Goal: Communication & Community: Answer question/provide support

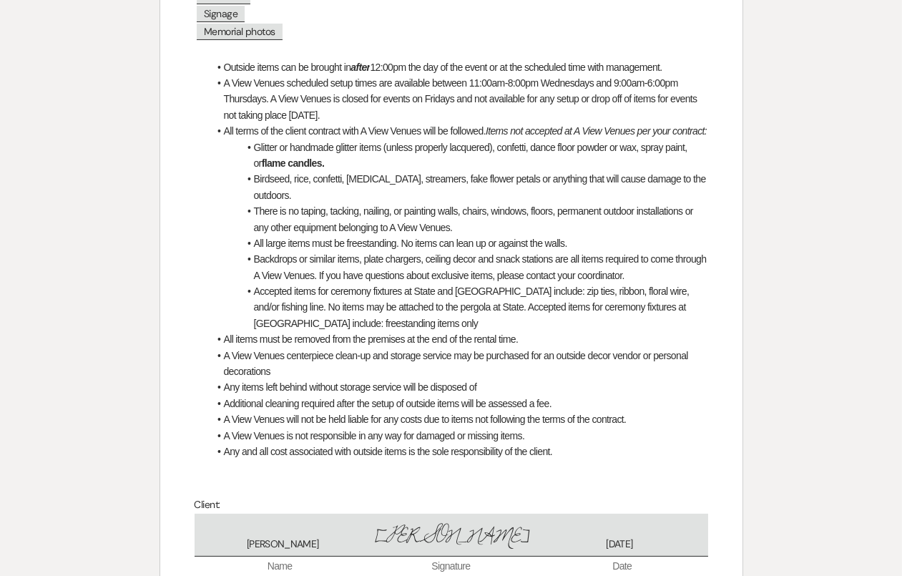
scroll to position [774, 0]
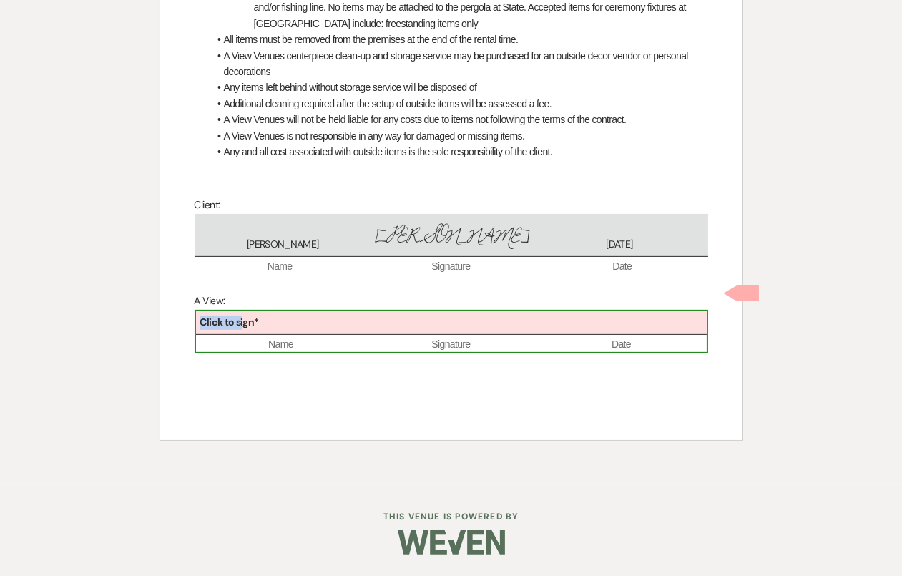
click at [244, 321] on b "Click to sign*" at bounding box center [229, 321] width 59 height 13
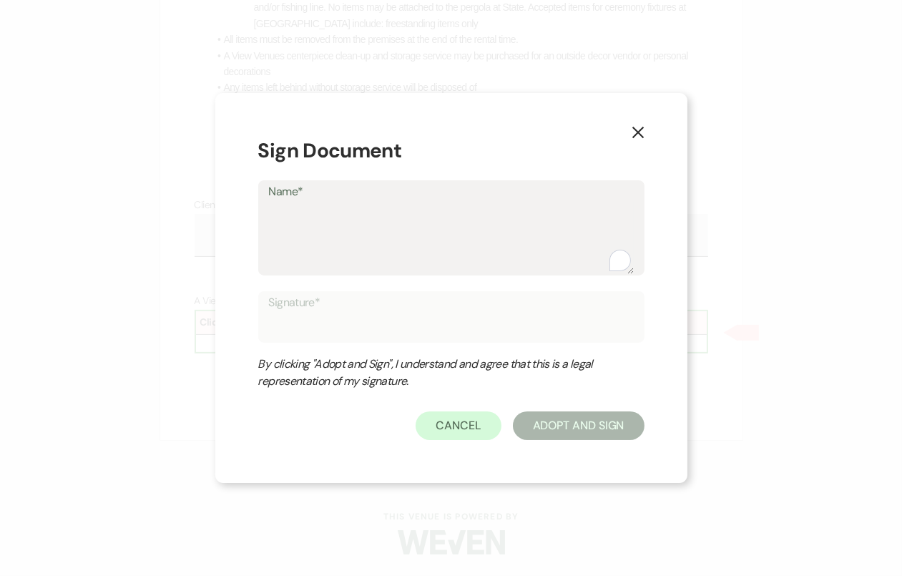
type textarea "D"
type input "D"
type textarea "Dea"
type input "Dea"
type textarea "De"
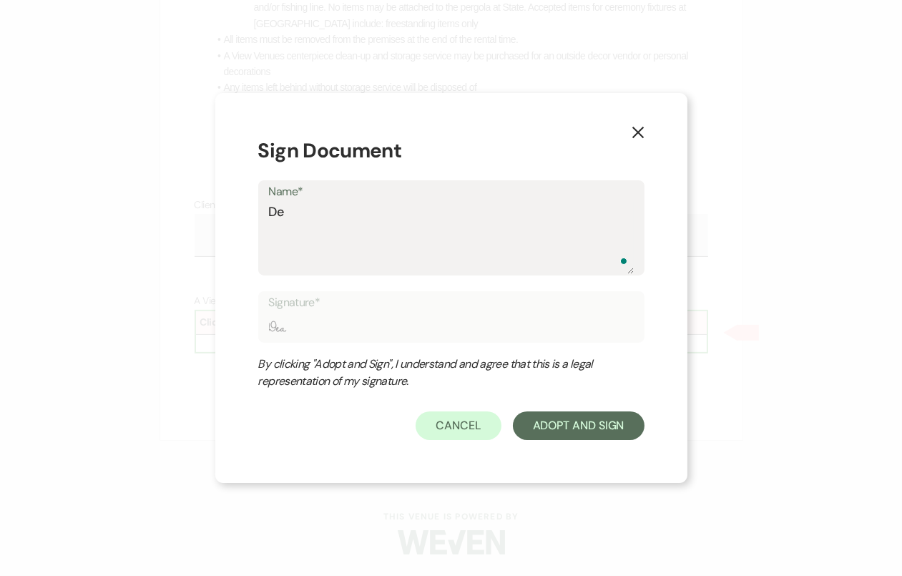
type input "De"
type textarea "Dela"
type input "Dela"
type textarea "Delan"
type input "Delan"
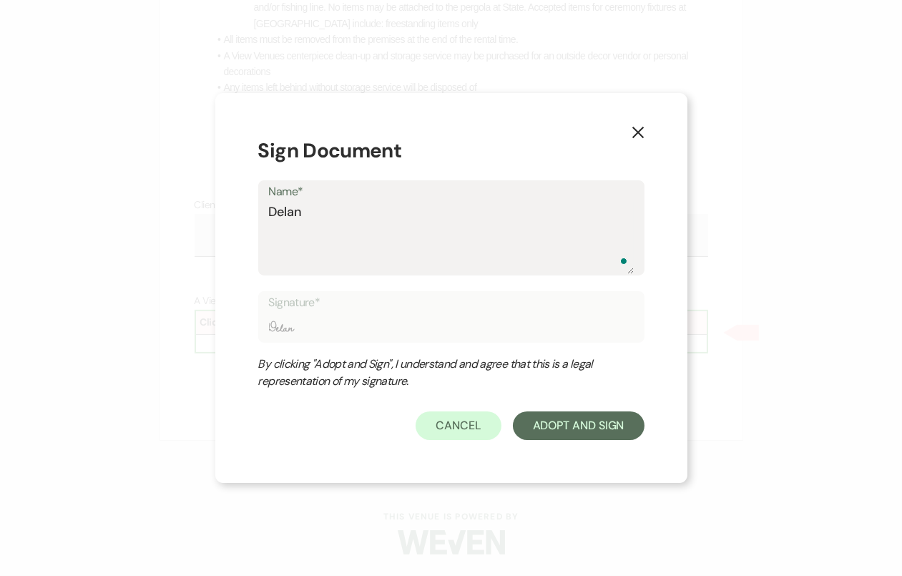
type textarea "Delane"
type input "Delane"
type textarea "Delaney"
type input "Delaney"
type textarea "Delaney"
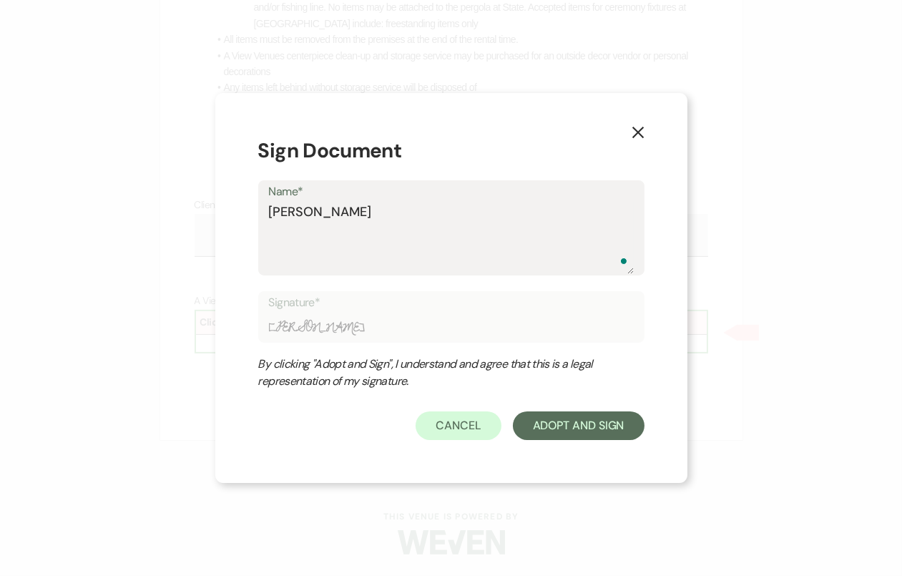
type input "Delaney"
type textarea "Delaney B"
type input "Delaney B"
type textarea "Delaney Bu"
type input "Delaney Bu"
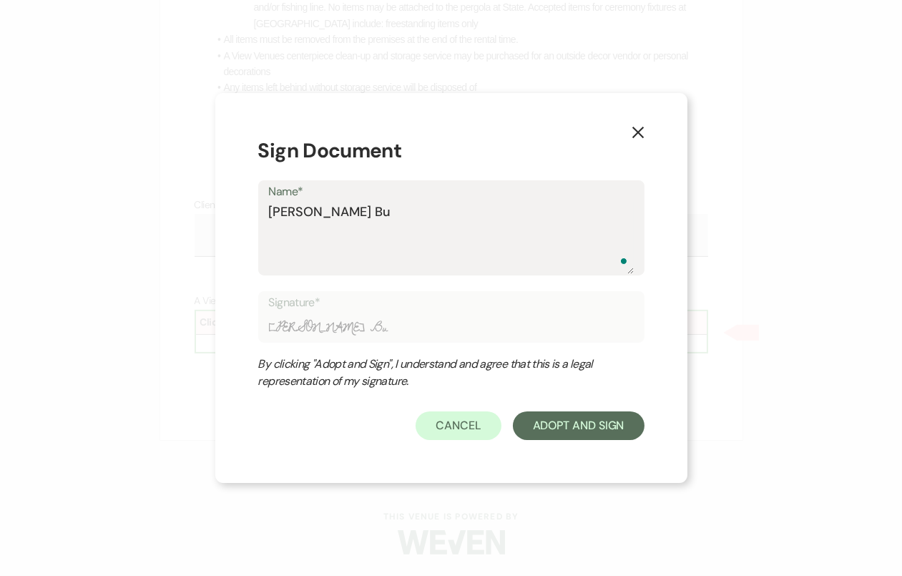
type textarea "Delaney But"
type input "Delaney But"
type textarea "Delaney Butr"
type input "Delaney Butr"
type textarea "Delaney Butro"
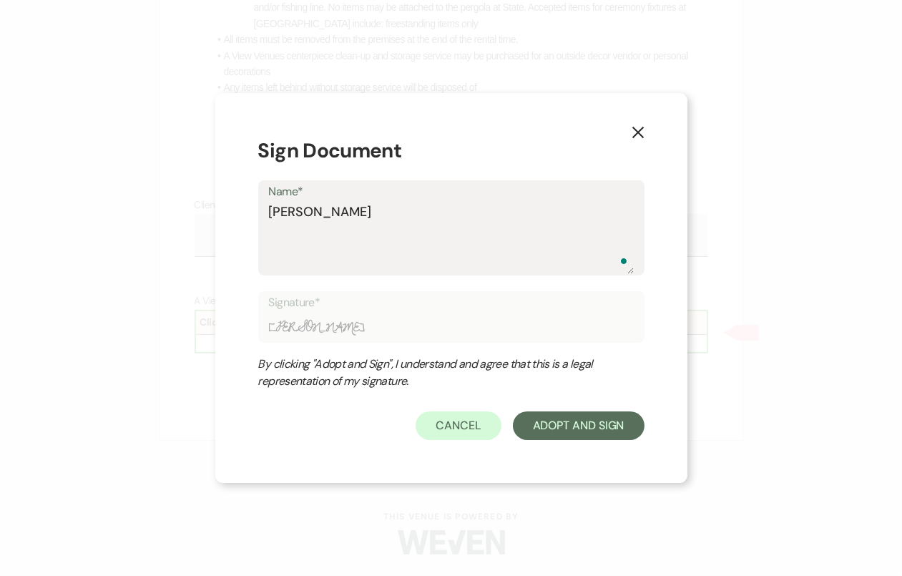
type input "Delaney Butro"
type textarea "Delaney Butrou"
type input "Delaney Butrou"
type textarea "Delaney Butrous"
type input "Delaney Butrous"
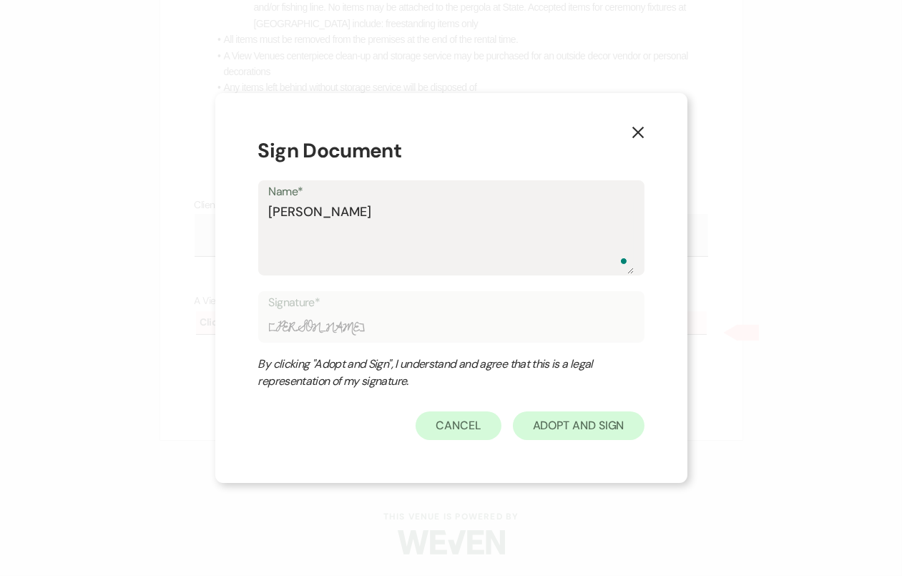
type textarea "Delaney Butrous"
click at [540, 432] on button "Adopt And Sign" at bounding box center [579, 425] width 132 height 29
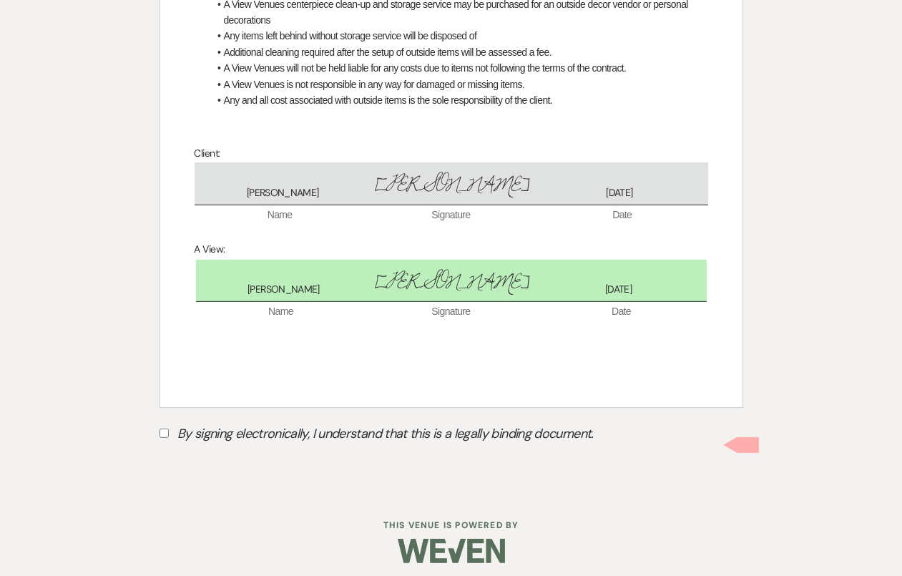
scroll to position [835, 0]
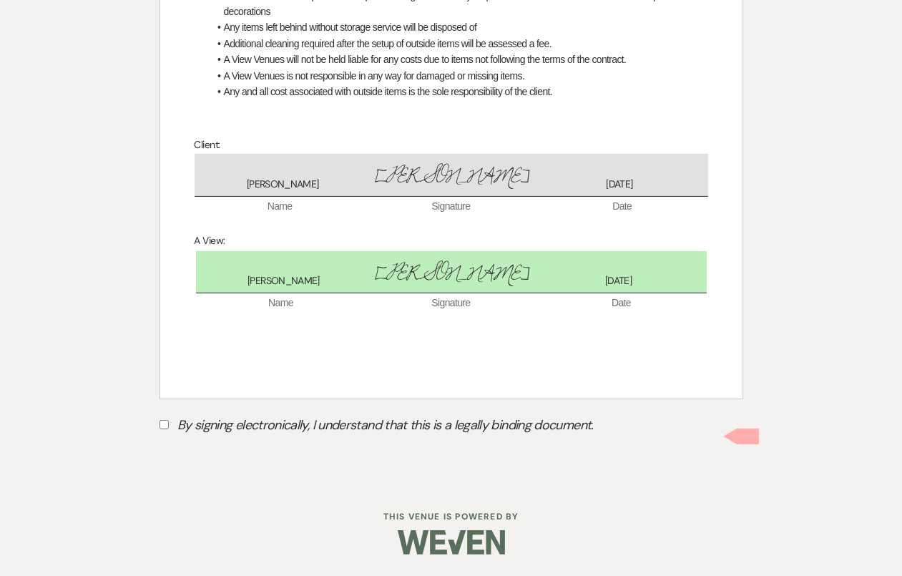
click at [457, 427] on label "By signing electronically, I understand that this is a legally binding document." at bounding box center [452, 426] width 584 height 27
click at [169, 427] on input "By signing electronically, I understand that this is a legally binding document." at bounding box center [164, 424] width 9 height 9
checkbox input "true"
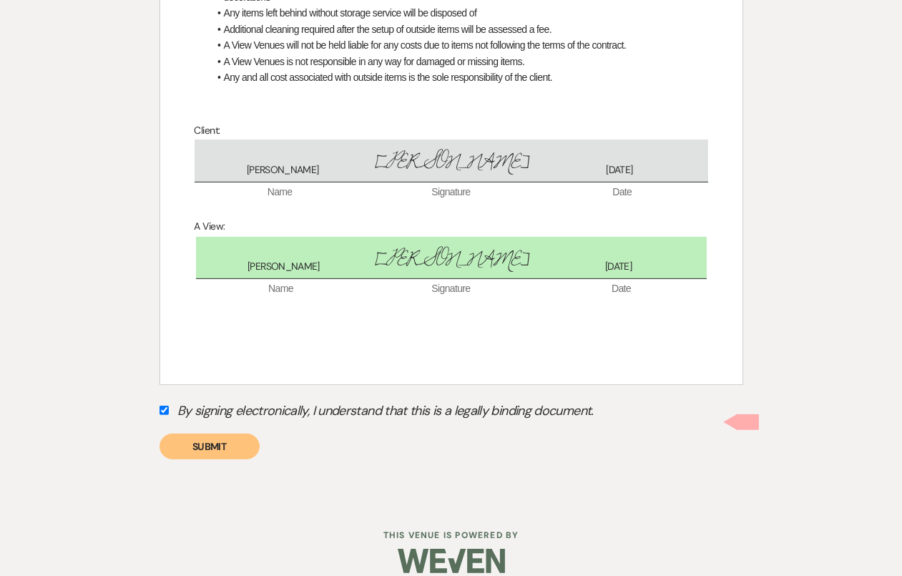
click at [226, 458] on button "Submit" at bounding box center [210, 446] width 100 height 26
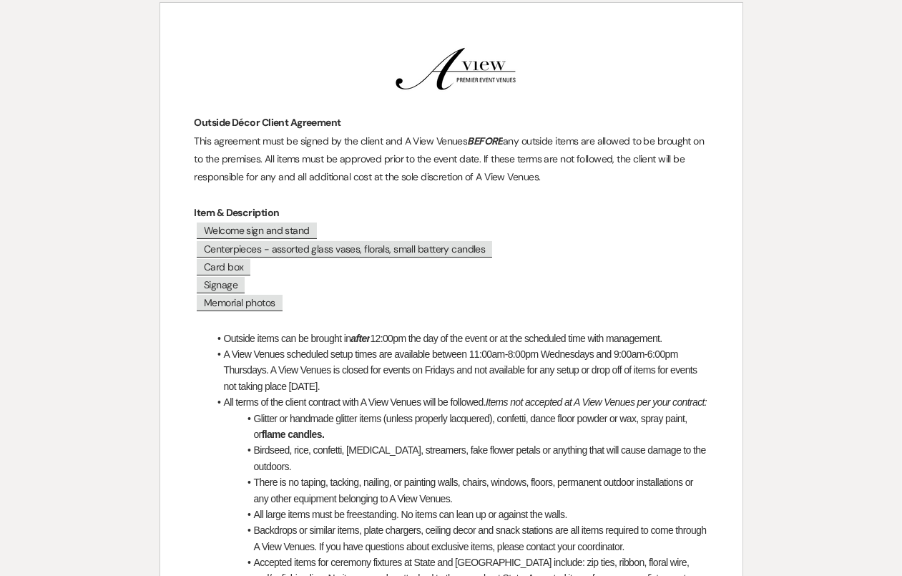
scroll to position [0, 0]
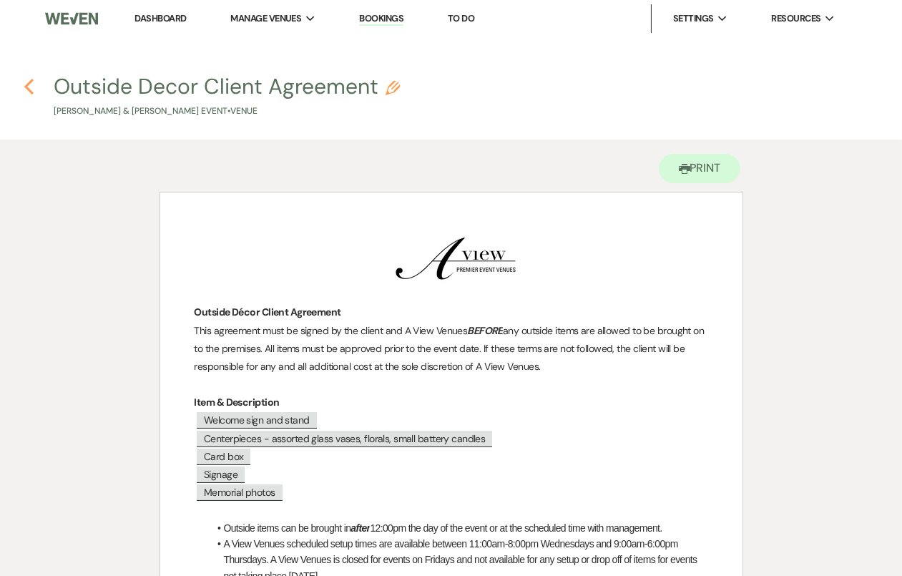
click at [33, 80] on use "button" at bounding box center [28, 87] width 9 height 16
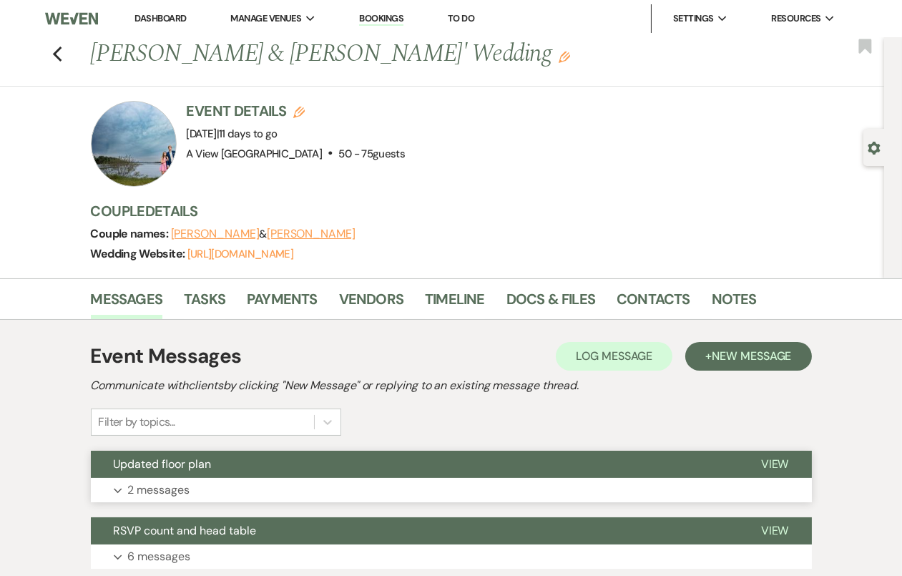
click at [322, 470] on button "Updated floor plan" at bounding box center [414, 464] width 647 height 27
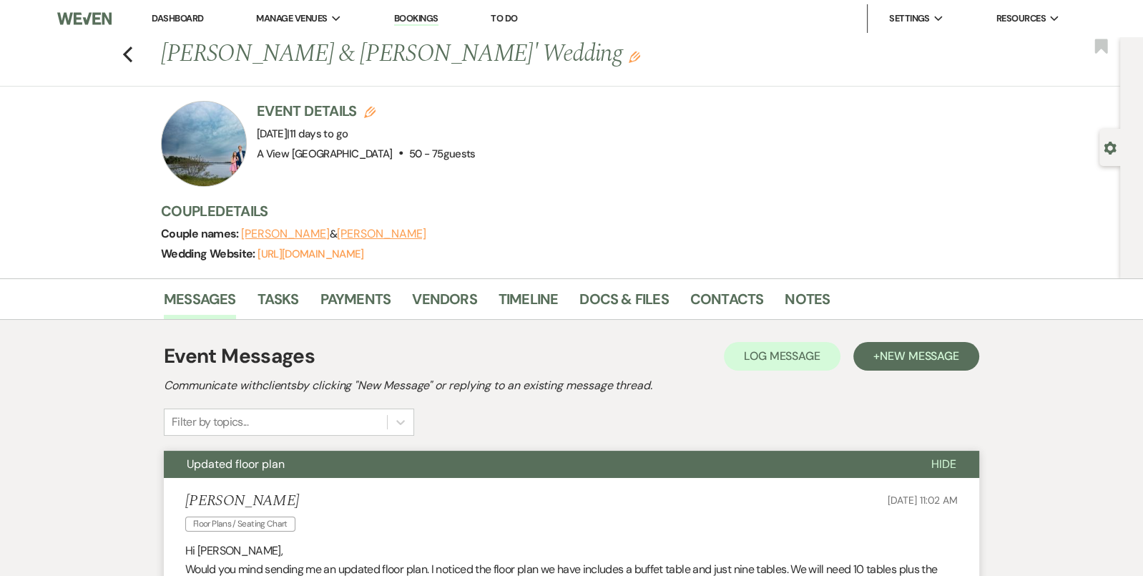
click at [134, 55] on div "Previous [PERSON_NAME] & [PERSON_NAME]' Wedding Edit Bookmark" at bounding box center [556, 61] width 1127 height 49
click at [132, 53] on icon "Previous" at bounding box center [127, 54] width 11 height 17
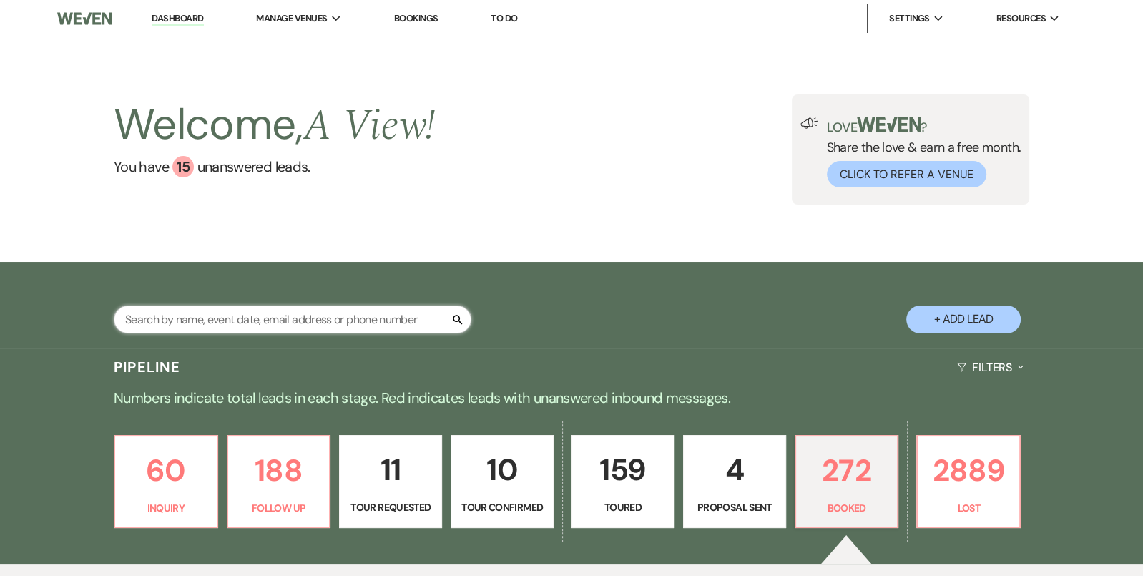
click at [253, 309] on input "text" at bounding box center [293, 319] width 358 height 28
type input "[PERSON_NAME]"
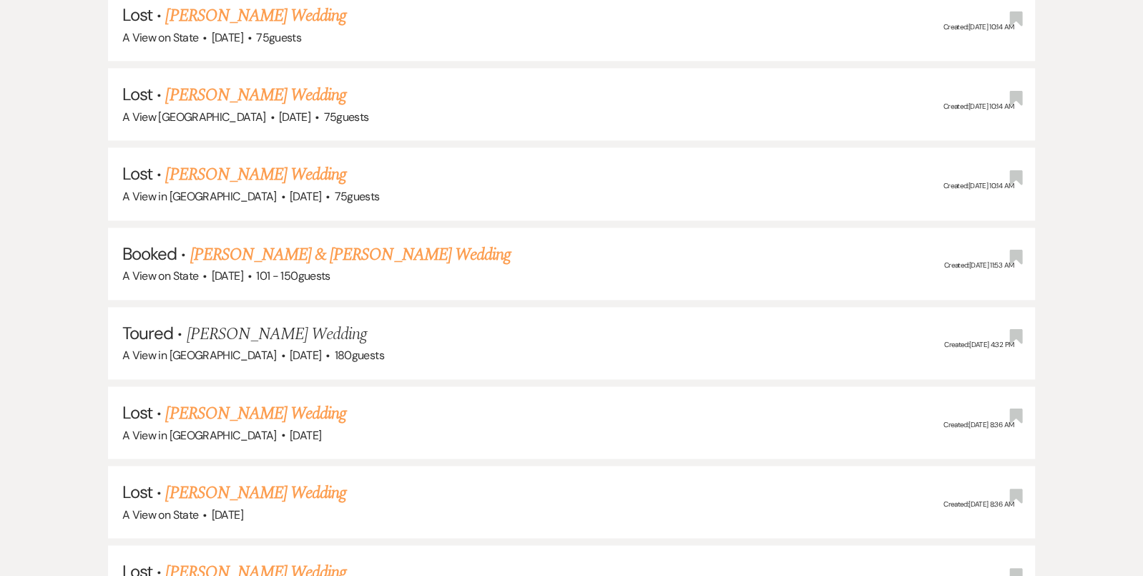
scroll to position [1675, 0]
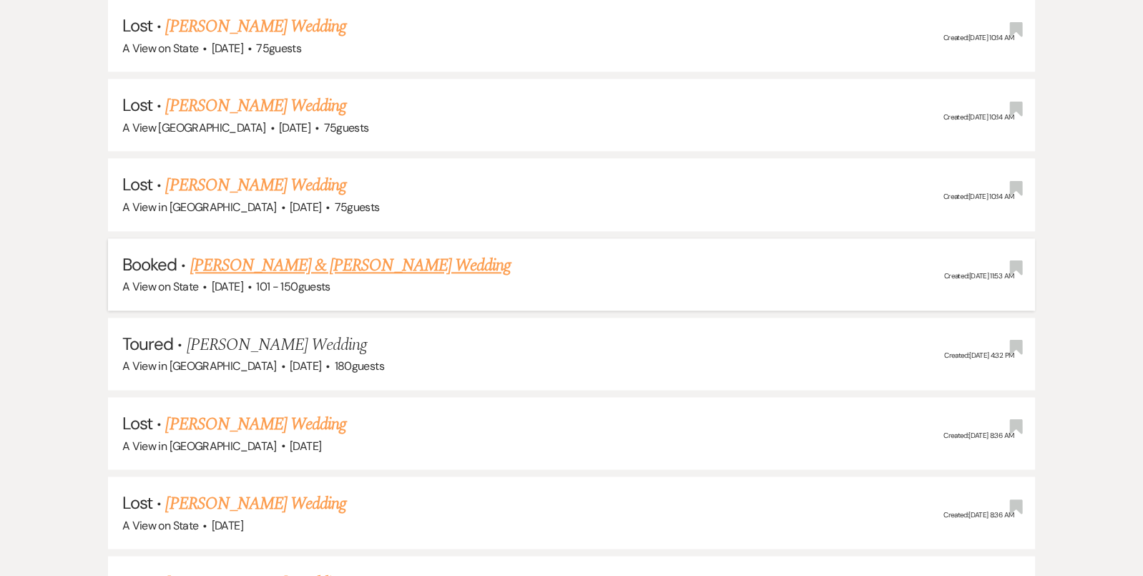
click at [380, 255] on link "[PERSON_NAME] & [PERSON_NAME] Wedding" at bounding box center [350, 265] width 320 height 26
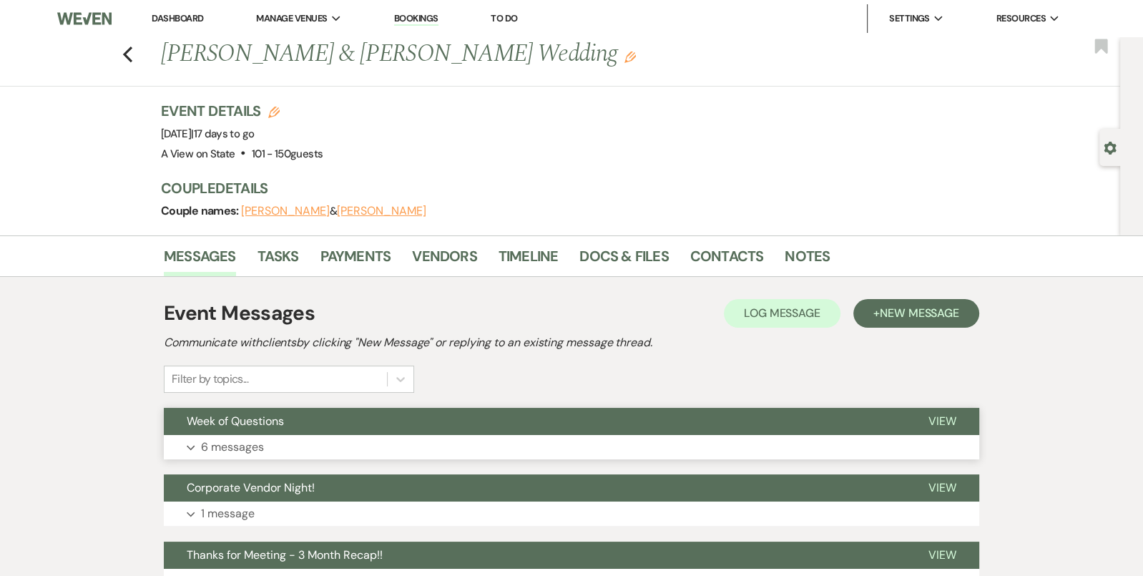
click at [406, 436] on button "Expand 6 messages" at bounding box center [571, 447] width 815 height 24
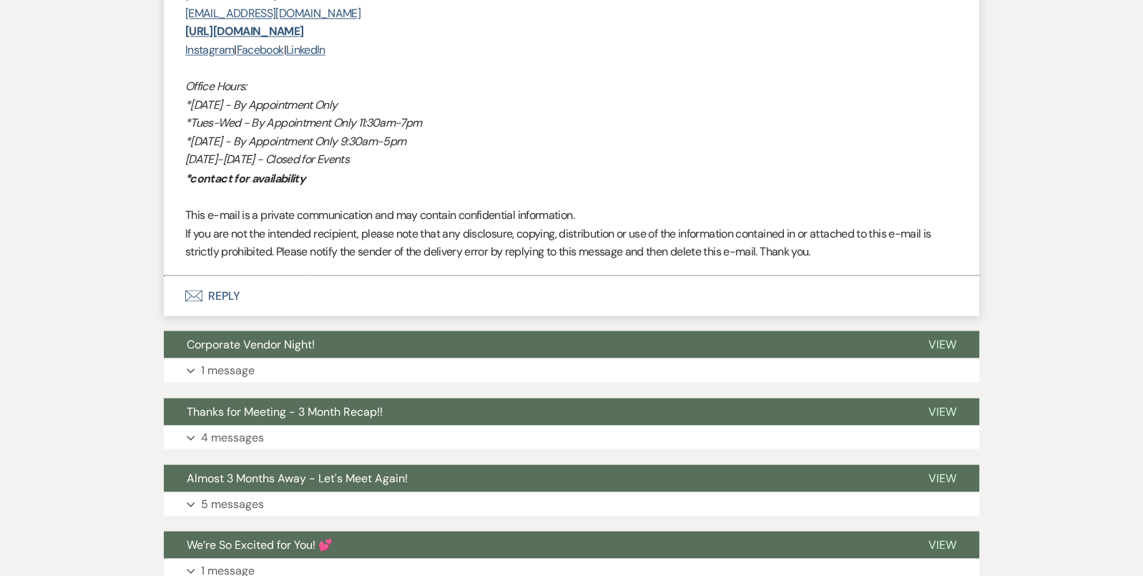
scroll to position [2454, 0]
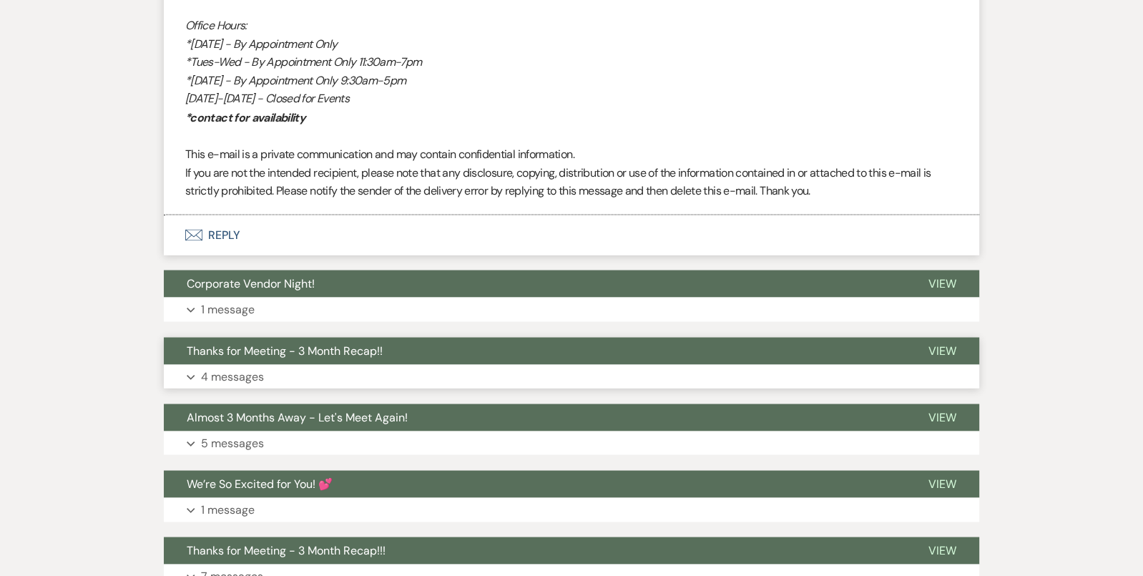
click at [456, 368] on button "Expand 4 messages" at bounding box center [571, 376] width 815 height 24
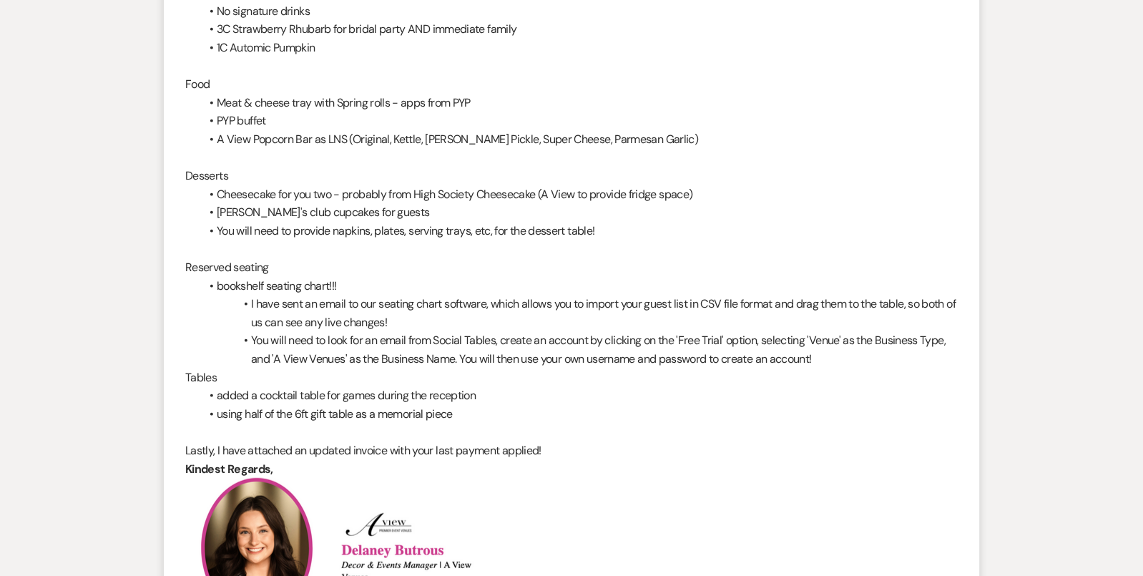
scroll to position [3475, 0]
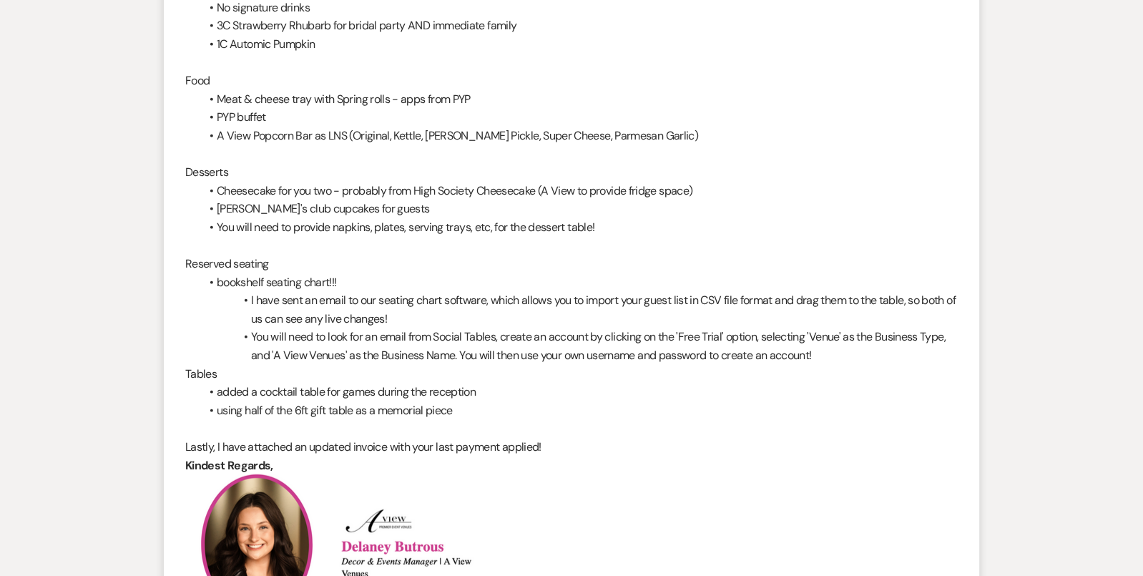
drag, startPoint x: 252, startPoint y: 296, endPoint x: 598, endPoint y: 347, distance: 349.9
click at [599, 347] on ul "bookshelf seating chart!!! I have sent an email to our seating chart software, …" at bounding box center [579, 319] width 758 height 92
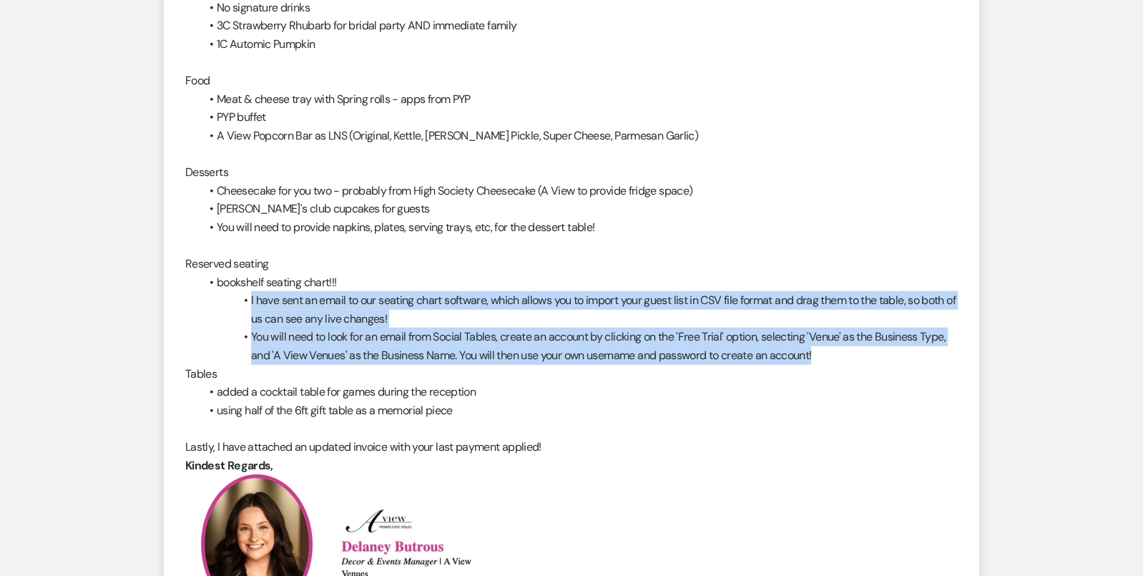
drag, startPoint x: 249, startPoint y: 295, endPoint x: 822, endPoint y: 358, distance: 576.5
click at [822, 358] on ul "bookshelf seating chart!!! I have sent an email to our seating chart software, …" at bounding box center [579, 319] width 758 height 92
copy ul "I have sent an email to our seating chart software, which allows you to import …"
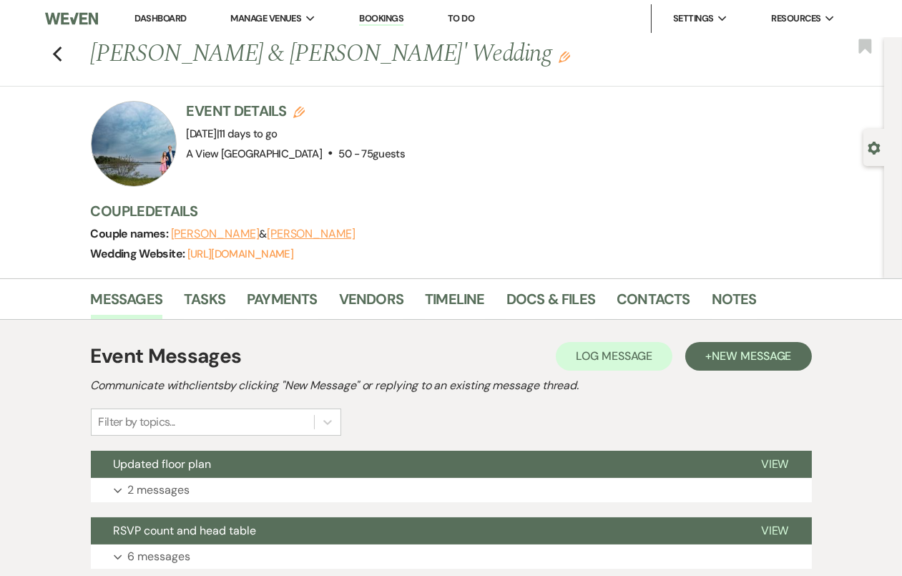
click at [482, 473] on button "Updated floor plan" at bounding box center [414, 464] width 647 height 27
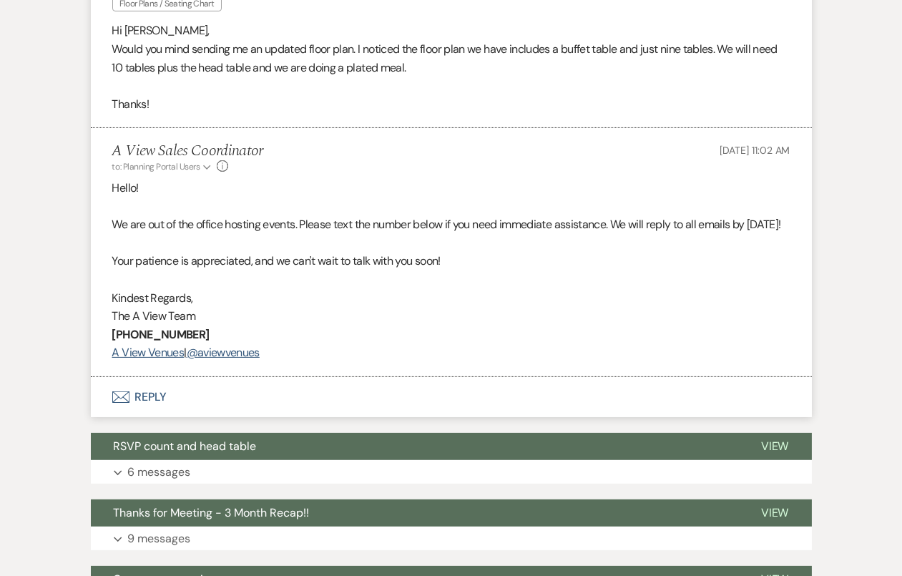
click at [448, 411] on button "Envelope Reply" at bounding box center [451, 397] width 721 height 40
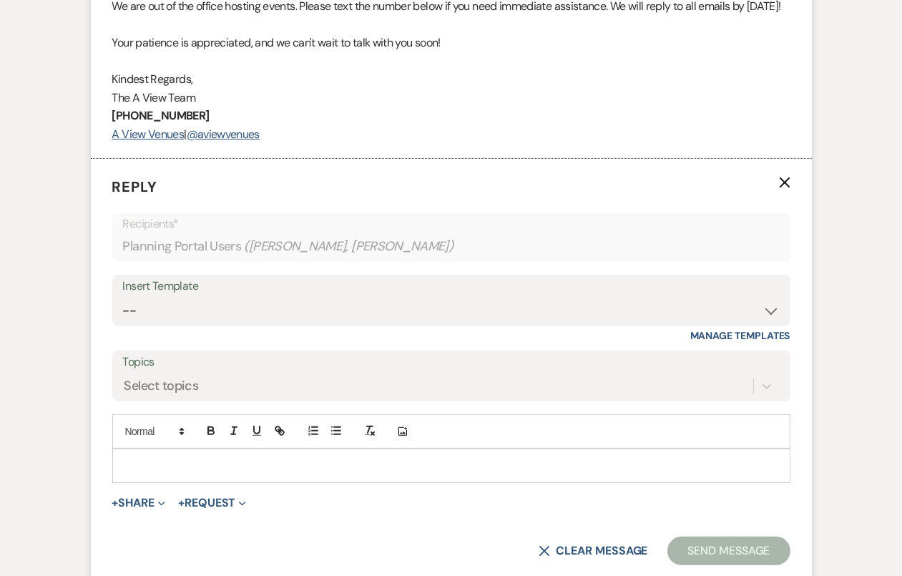
scroll to position [735, 0]
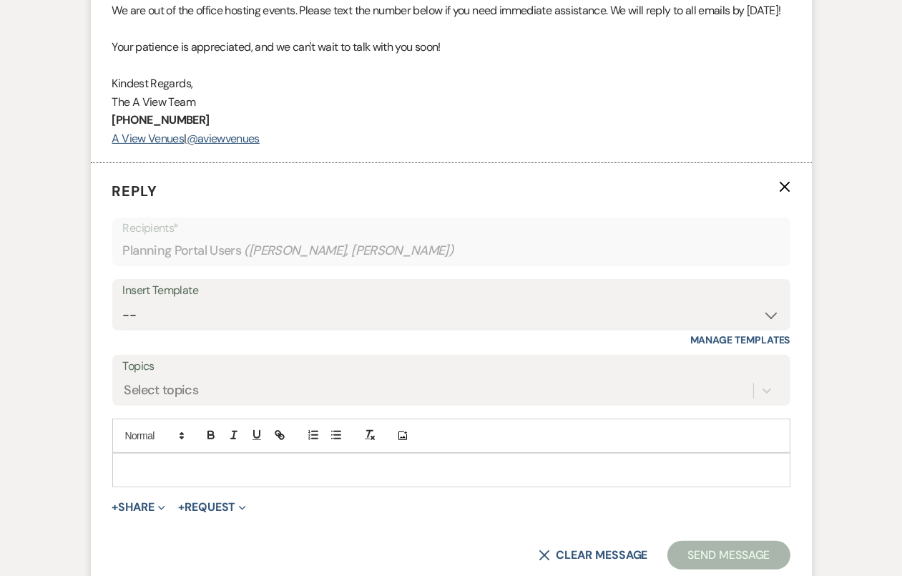
click at [434, 478] on p at bounding box center [451, 470] width 655 height 16
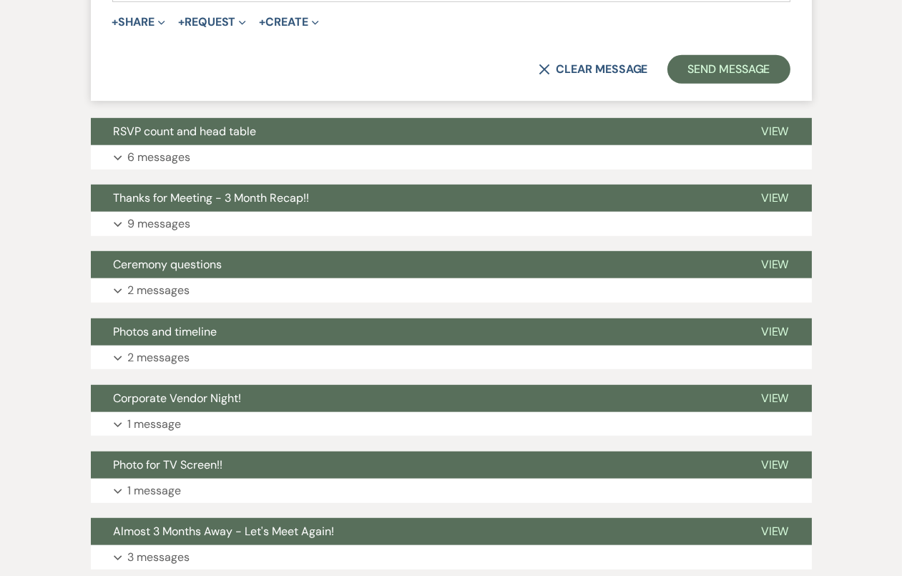
scroll to position [1280, 0]
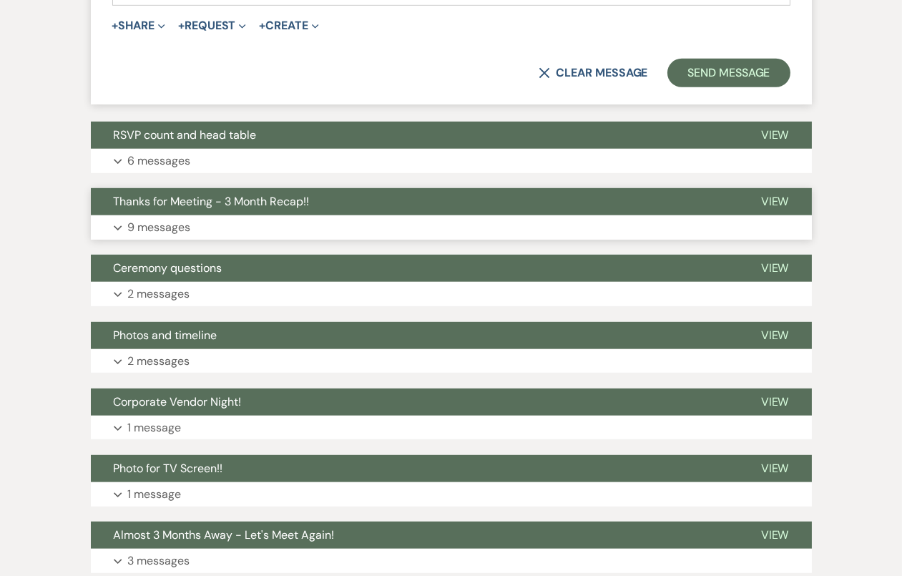
click at [408, 240] on button "Expand 9 messages" at bounding box center [451, 227] width 721 height 24
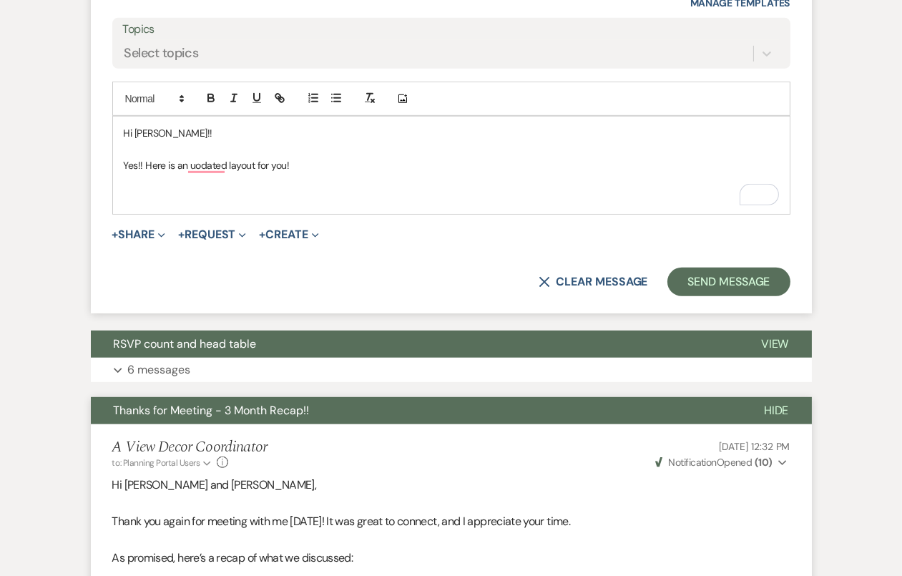
scroll to position [1149, 0]
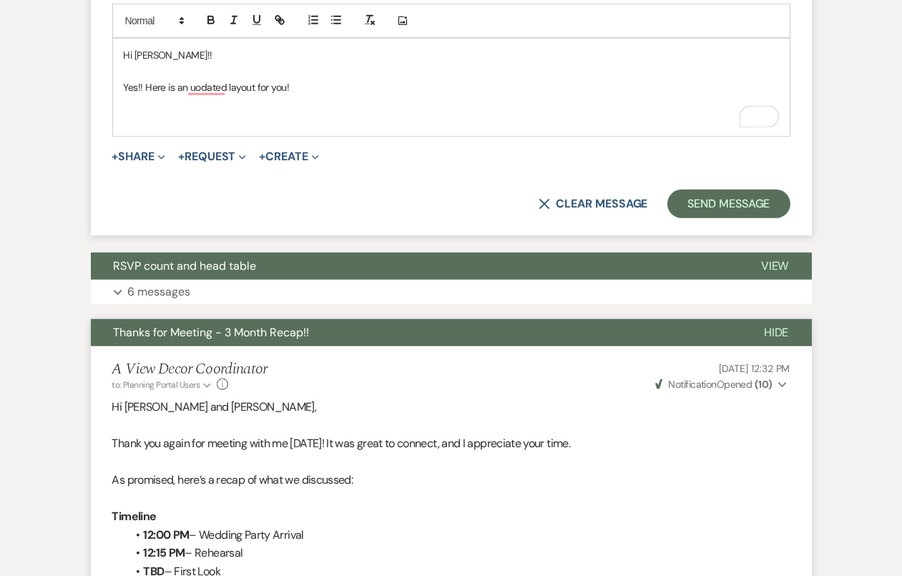
click at [146, 136] on div "Hi Amy!! Yes!! Here is an uodated layout for you!" at bounding box center [451, 87] width 677 height 97
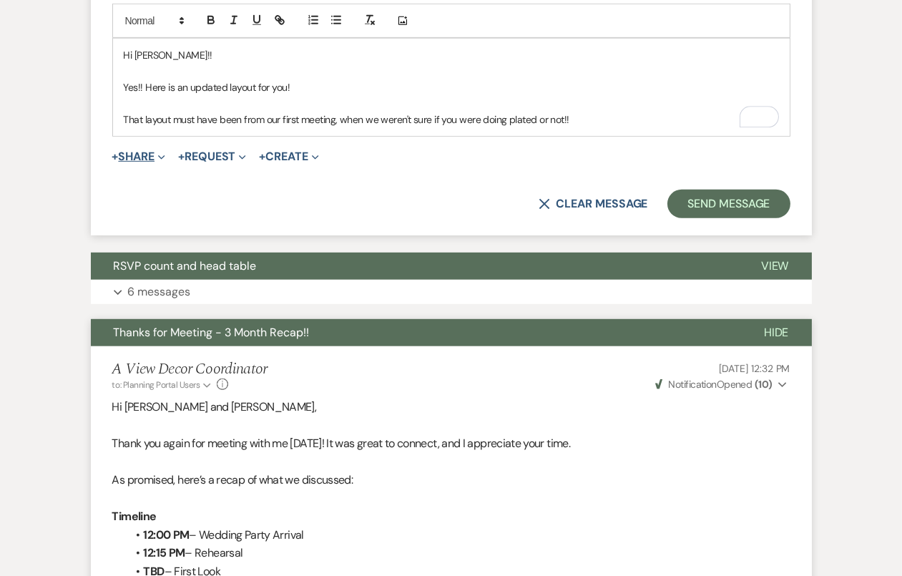
click at [155, 162] on button "+ Share Expand" at bounding box center [139, 156] width 54 height 11
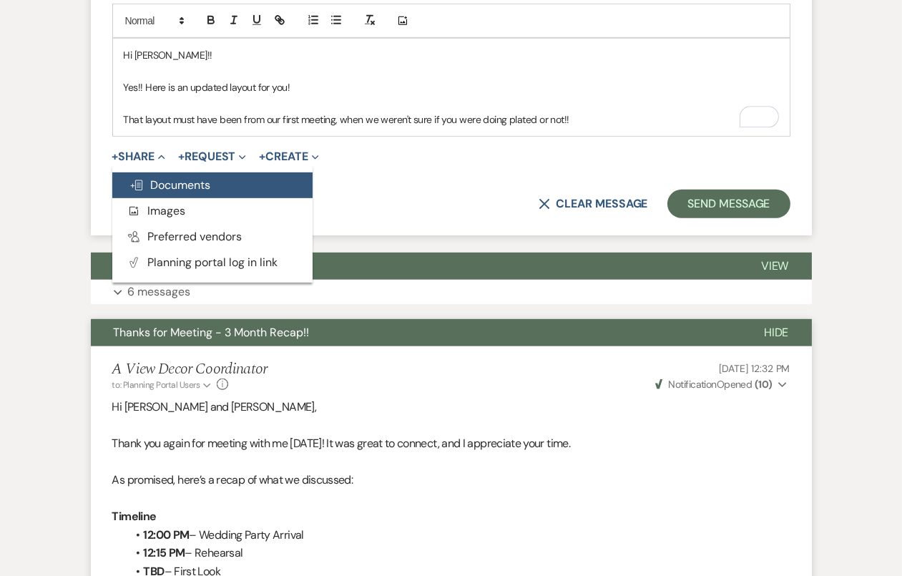
click at [162, 192] on span "Doc Upload Documents" at bounding box center [170, 184] width 82 height 15
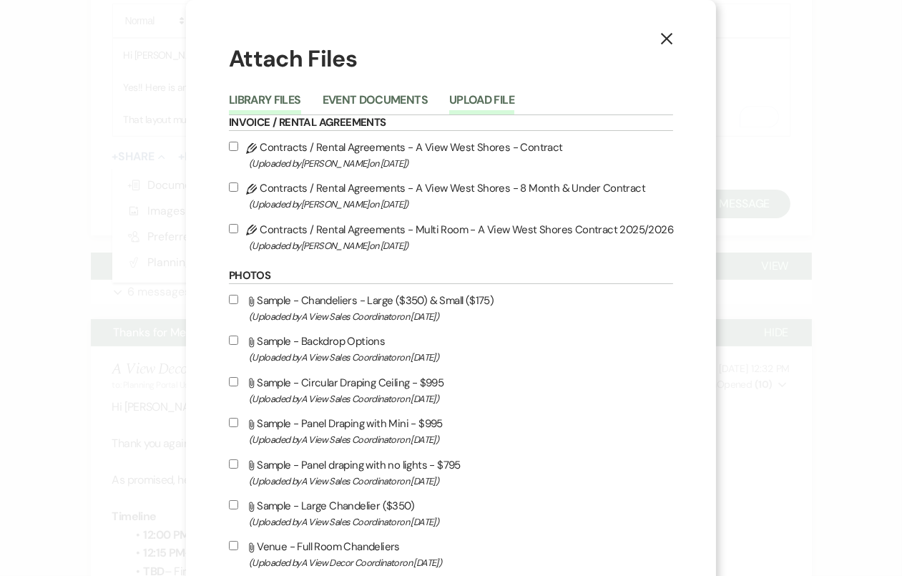
click at [477, 99] on button "Upload File" at bounding box center [481, 104] width 65 height 20
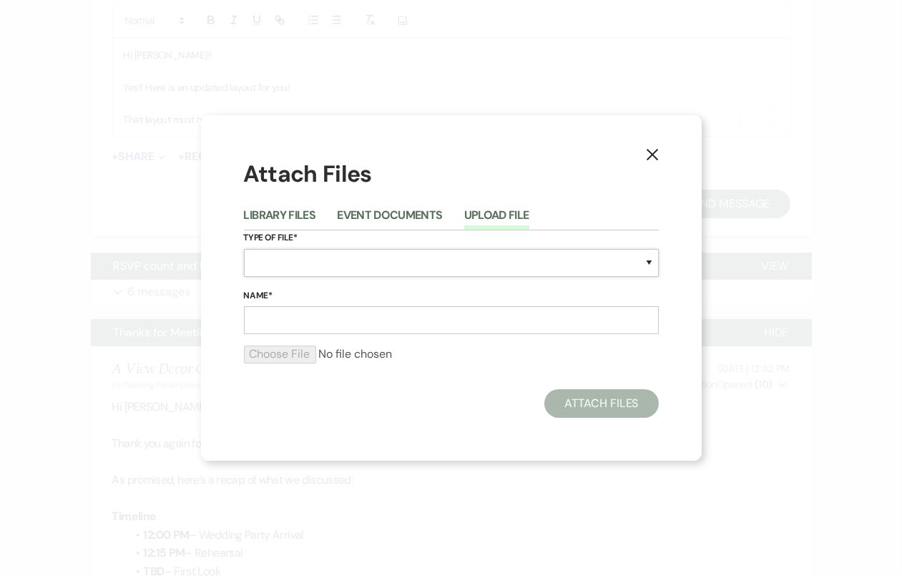
click at [340, 268] on select "Special Event Insurance Vendor Certificate of Insurance Contracts / Rental Agre…" at bounding box center [451, 263] width 415 height 28
select select "25"
click at [333, 322] on input "Name*" at bounding box center [451, 320] width 415 height 28
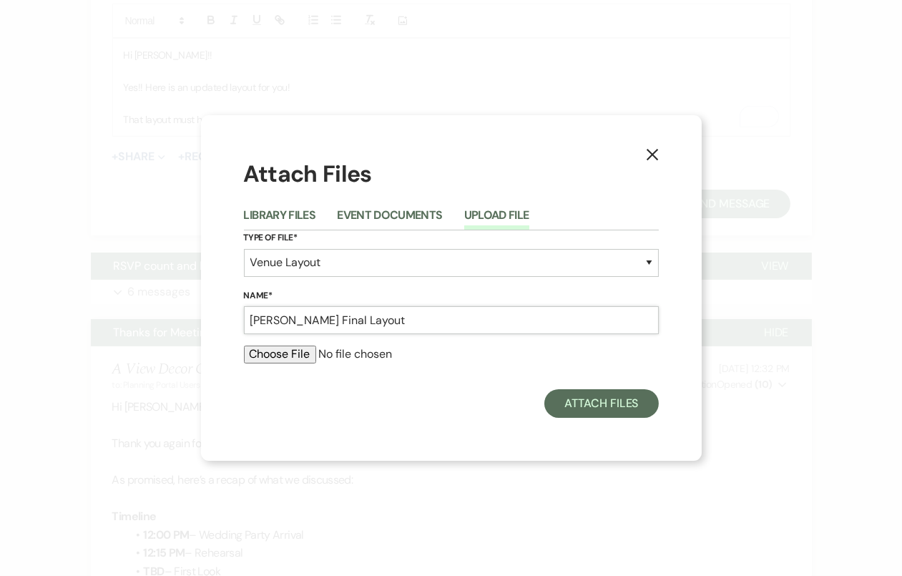
type input "[PERSON_NAME] Final Layout"
click at [301, 355] on input "file" at bounding box center [451, 353] width 415 height 17
type input "C:\fakepath\Amy Mayer Final Layout.pdf"
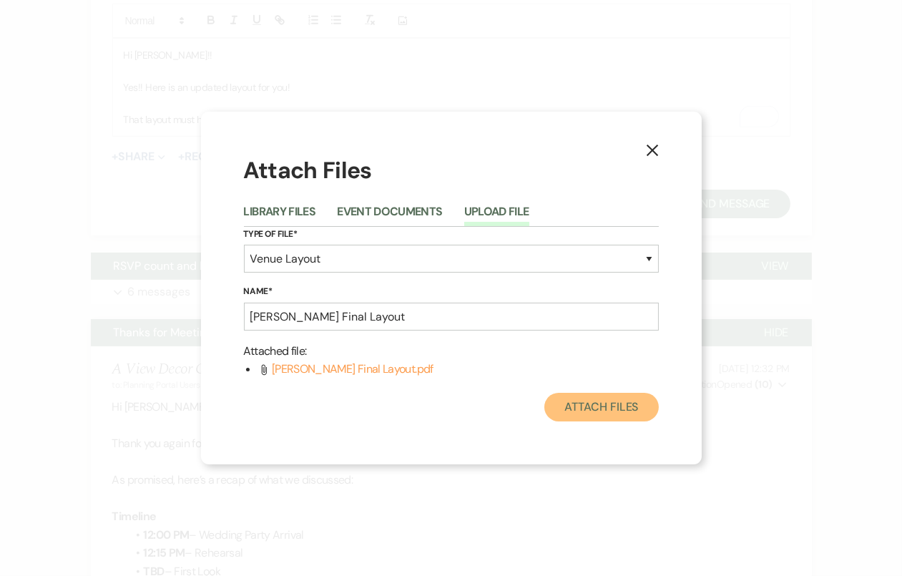
click at [618, 409] on button "Attach Files" at bounding box center [601, 407] width 114 height 29
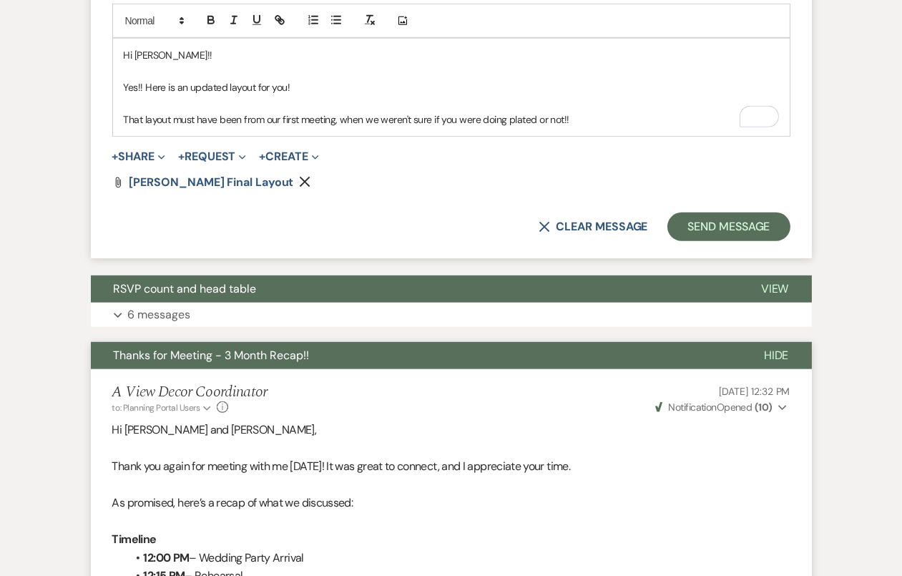
scroll to position [885, 0]
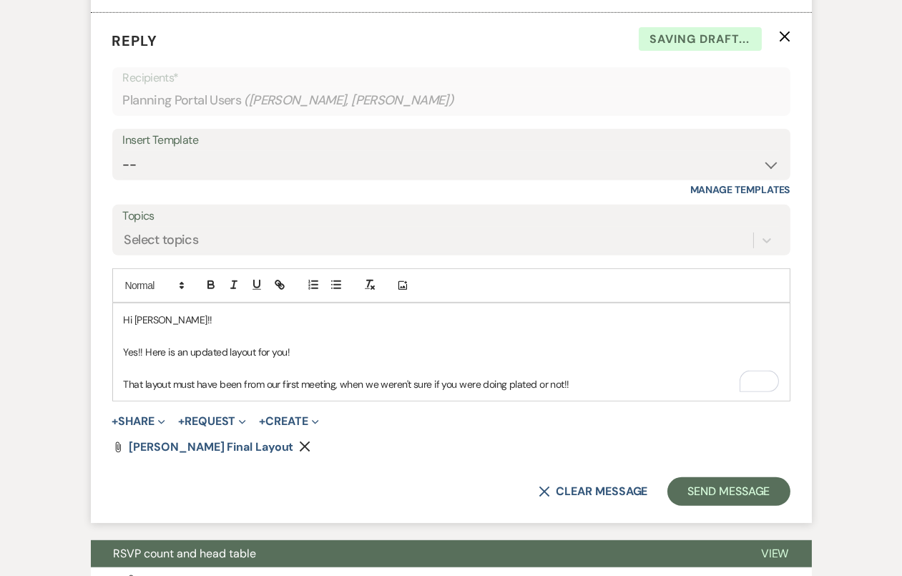
click at [602, 392] on p "That layout must have been from our first meeting, when we weren't sure if you …" at bounding box center [451, 384] width 655 height 16
drag, startPoint x: 602, startPoint y: 400, endPoint x: 133, endPoint y: 310, distance: 477.7
click at [133, 310] on div "Add Photo Hi Amy!! Yes!! Here is an updated layout for you! That layout must ha…" at bounding box center [451, 334] width 678 height 133
copy div "Hi Amy!! Yes!! Here is an updated layout for you! That layout must have been fr…"
click at [222, 151] on div "Insert Template" at bounding box center [451, 140] width 657 height 21
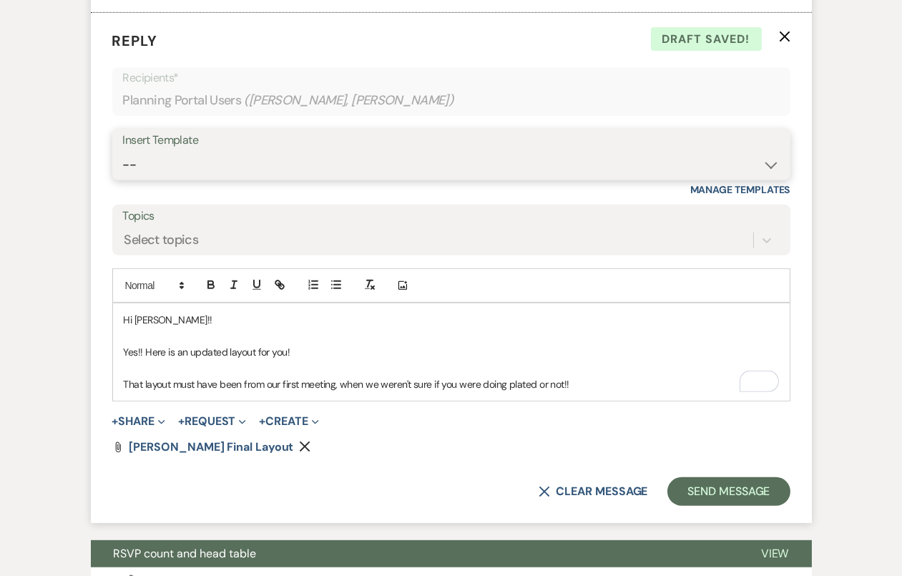
click at [221, 179] on select "-- Tour Confirmation Contract (Pre-Booked Leads) Out of office Inquiry Email Al…" at bounding box center [451, 165] width 657 height 28
select select "4160"
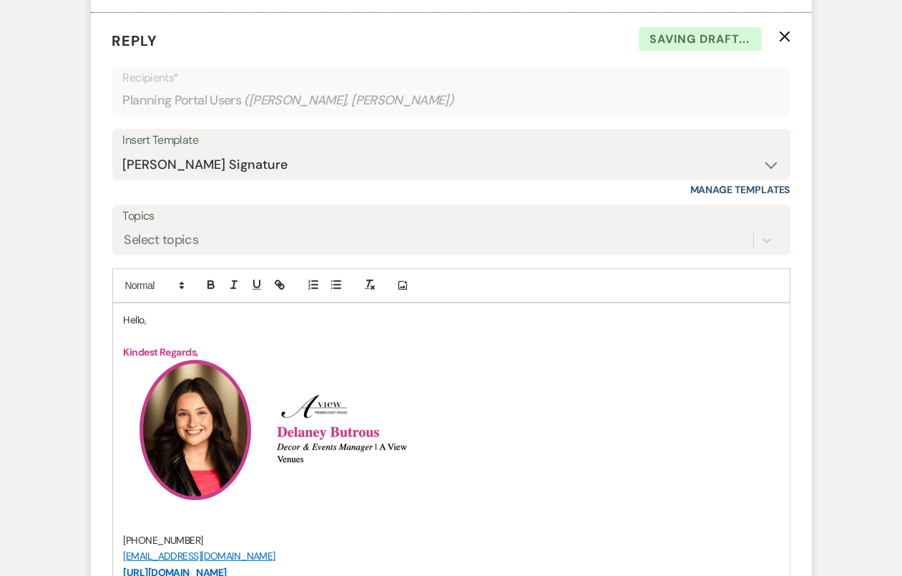
click at [138, 328] on p "Hello," at bounding box center [451, 320] width 655 height 16
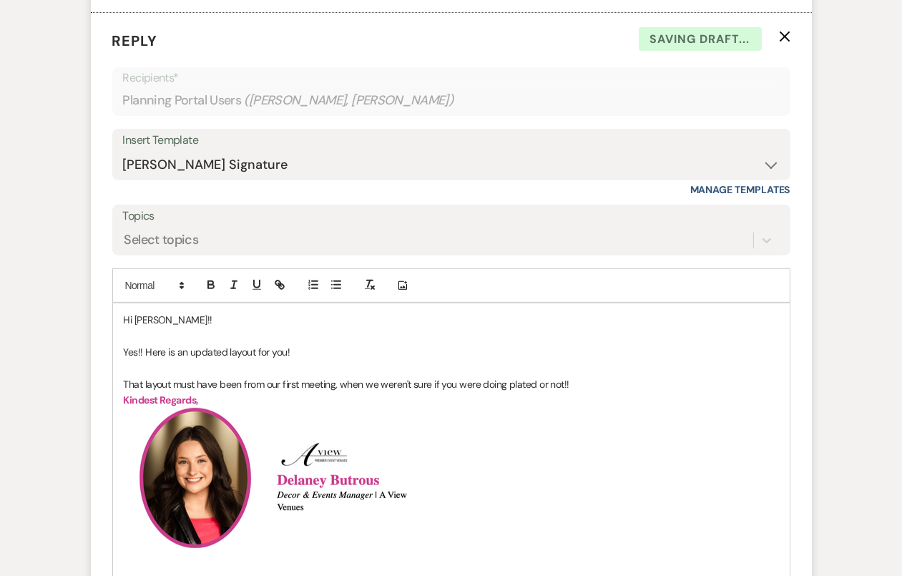
click at [119, 368] on div "Hi Amy!! Yes!! Here is an updated layout for you! That layout must have been fr…" at bounding box center [451, 566] width 677 height 526
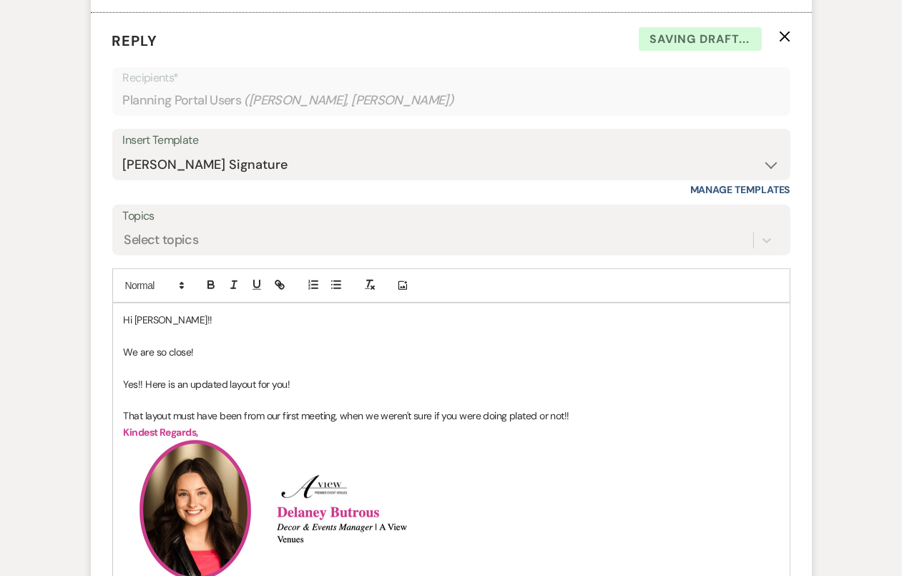
click at [195, 392] on p "Yes!! Here is an updated layout for you!" at bounding box center [451, 384] width 655 height 16
click at [195, 408] on p "To enrich screen reader interactions, please activate Accessibility in Grammarl…" at bounding box center [451, 400] width 655 height 16
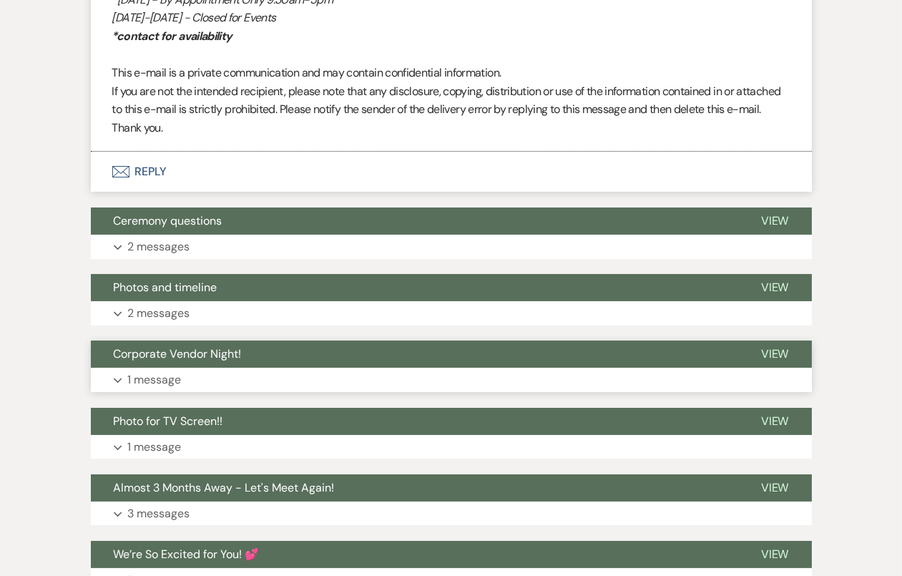
scroll to position [6796, 0]
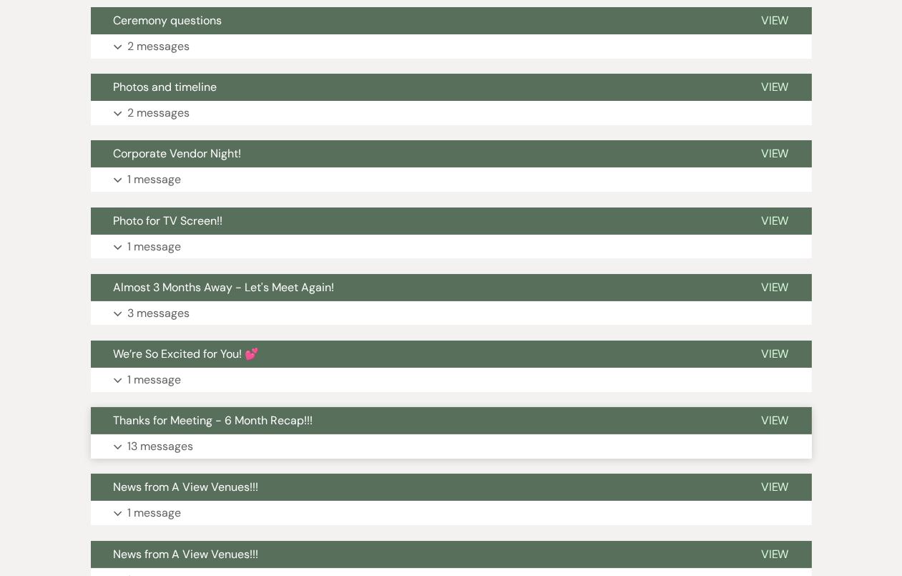
click at [344, 434] on button "Thanks for Meeting - 6 Month Recap!!!" at bounding box center [414, 420] width 647 height 27
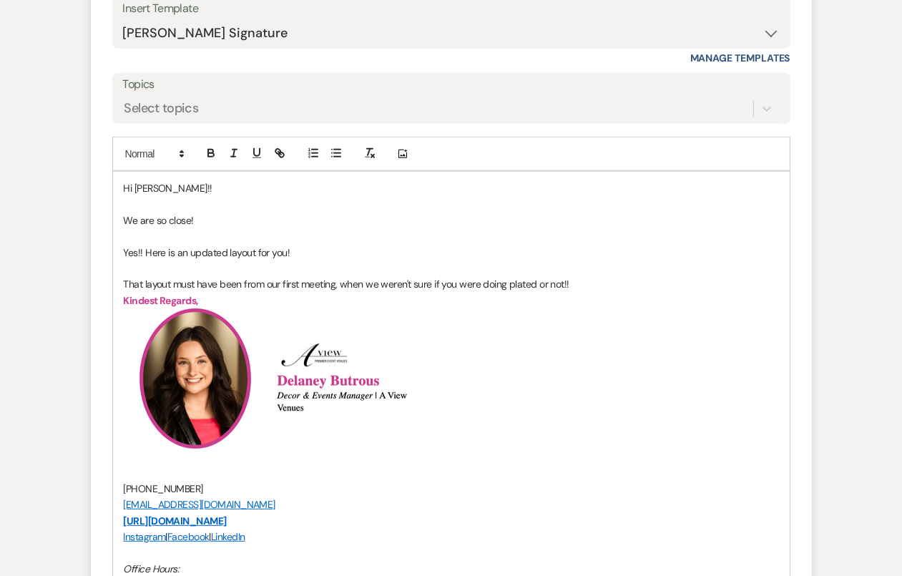
scroll to position [1026, 0]
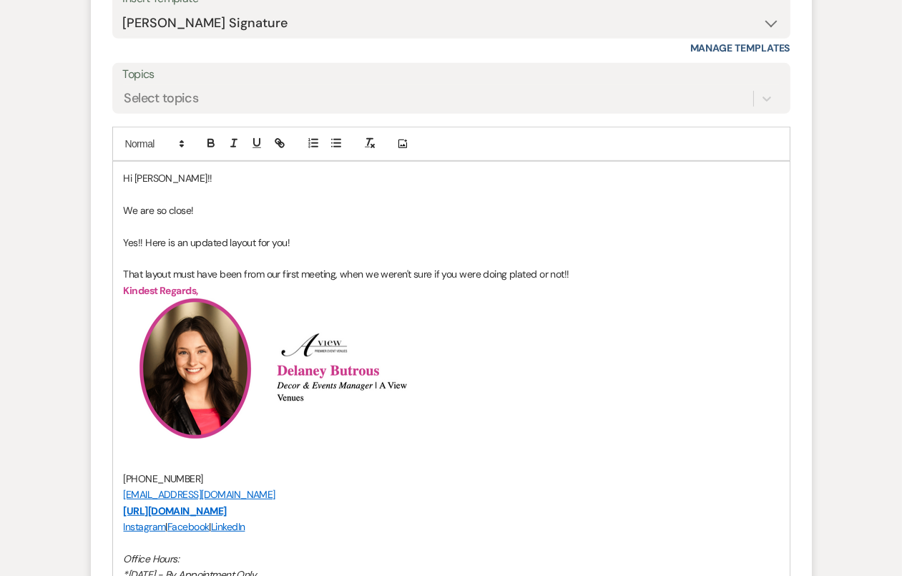
click at [599, 281] on p "That layout must have been from our first meeting, when we weren't sure if you …" at bounding box center [451, 274] width 655 height 16
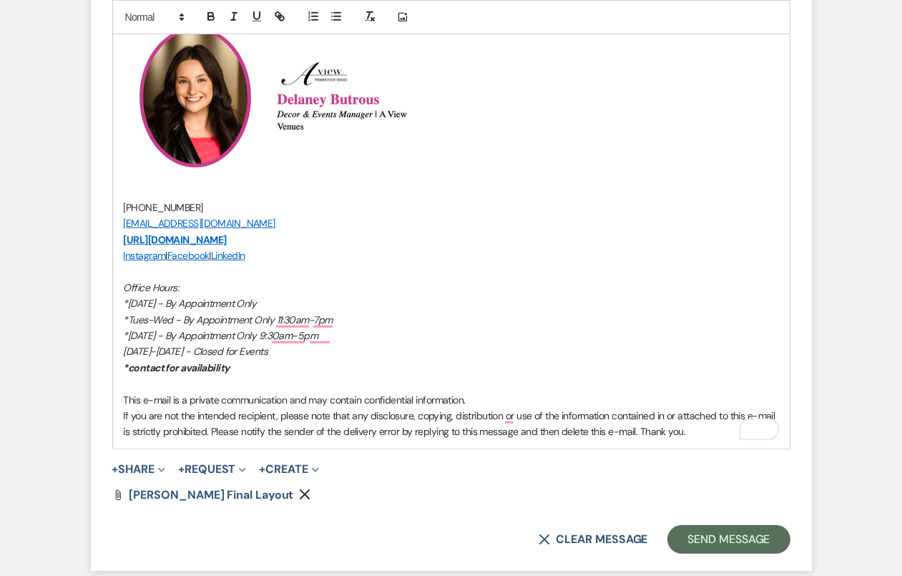
scroll to position [1456, 0]
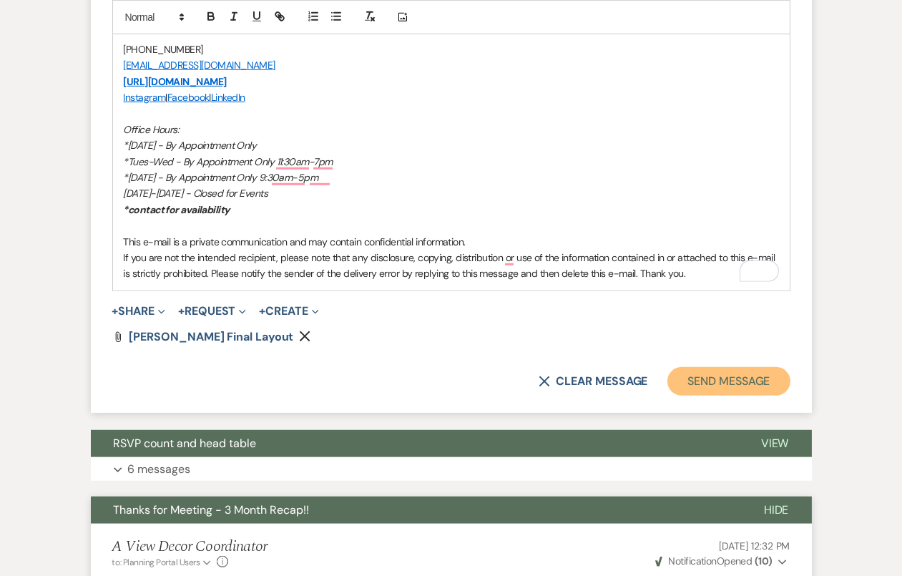
click at [741, 396] on button "Send Message" at bounding box center [728, 381] width 122 height 29
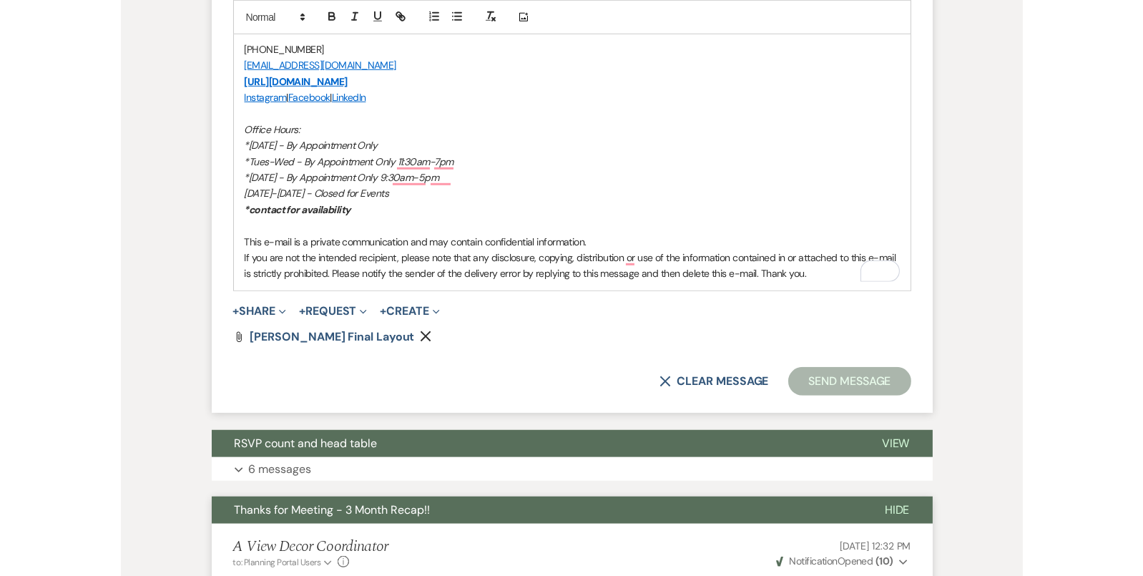
scroll to position [2189, 0]
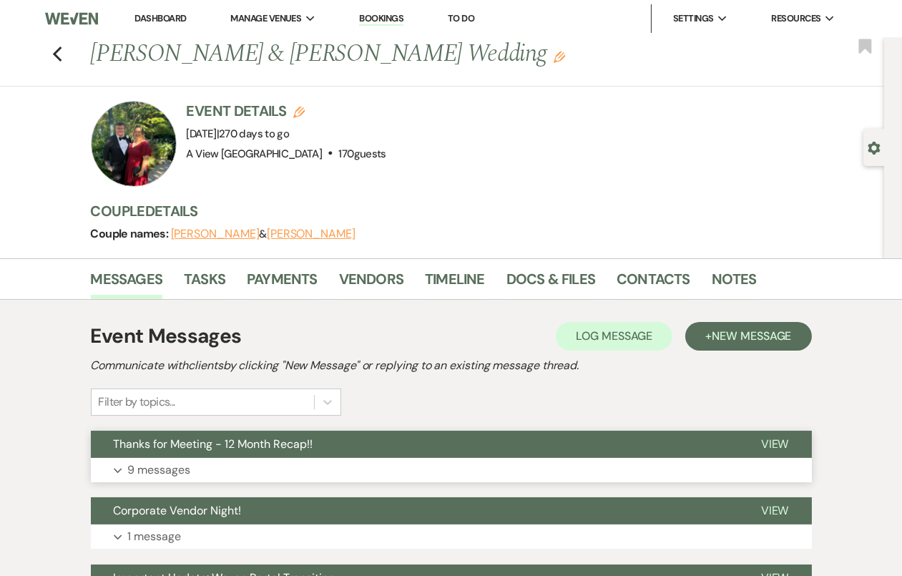
click at [436, 448] on button "Thanks for Meeting - 12 Month Recap!!" at bounding box center [414, 444] width 647 height 27
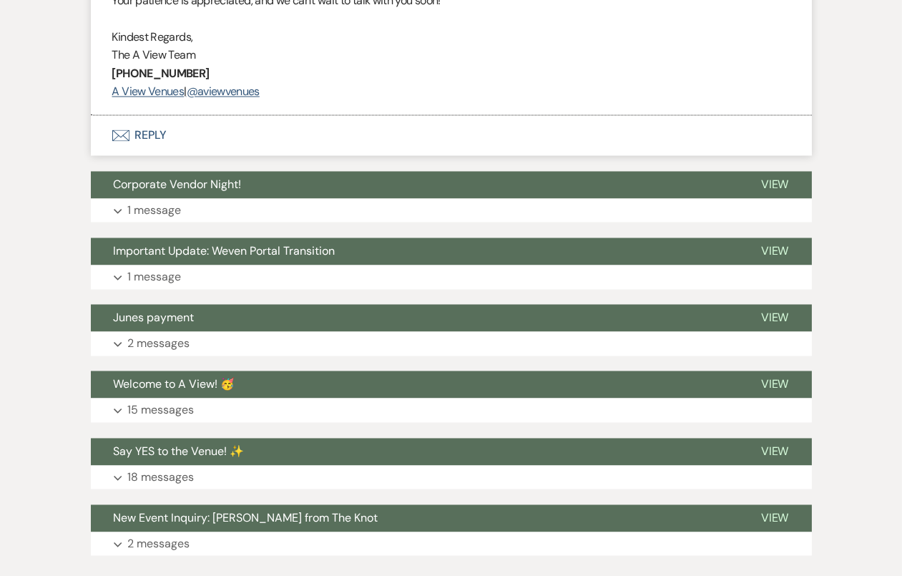
scroll to position [3764, 0]
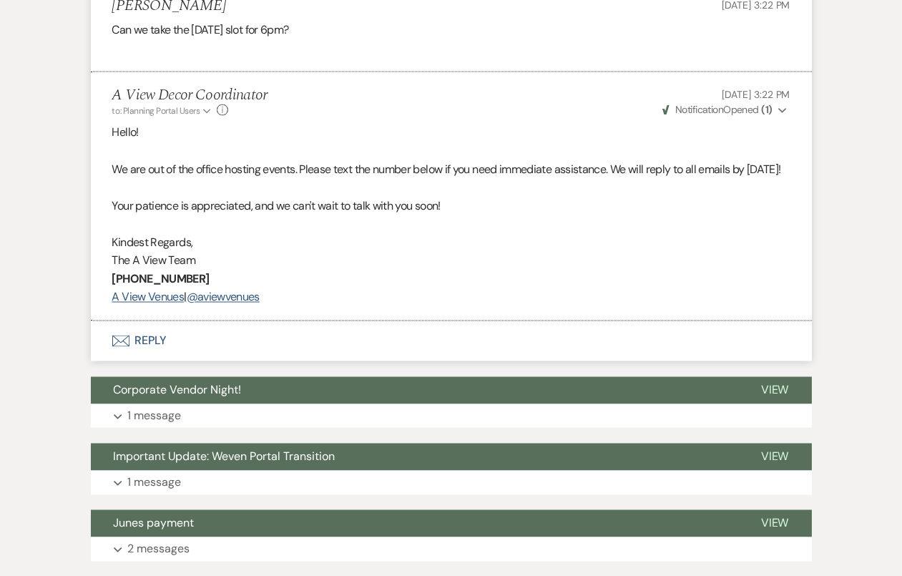
click at [231, 361] on button "Envelope Reply" at bounding box center [451, 341] width 721 height 40
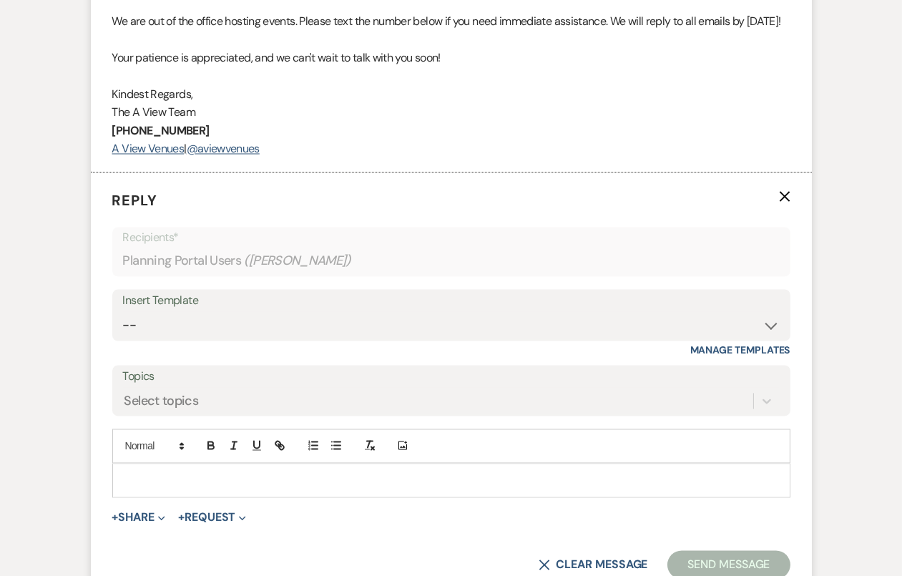
scroll to position [3916, 0]
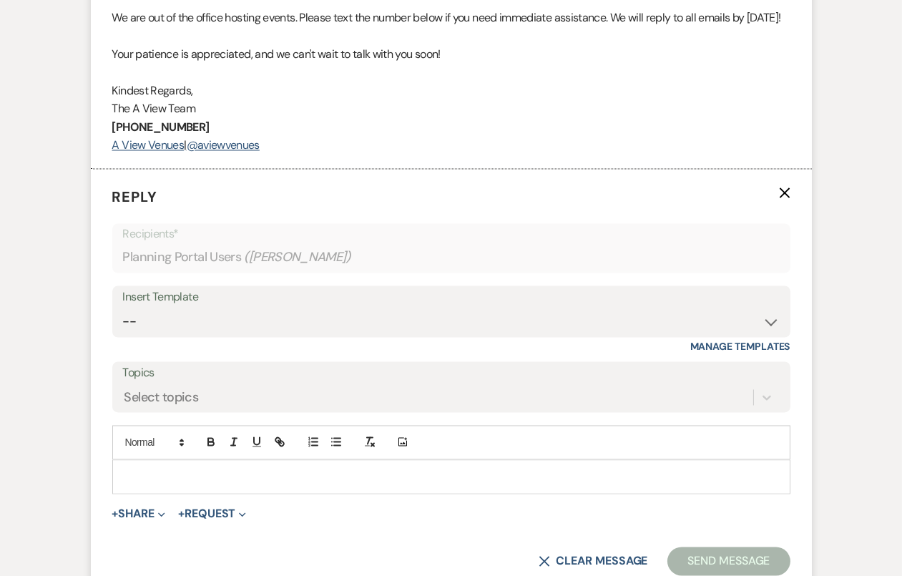
click at [236, 527] on form "Reply X Recipients* Planning Portal Users ( Amber Wilcox ) Insert Template -- T…" at bounding box center [451, 381] width 721 height 423
click at [234, 494] on div at bounding box center [451, 477] width 677 height 33
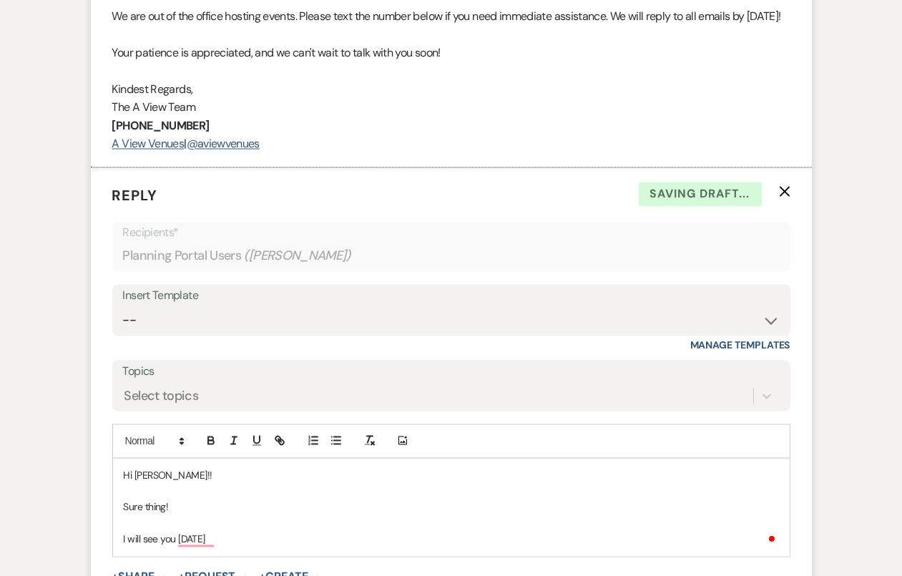
scroll to position [4204, 0]
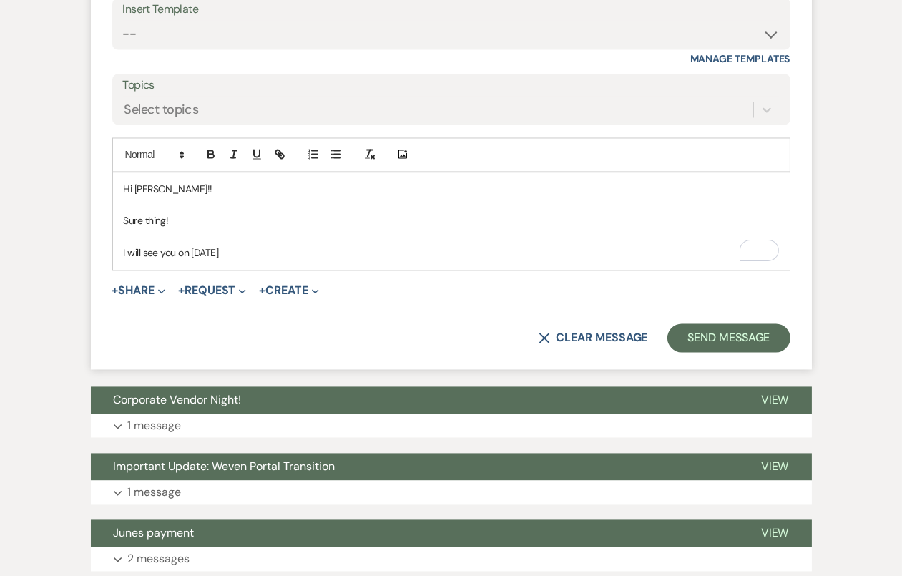
click at [256, 260] on p "I will see you on October 15th" at bounding box center [451, 253] width 655 height 16
drag, startPoint x: 249, startPoint y: 280, endPoint x: 229, endPoint y: 280, distance: 20.0
click at [229, 260] on p "I will see you on October 15th" at bounding box center [451, 253] width 655 height 16
drag, startPoint x: 349, startPoint y: 288, endPoint x: 82, endPoint y: 215, distance: 277.1
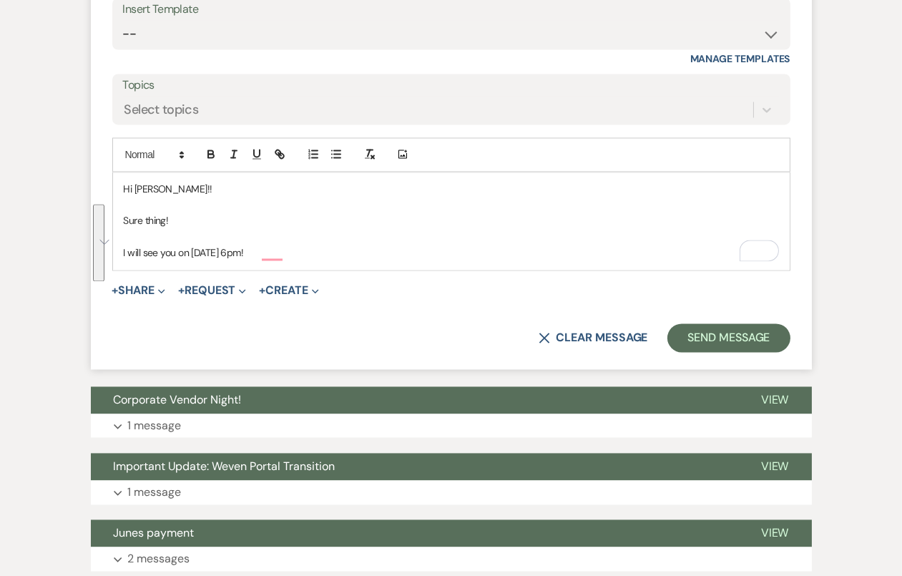
copy div "Hi Amber!! Sure thing! I will see you on October 28th at 6pm!"
click at [165, 48] on select "-- Tour Confirmation Contract (Pre-Booked Leads) Out of office Inquiry Email Al…" at bounding box center [451, 34] width 657 height 28
select select "4160"
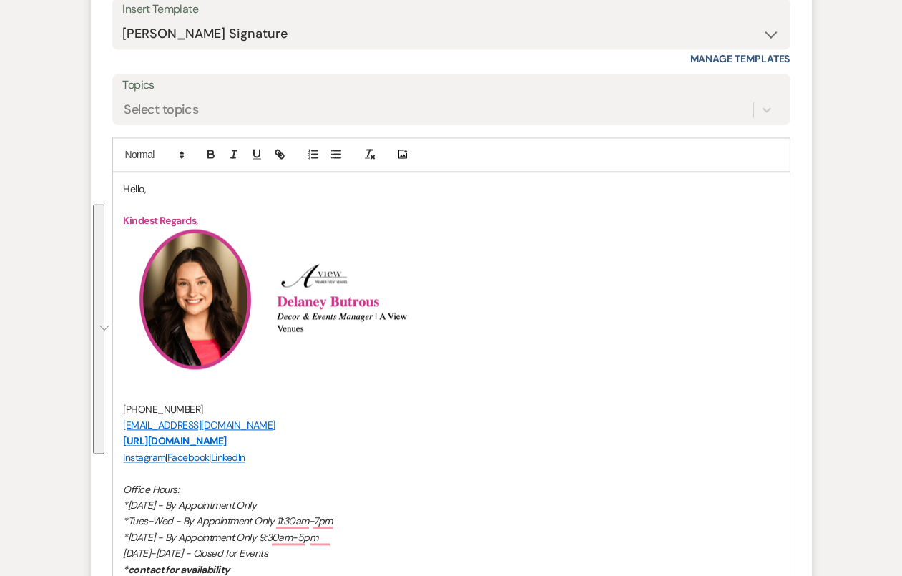
click at [139, 197] on p "Hello," at bounding box center [451, 189] width 655 height 16
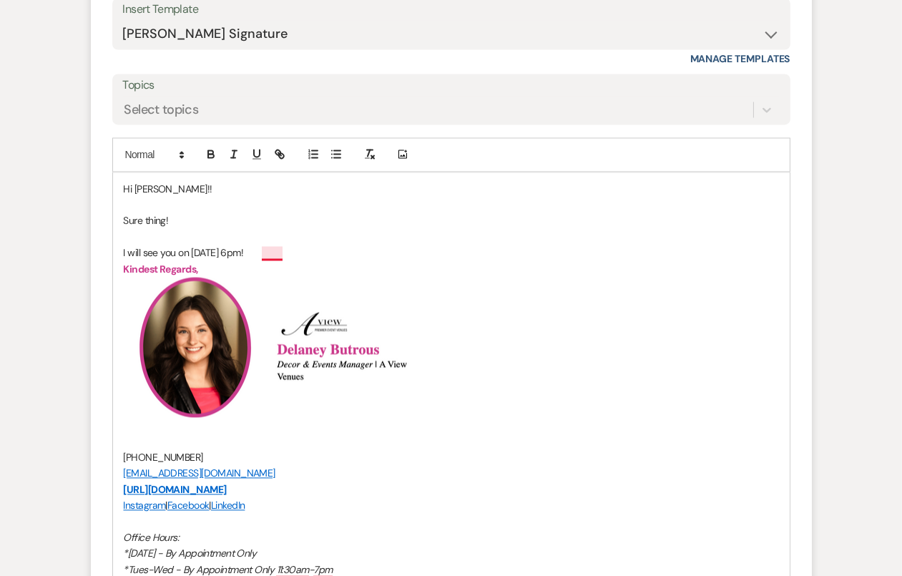
click at [265, 260] on p "I will see you on October 28th at 6pm!" at bounding box center [451, 253] width 655 height 16
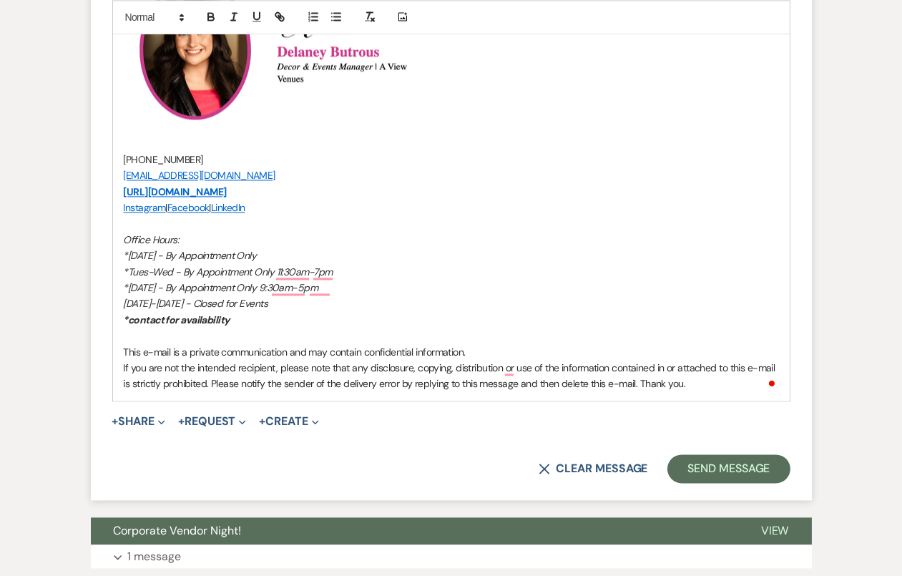
scroll to position [4575, 0]
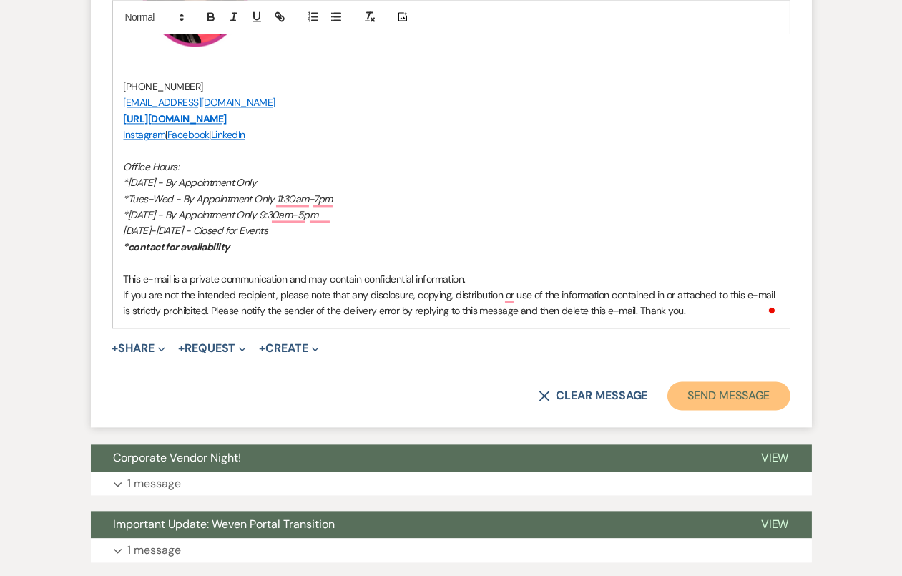
drag, startPoint x: 748, startPoint y: 421, endPoint x: 765, endPoint y: 398, distance: 28.2
click at [748, 410] on button "Send Message" at bounding box center [728, 395] width 122 height 29
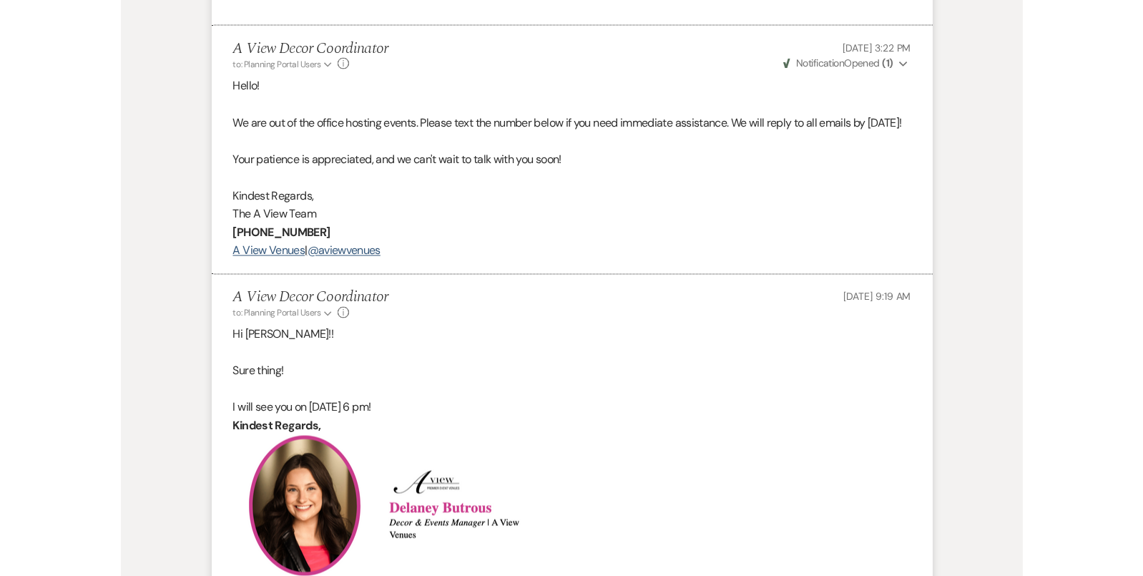
scroll to position [3814, 0]
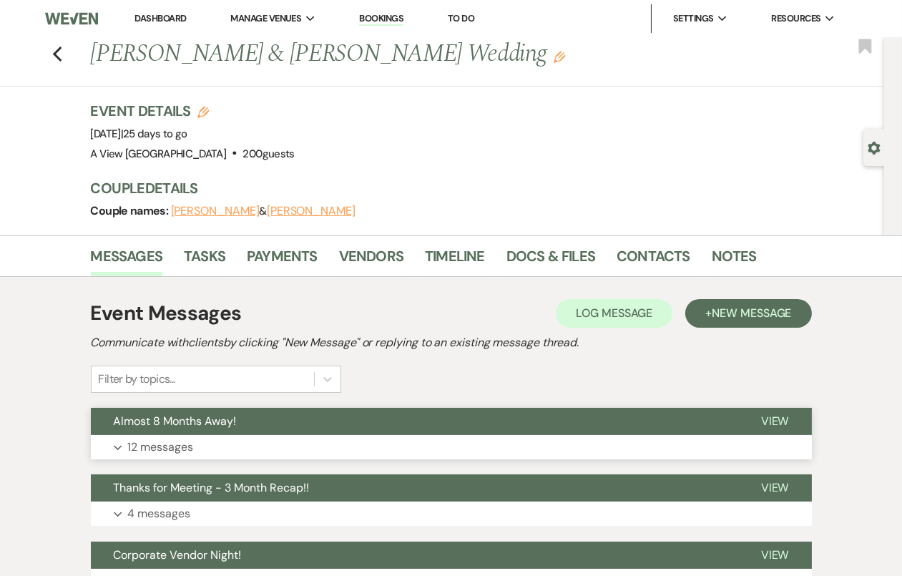
click at [355, 422] on button "Almost 8 Months Away!" at bounding box center [414, 421] width 647 height 27
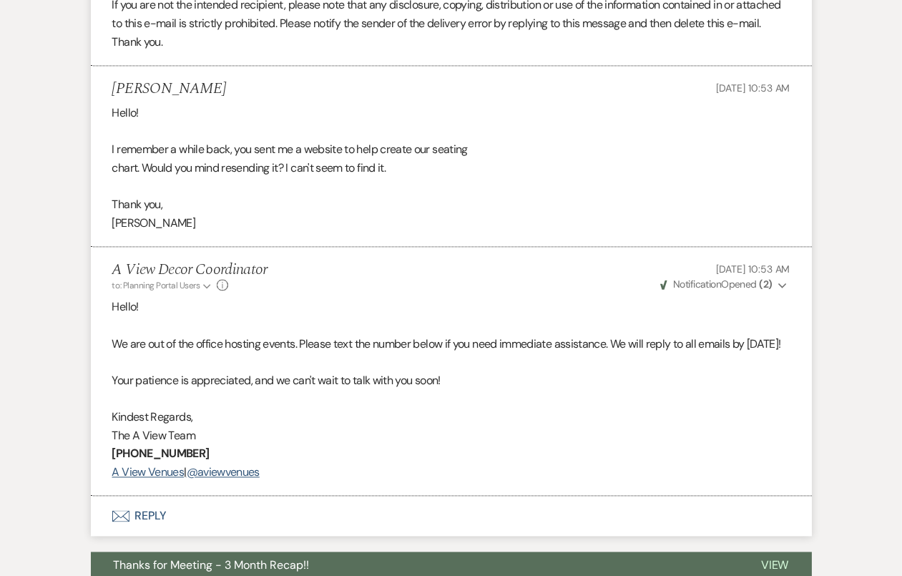
scroll to position [4443, 0]
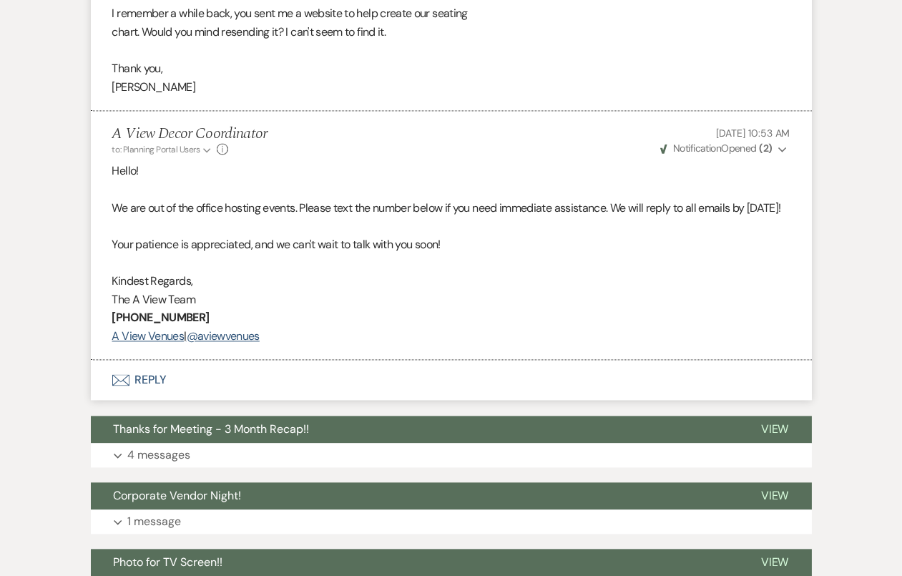
click at [280, 400] on button "Envelope Reply" at bounding box center [451, 380] width 721 height 40
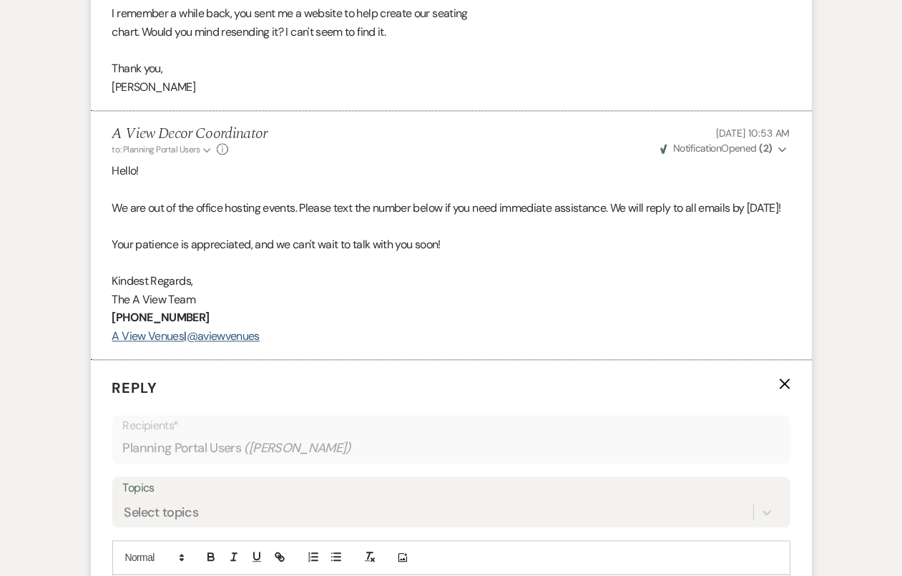
scroll to position [4765, 0]
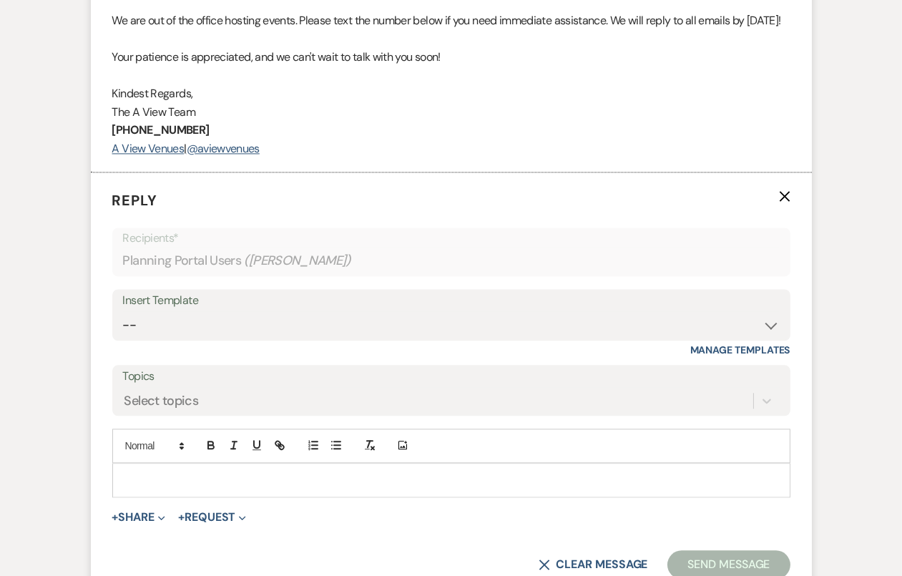
click at [265, 416] on div "Topics Select topics" at bounding box center [451, 390] width 678 height 51
click at [253, 533] on form "Reply X Recipients* Planning Portal Users ( [PERSON_NAME] ) Insert Template -- …" at bounding box center [451, 383] width 721 height 423
click at [253, 488] on p at bounding box center [451, 480] width 655 height 16
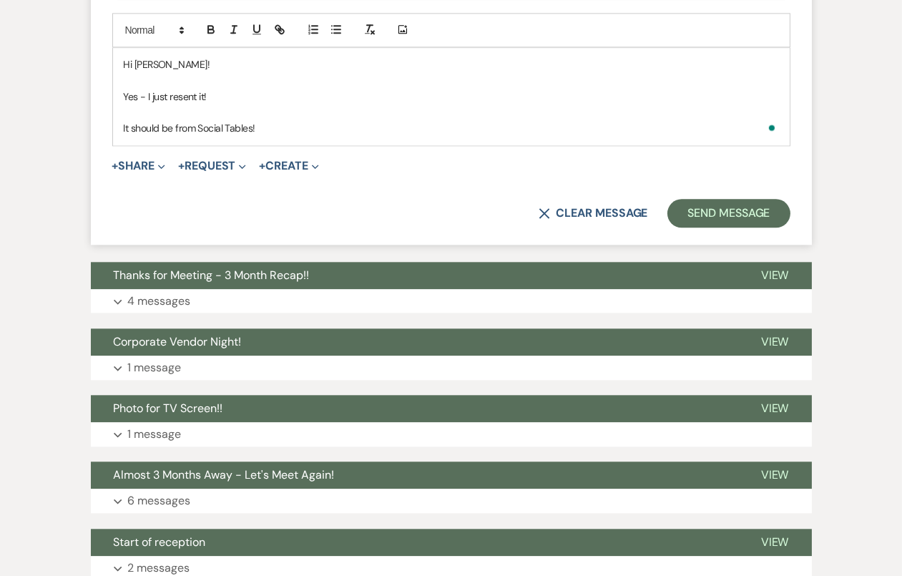
scroll to position [5249, 0]
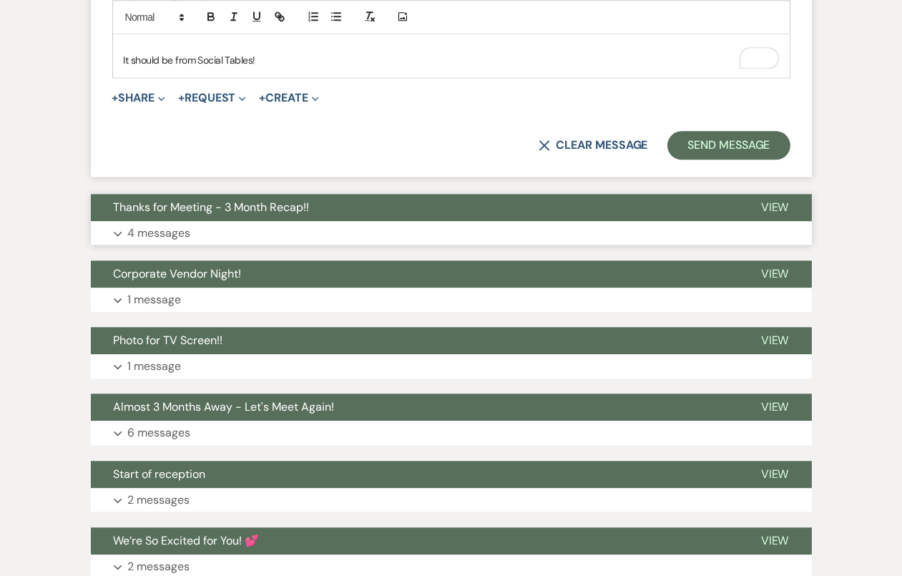
click at [312, 221] on button "Thanks for Meeting - 3 Month Recap!!" at bounding box center [414, 207] width 647 height 27
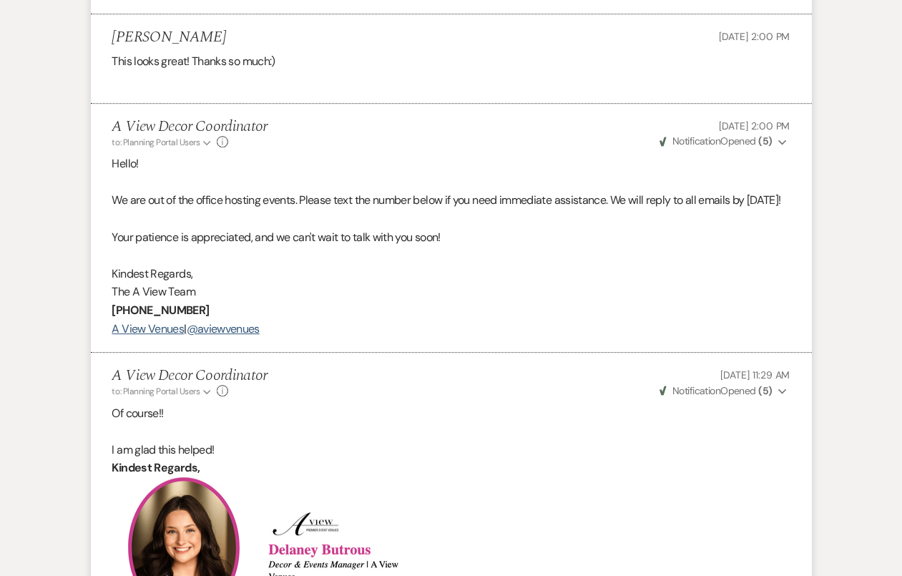
scroll to position [7471, 0]
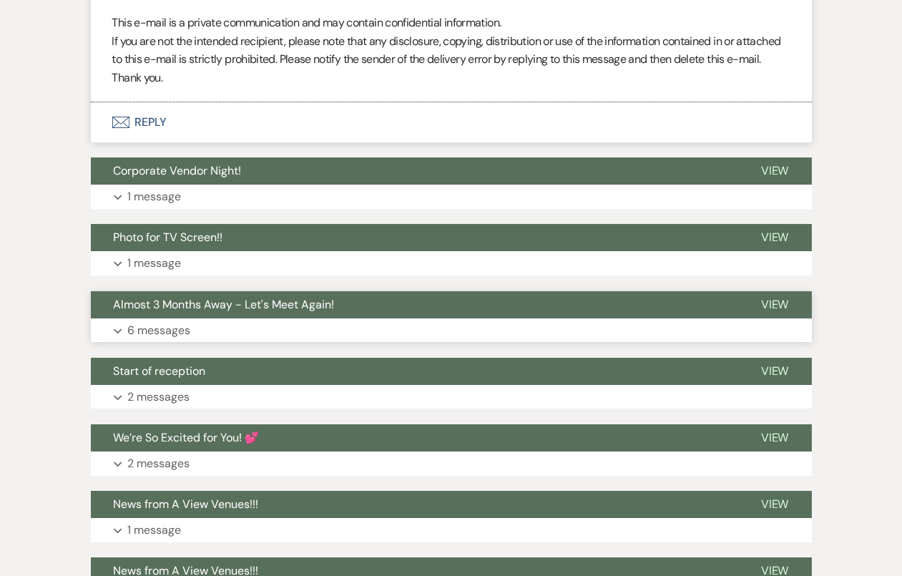
click at [302, 312] on span "Almost 3 Months Away - Let's Meet Again!" at bounding box center [224, 304] width 221 height 15
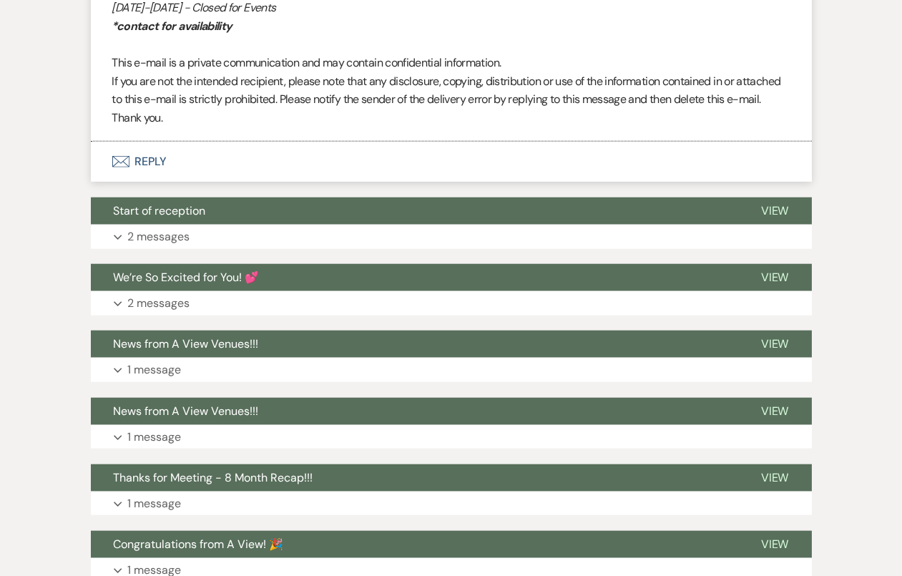
scroll to position [10579, 0]
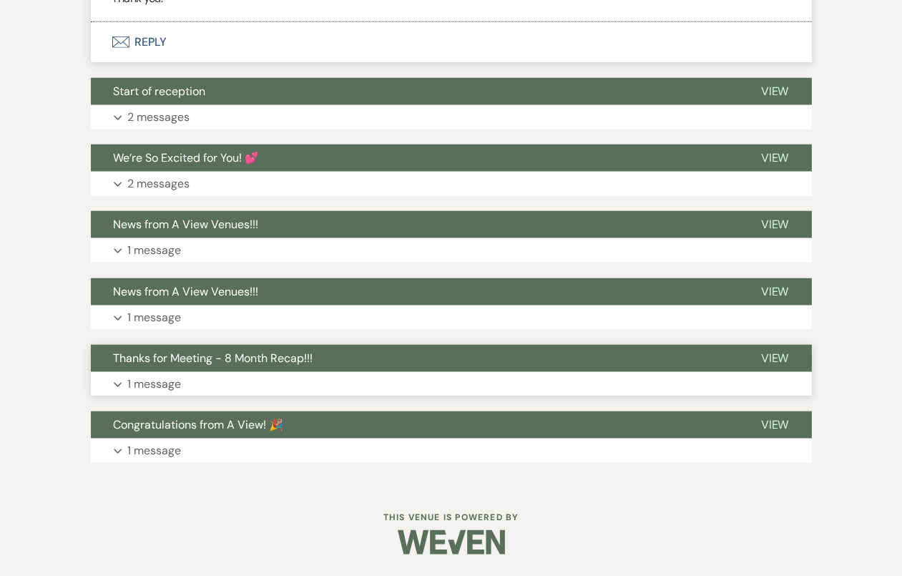
click at [296, 366] on span "Thanks for Meeting - 8 Month Recap!!!" at bounding box center [214, 357] width 200 height 15
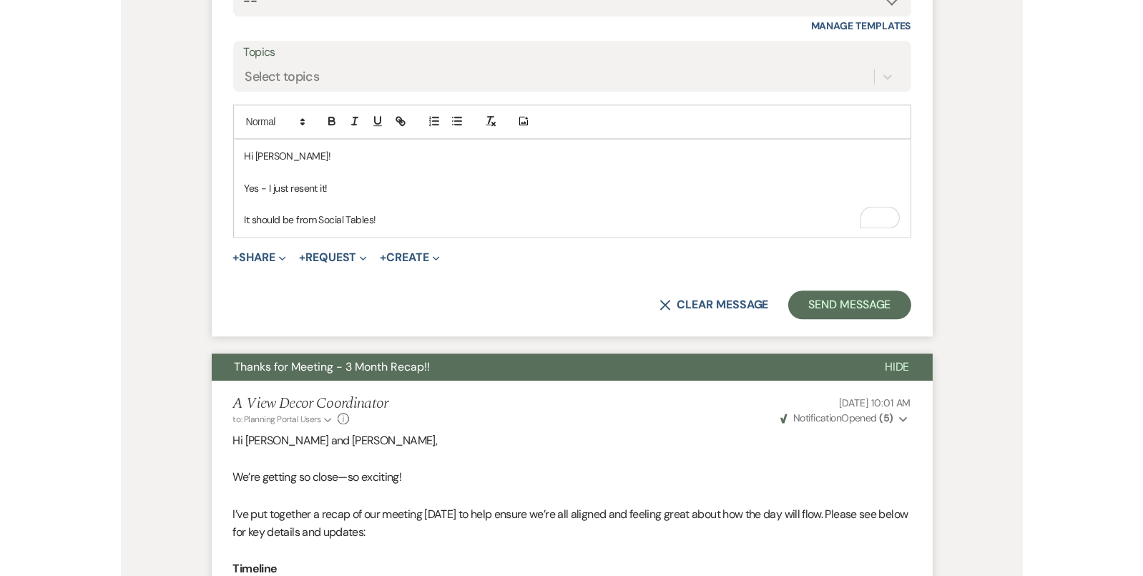
scroll to position [5090, 0]
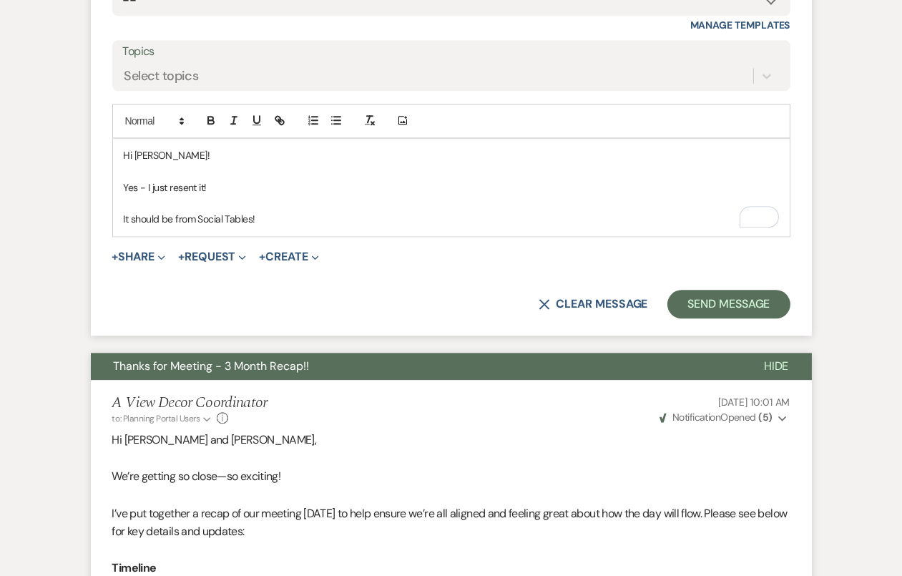
click at [386, 211] on p "To enrich screen reader interactions, please activate Accessibility in Grammarl…" at bounding box center [451, 203] width 655 height 16
click at [218, 195] on p "Yes - I just resent it!" at bounding box center [451, 188] width 655 height 16
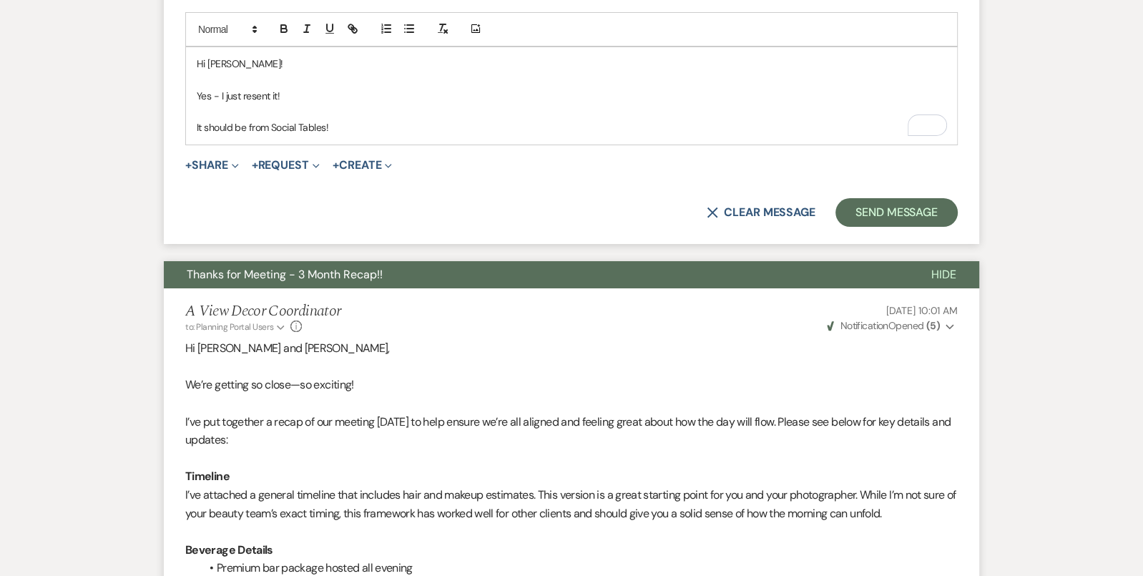
click at [369, 119] on p "It should be from Social Tables!" at bounding box center [572, 127] width 750 height 16
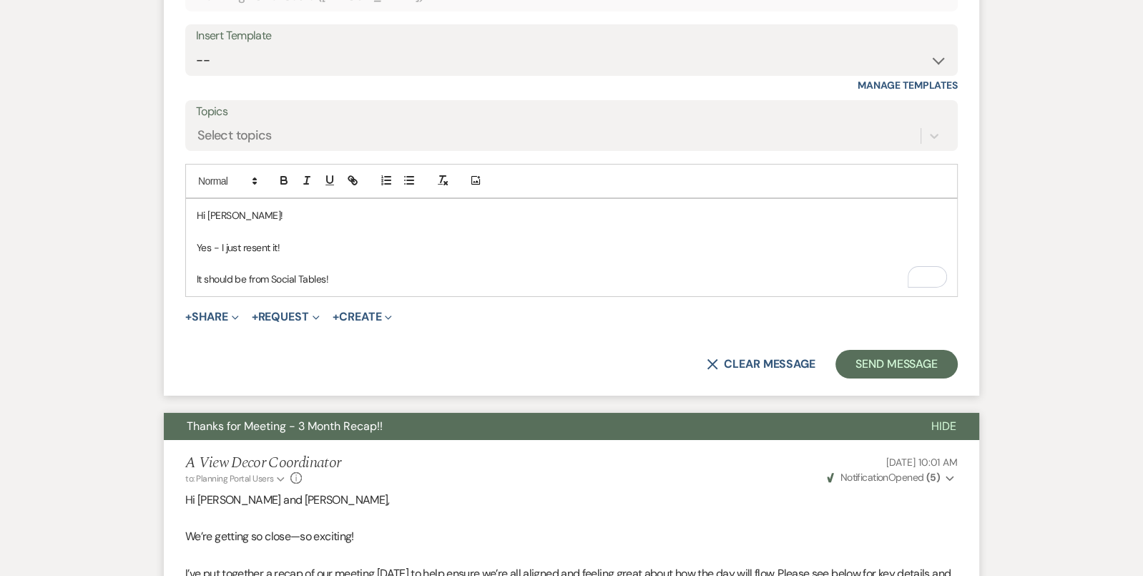
scroll to position [4940, 0]
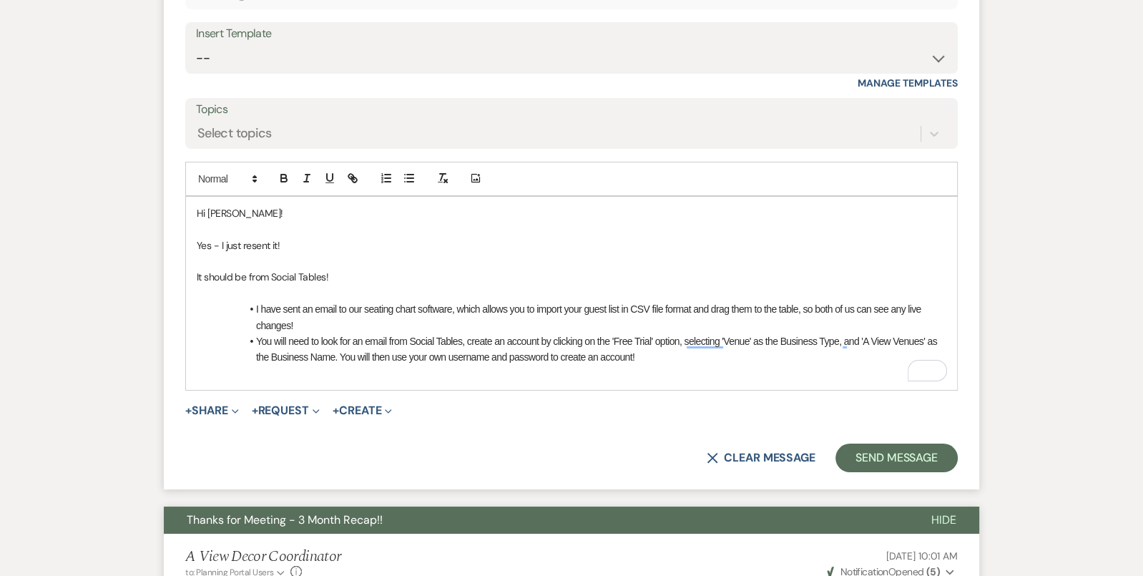
click at [254, 301] on li "I have sent an email to our seating chart software, which allows you to import …" at bounding box center [578, 317] width 735 height 32
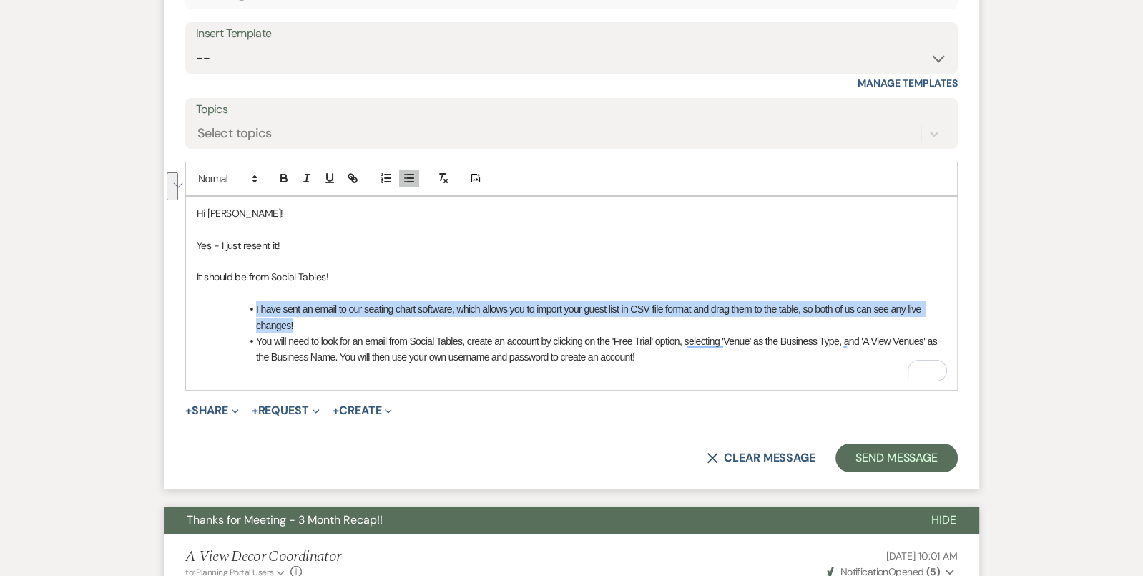
drag, startPoint x: 317, startPoint y: 305, endPoint x: 255, endPoint y: 280, distance: 66.8
click at [255, 301] on li "I have sent an email to our seating chart software, which allows you to import …" at bounding box center [578, 317] width 735 height 32
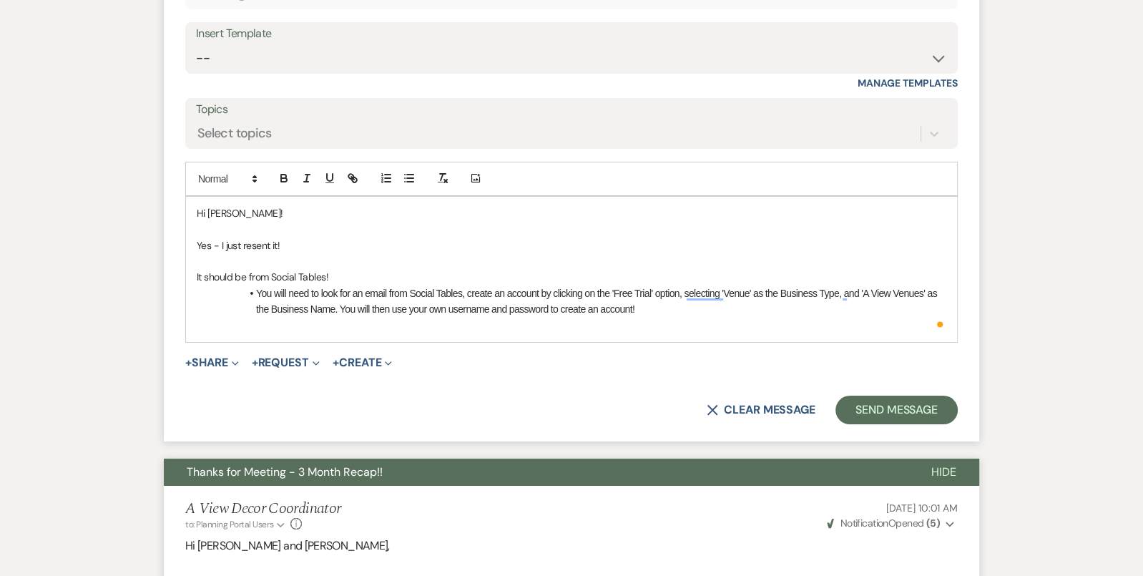
click at [259, 288] on span "You will need to look for an email from Social Tables, create an account by cli…" at bounding box center [597, 301] width 683 height 27
click at [253, 285] on li "You will need to look for an email from Social Tables, create an account by cli…" at bounding box center [578, 301] width 735 height 32
drag, startPoint x: 465, startPoint y: 268, endPoint x: 275, endPoint y: 270, distance: 189.6
click at [275, 288] on span "You will need to look for an email from Social Tables, create an account by cli…" at bounding box center [597, 301] width 683 height 27
click at [256, 285] on span "To enrich screen reader interactions, please activate Accessibility in Grammarl…" at bounding box center [256, 293] width 0 height 16
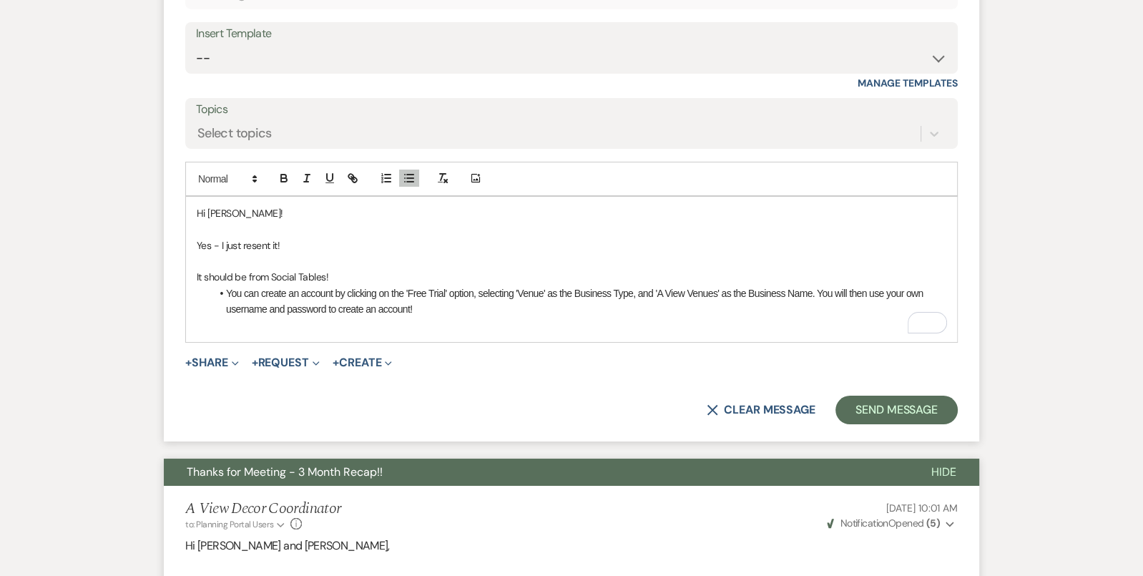
click at [453, 285] on li "You can create an account by clicking on the 'Free Trial' option, selecting 'Ve…" at bounding box center [578, 301] width 735 height 32
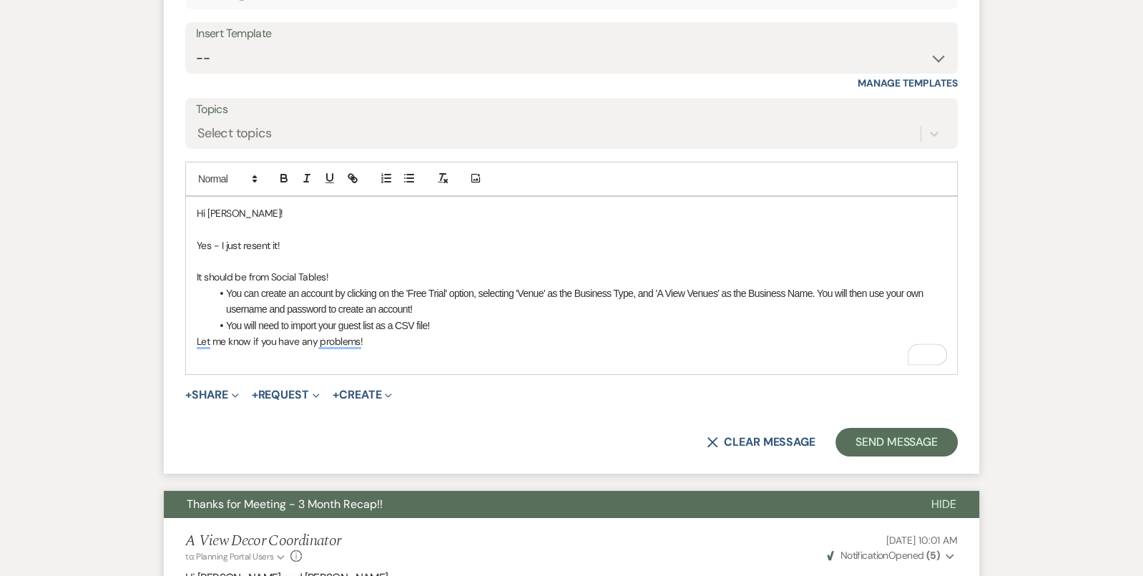
click at [193, 312] on div "Hi Caroline! Yes - I just resent it! It should be from Social Tables! You can c…" at bounding box center [571, 285] width 771 height 177
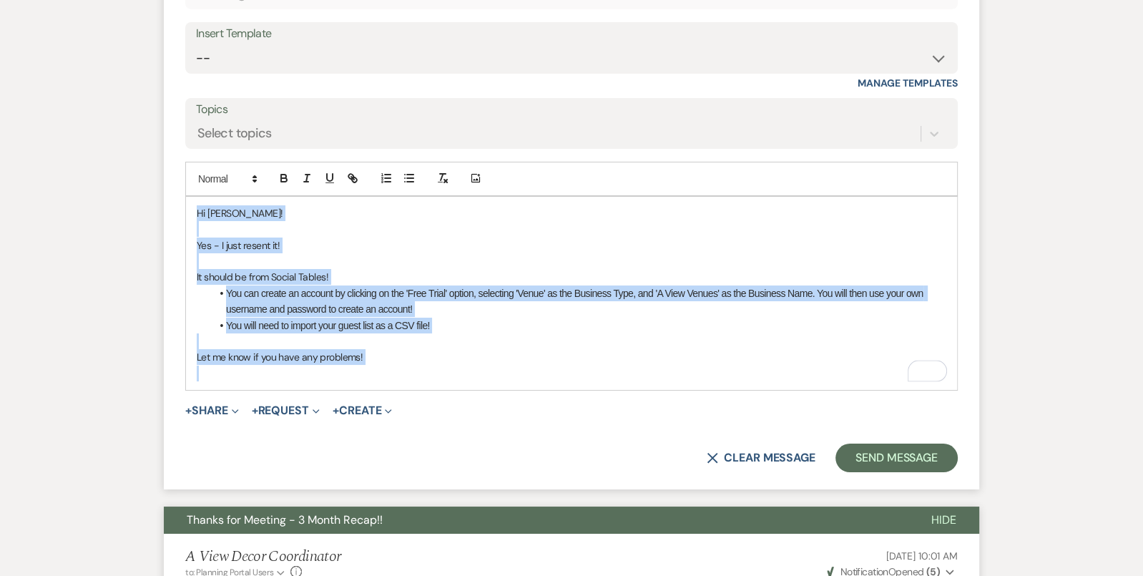
drag, startPoint x: 392, startPoint y: 345, endPoint x: 181, endPoint y: 175, distance: 271.6
click at [181, 175] on form "Reply X Saving draft... Recipients* Planning Portal Users ( Caroline Faust ) In…" at bounding box center [571, 198] width 815 height 584
copy div "Hi Caroline! Yes - I just resent it! It should be from Social Tables! You can c…"
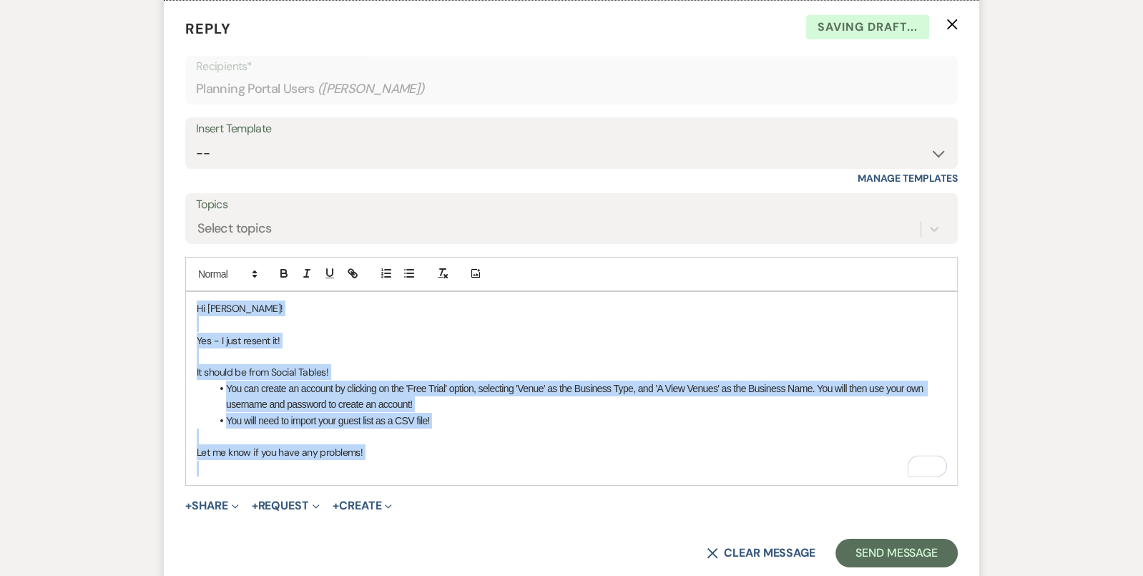
scroll to position [4805, 0]
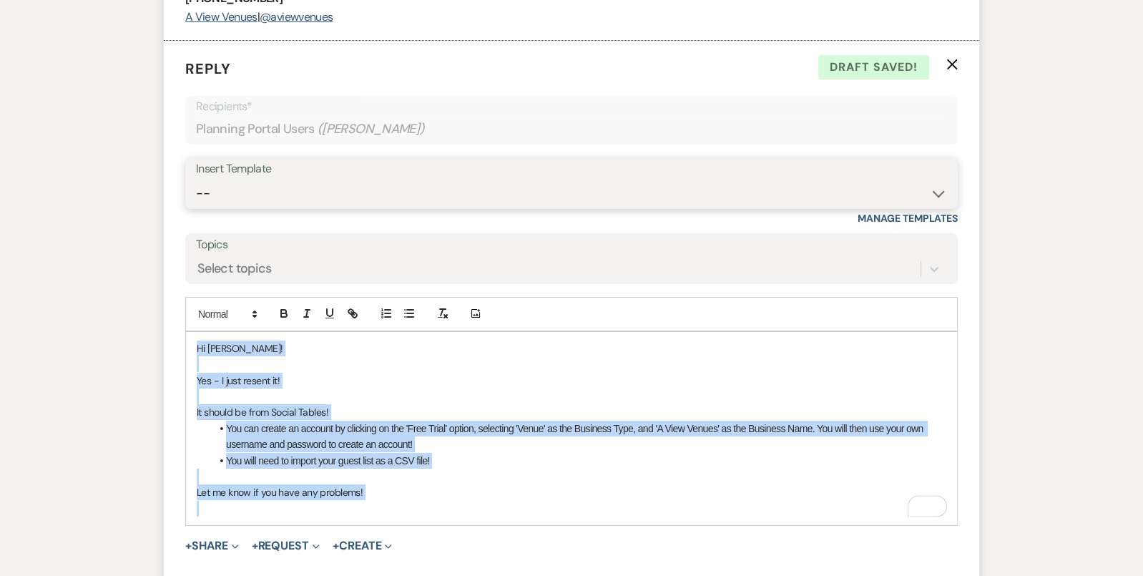
click at [293, 180] on select "-- Tour Confirmation Contract (Pre-Booked Leads) Out of office Inquiry Email Al…" at bounding box center [571, 194] width 751 height 28
select select "4160"
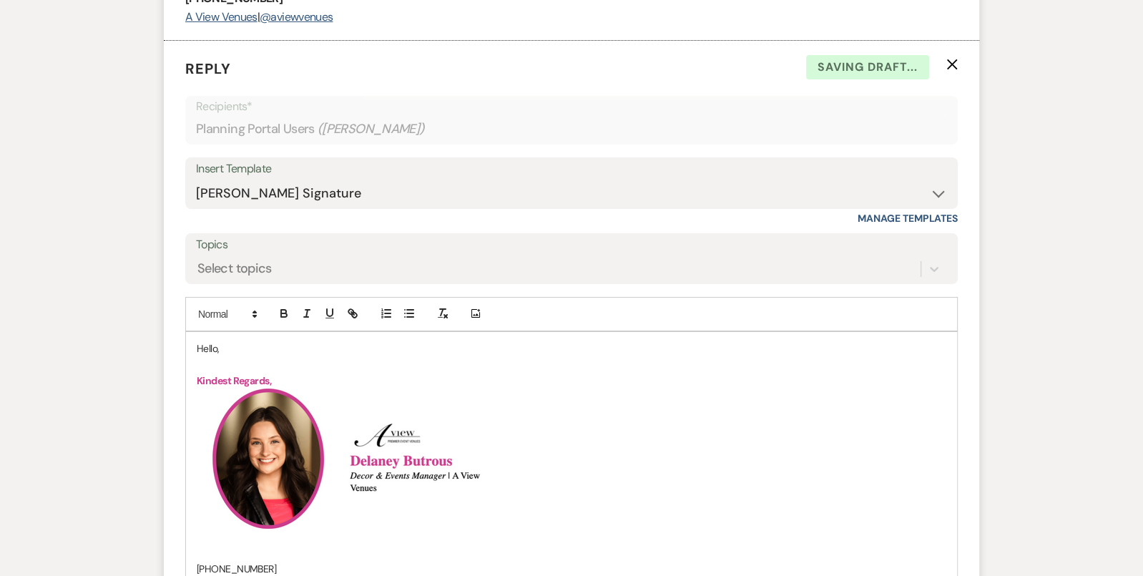
click at [207, 340] on p "Hello," at bounding box center [572, 348] width 750 height 16
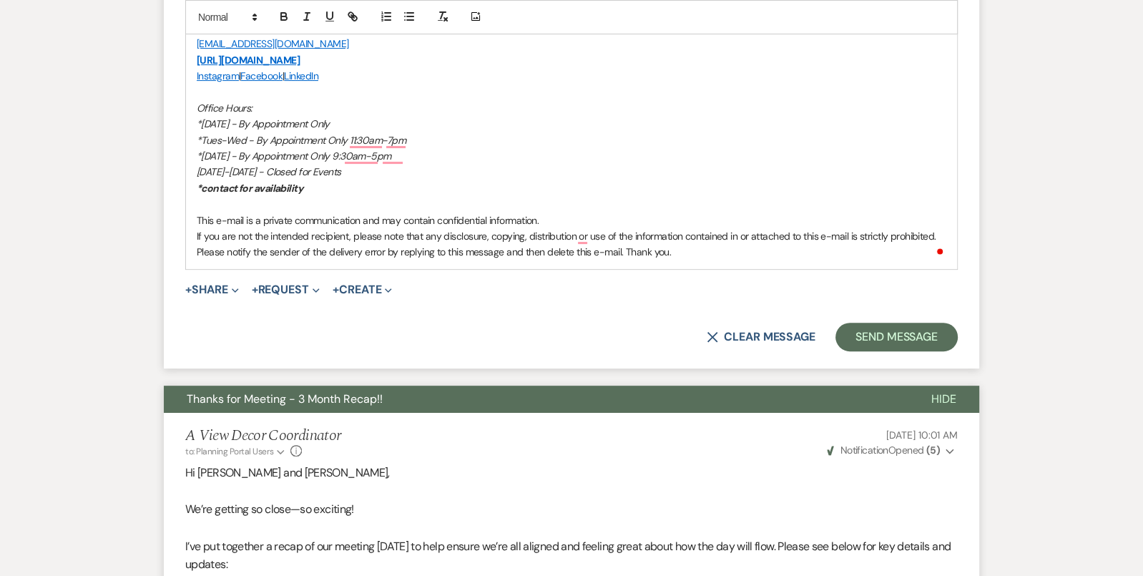
scroll to position [5520, 0]
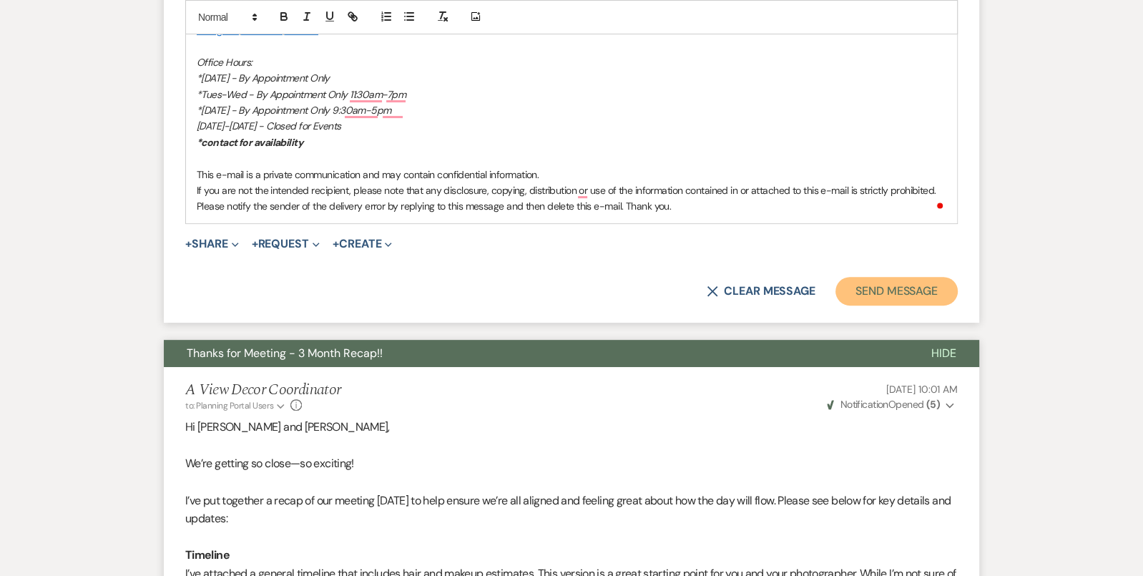
click at [901, 277] on button "Send Message" at bounding box center [896, 291] width 122 height 29
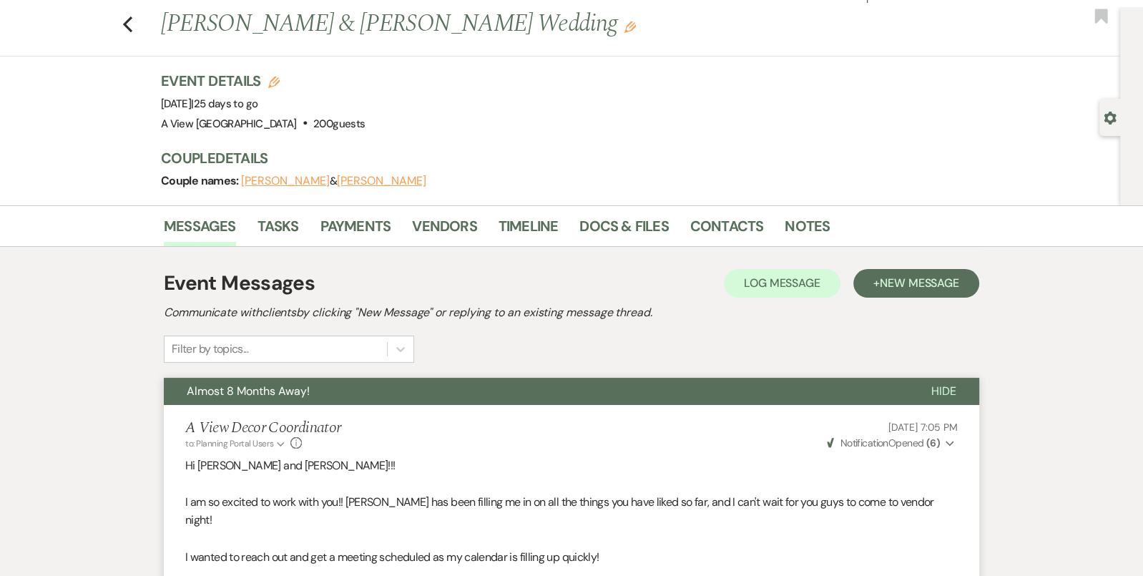
scroll to position [0, 0]
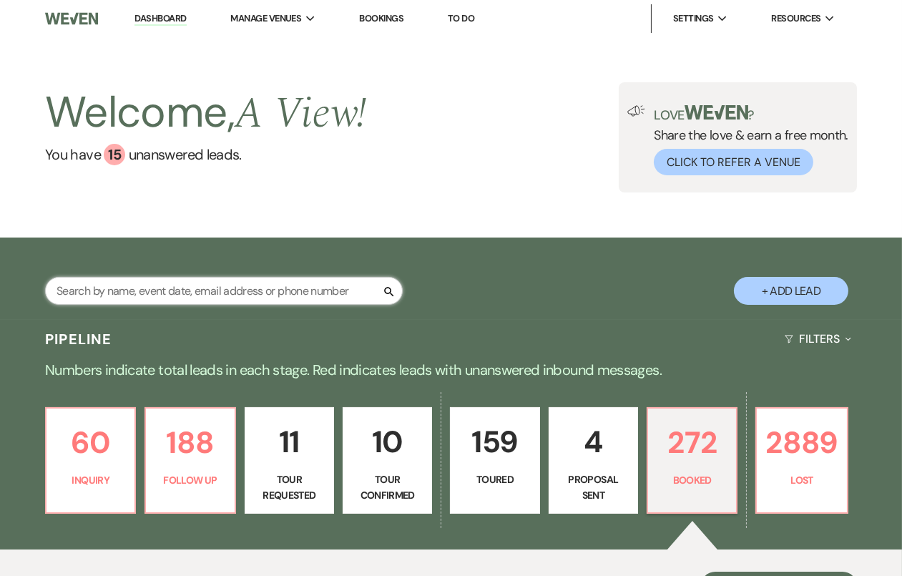
click at [263, 288] on input "text" at bounding box center [224, 291] width 358 height 28
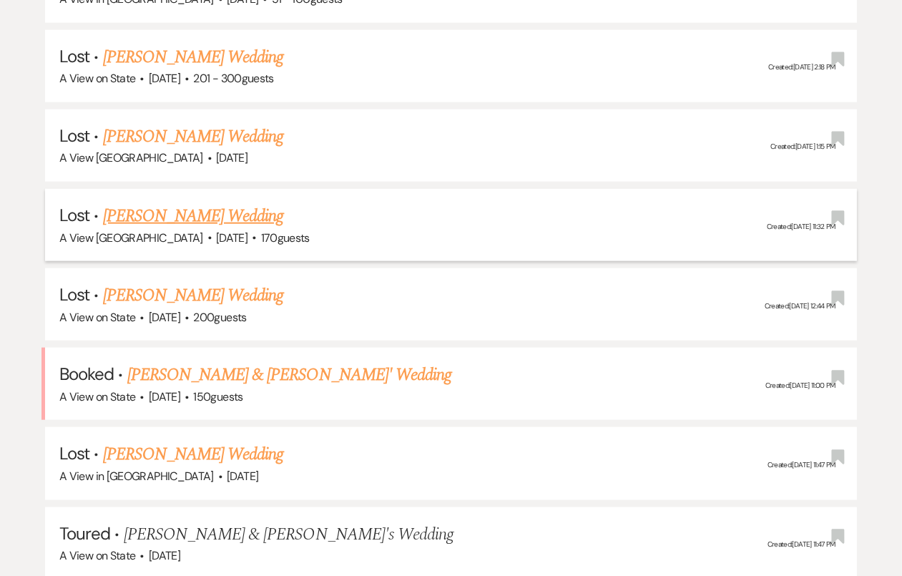
scroll to position [2493, 0]
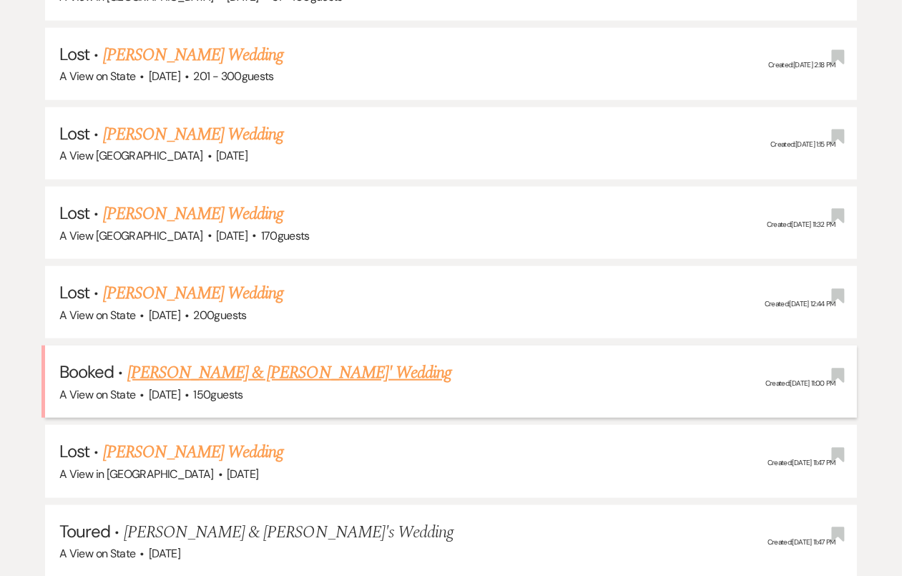
type input "emma tichy"
click at [242, 361] on link "[PERSON_NAME] & [PERSON_NAME]' Wedding" at bounding box center [289, 373] width 325 height 26
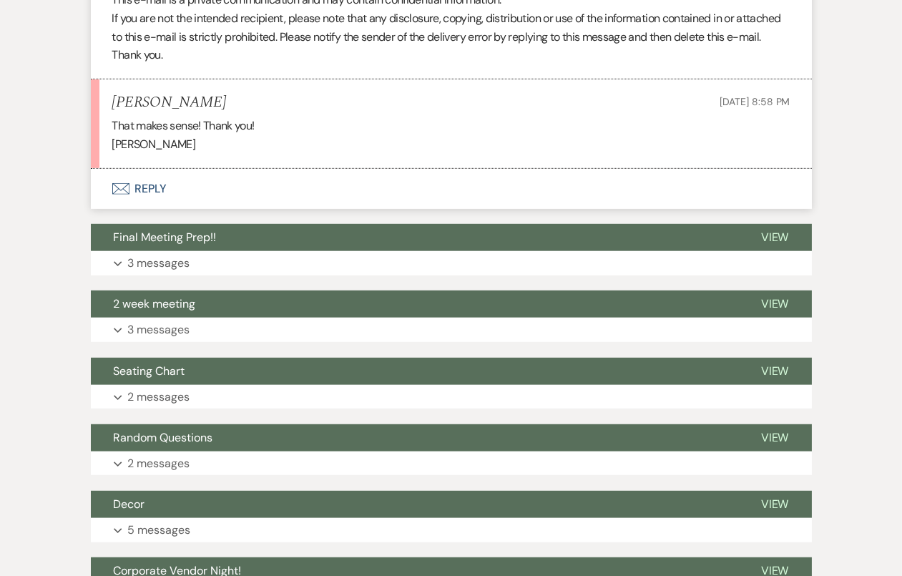
scroll to position [1325, 0]
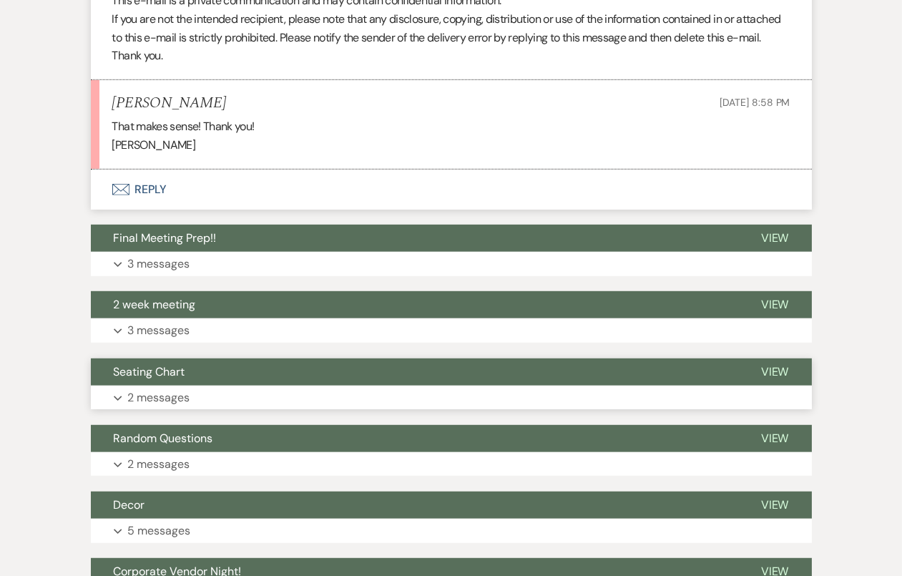
click at [262, 403] on button "Expand 2 messages" at bounding box center [451, 398] width 721 height 24
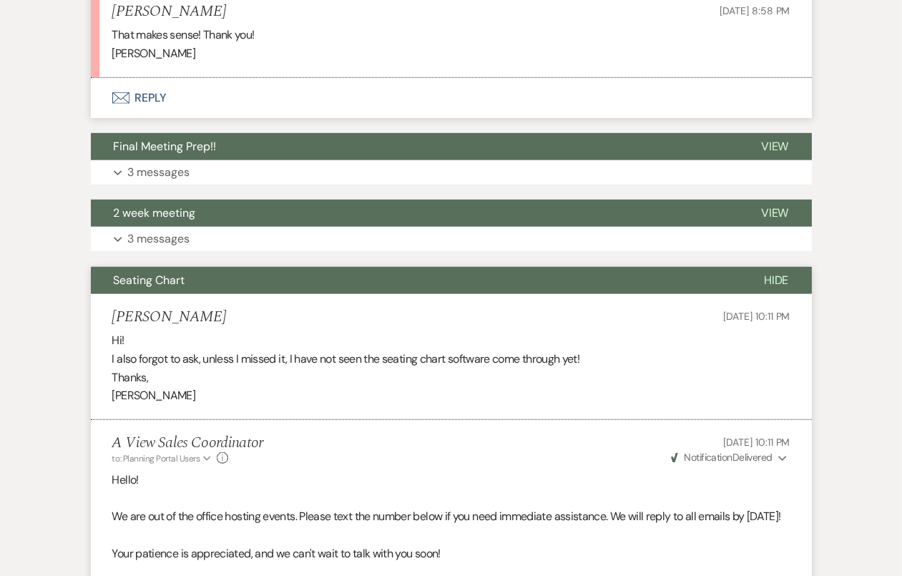
scroll to position [1302, 0]
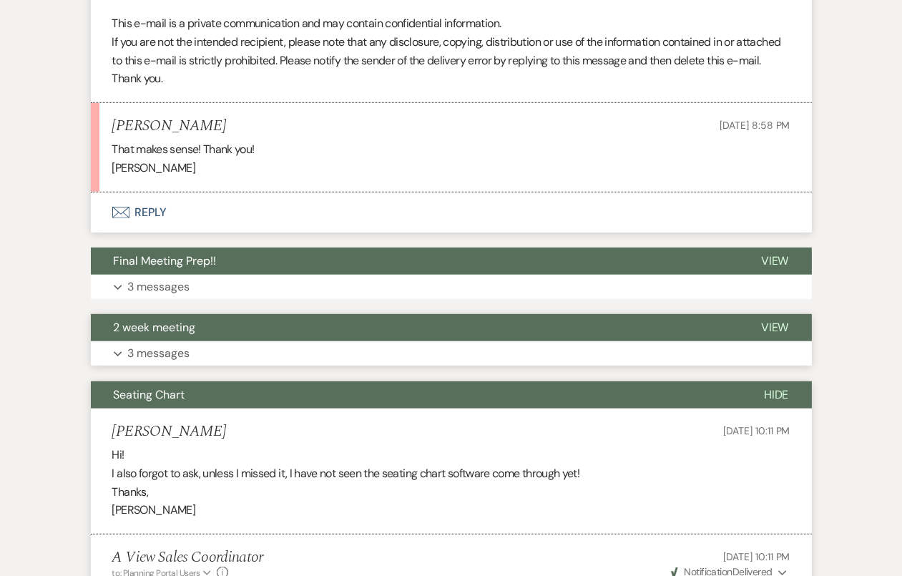
click at [266, 327] on button "2 week meeting" at bounding box center [414, 327] width 647 height 27
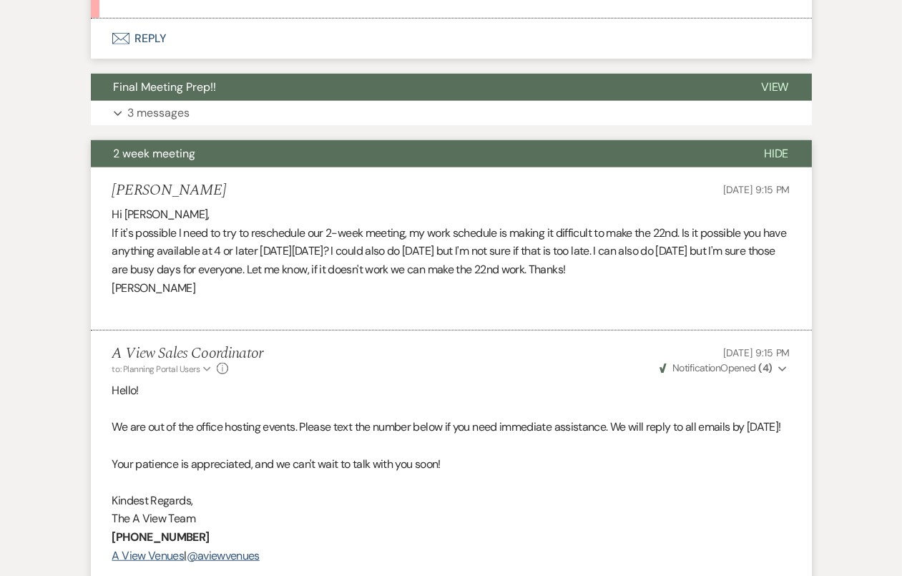
scroll to position [1850, 0]
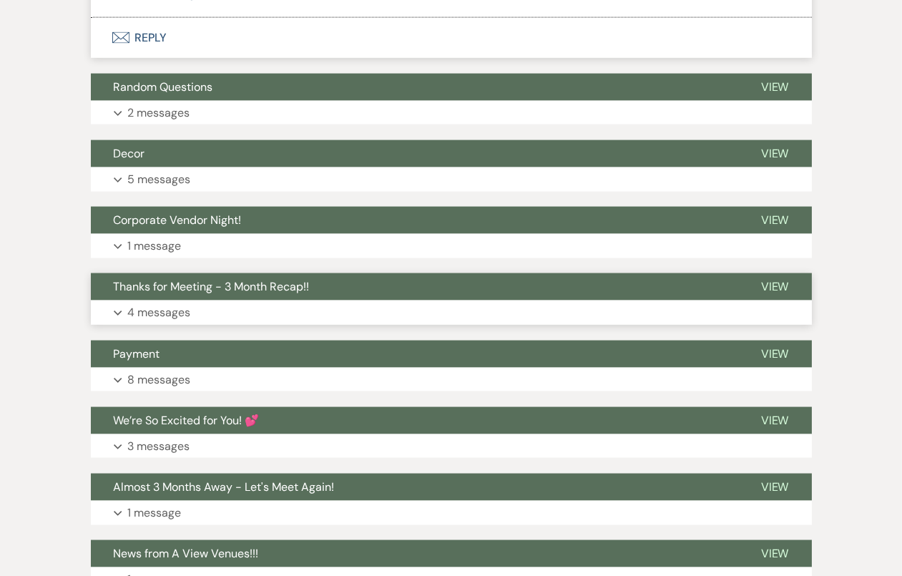
click at [267, 300] on button "Thanks for Meeting - 3 Month Recap!!" at bounding box center [414, 286] width 647 height 27
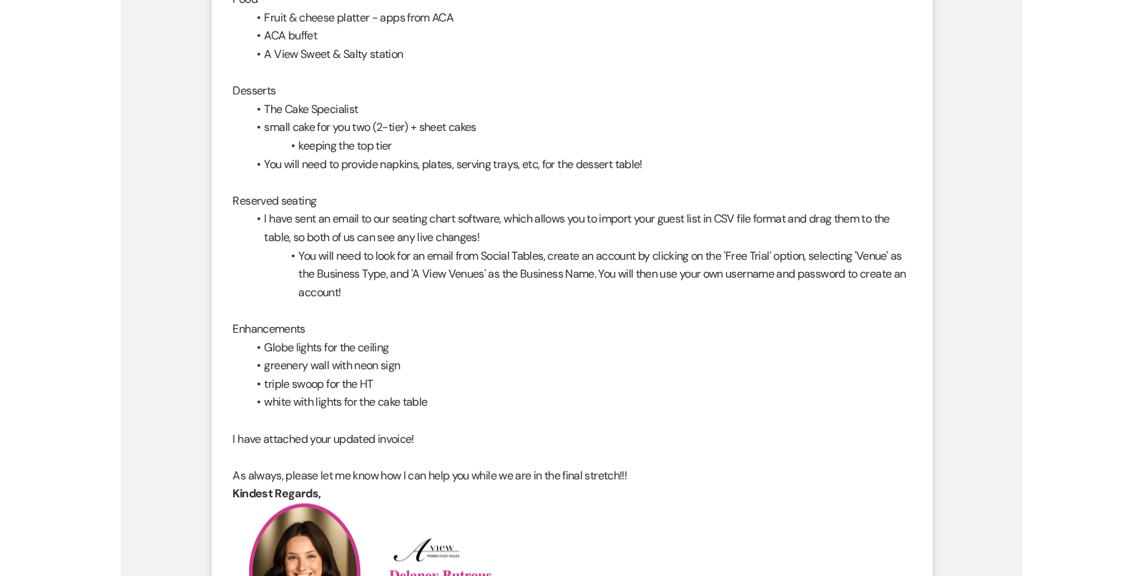
scroll to position [4146, 0]
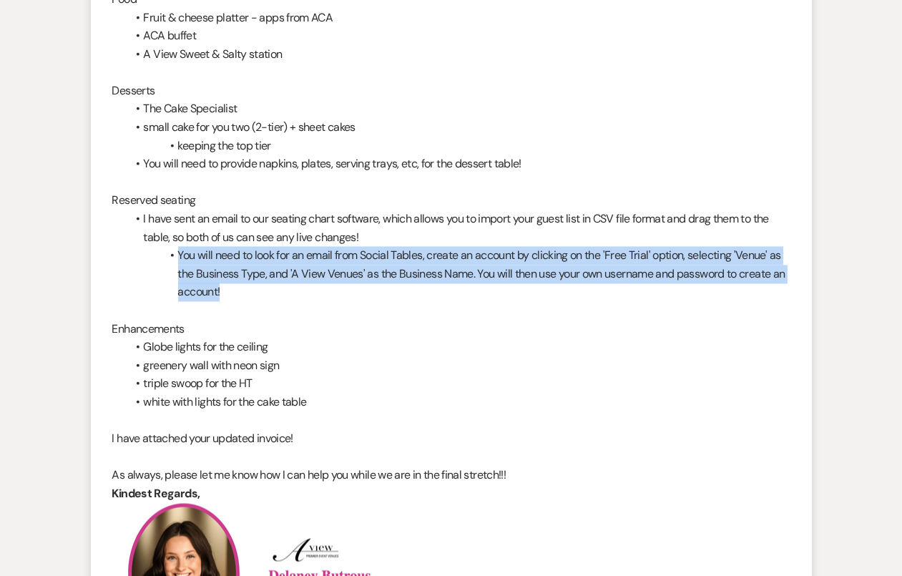
drag, startPoint x: 179, startPoint y: 285, endPoint x: 241, endPoint y: 325, distance: 73.6
click at [241, 301] on li "You will need to look for an email from Social Tables, create an account by cli…" at bounding box center [459, 273] width 664 height 55
copy li "You will need to look for an email from Social Tables, create an account by cli…"
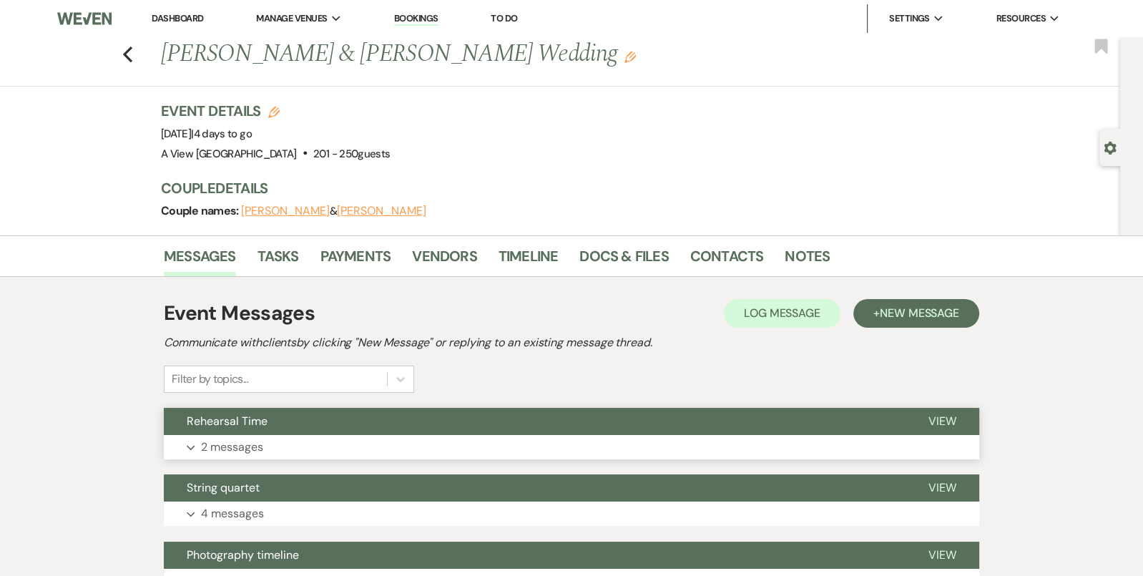
click at [378, 418] on button "Rehearsal Time" at bounding box center [535, 421] width 742 height 27
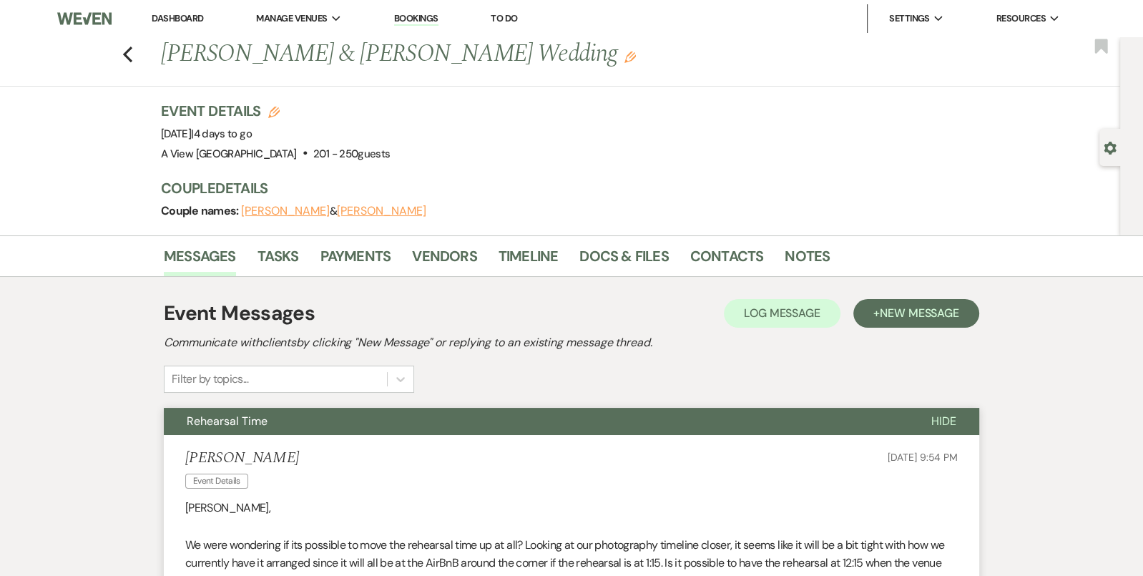
scroll to position [436, 0]
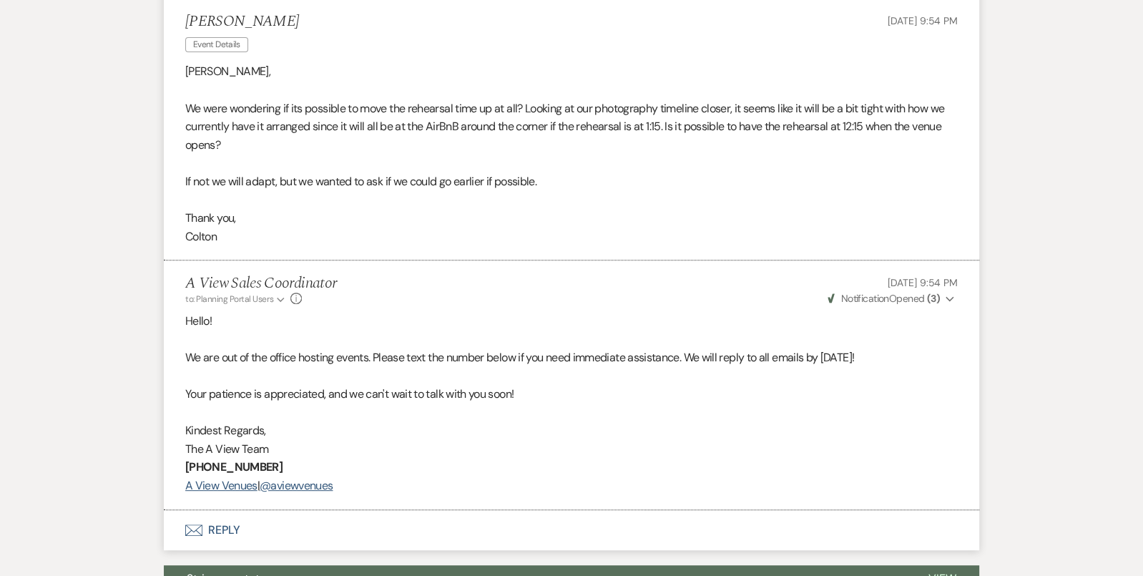
click at [347, 529] on button "Envelope Reply" at bounding box center [571, 530] width 815 height 40
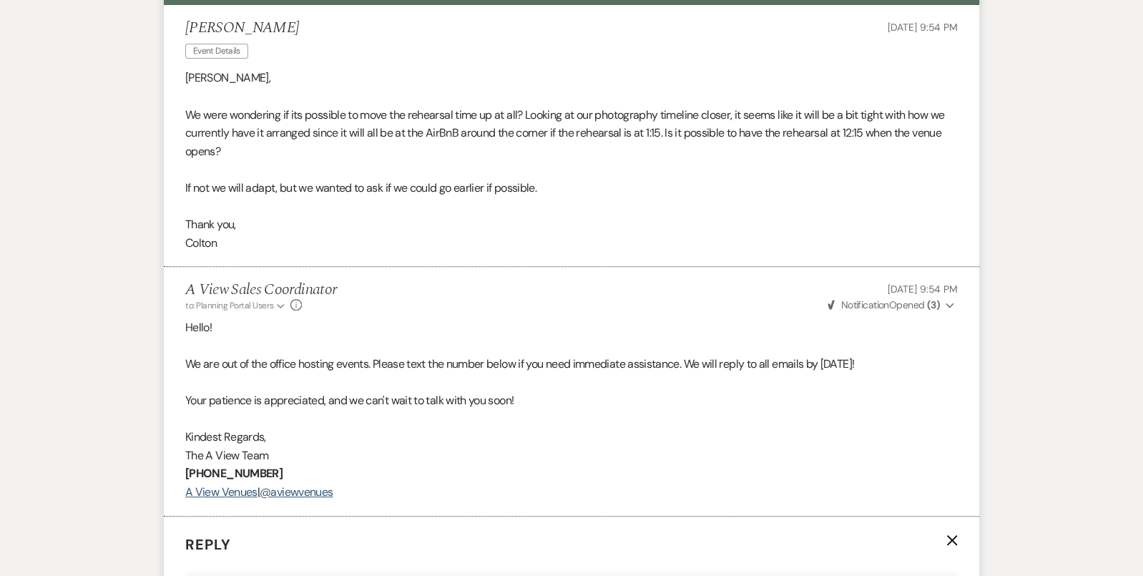
scroll to position [431, 0]
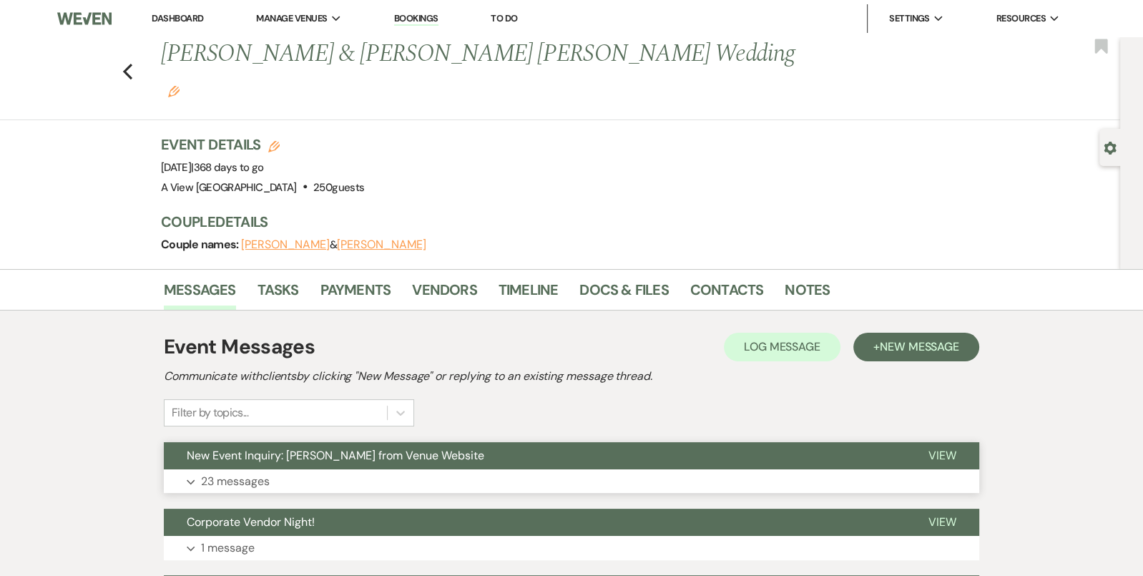
click at [619, 442] on button "New Event Inquiry: Katlin Bodlak from Venue Website" at bounding box center [535, 455] width 742 height 27
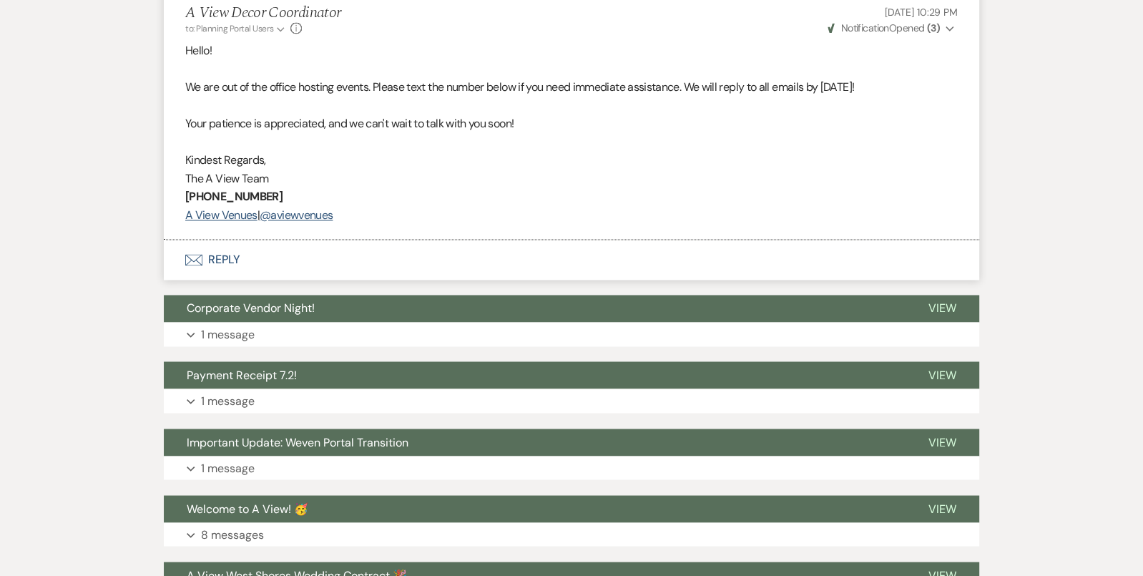
scroll to position [7156, 0]
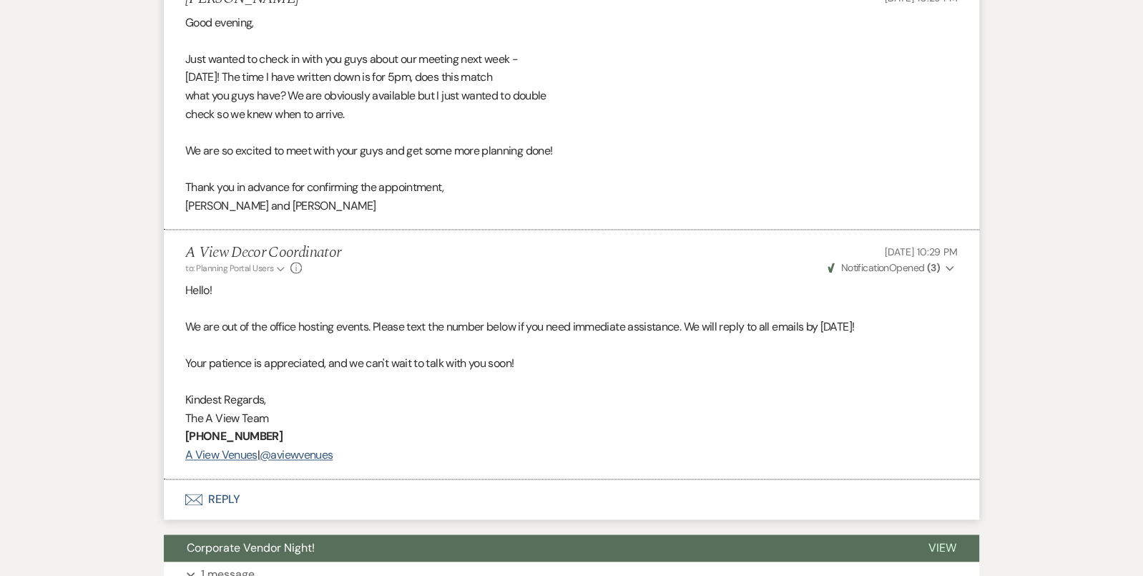
click at [597, 428] on li "A View Decor Coordinator to: Planning Portal Users Expand Info Sep 20, 2025, 10…" at bounding box center [571, 354] width 815 height 249
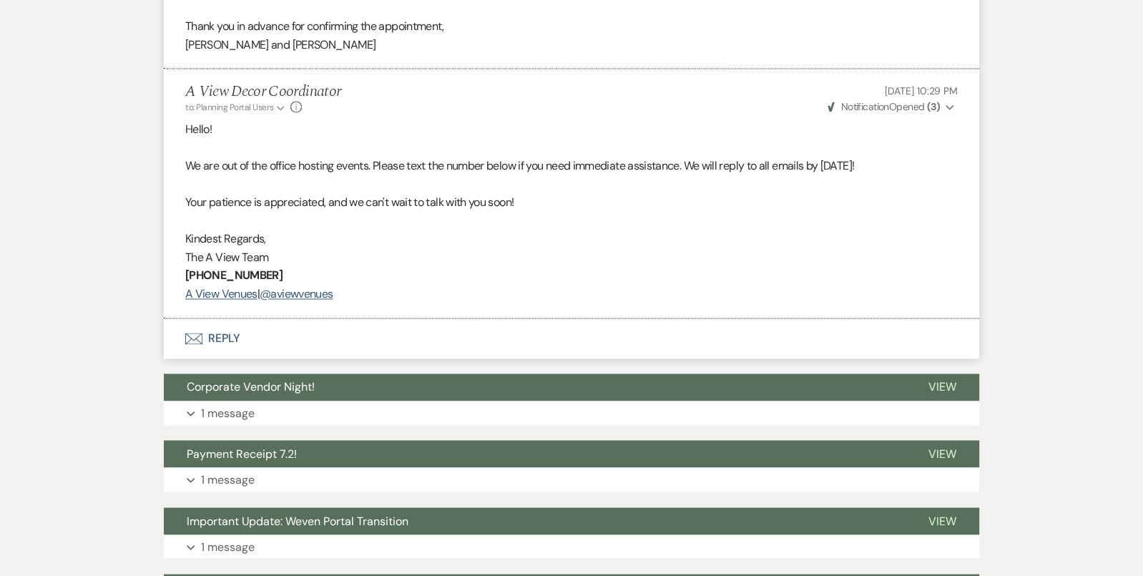
click at [516, 274] on li "A View Decor Coordinator to: Planning Portal Users Expand Info Sep 20, 2025, 10…" at bounding box center [571, 193] width 815 height 249
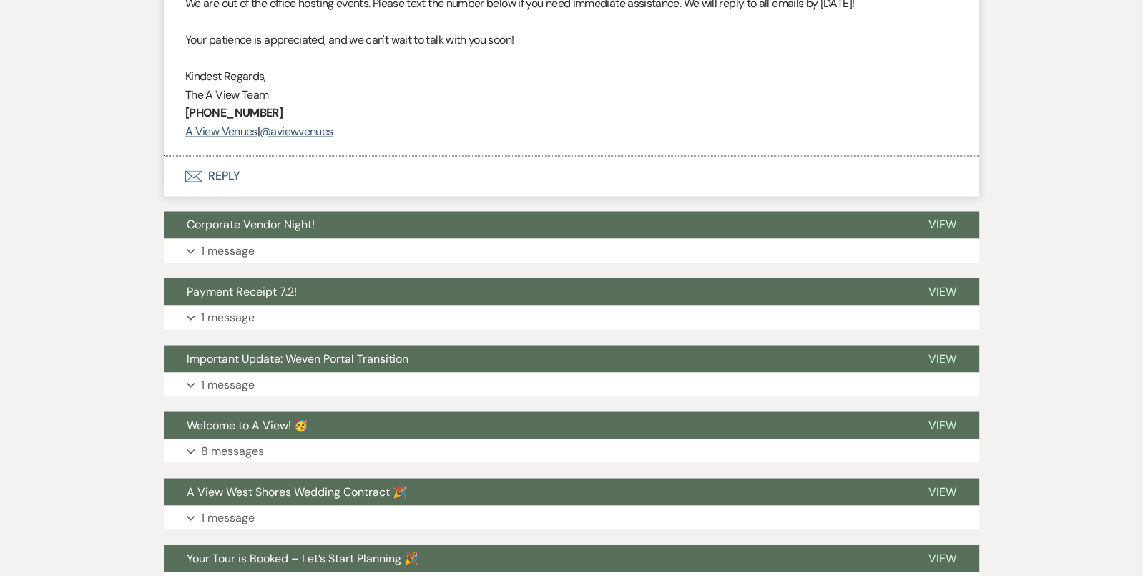
scroll to position [7476, 0]
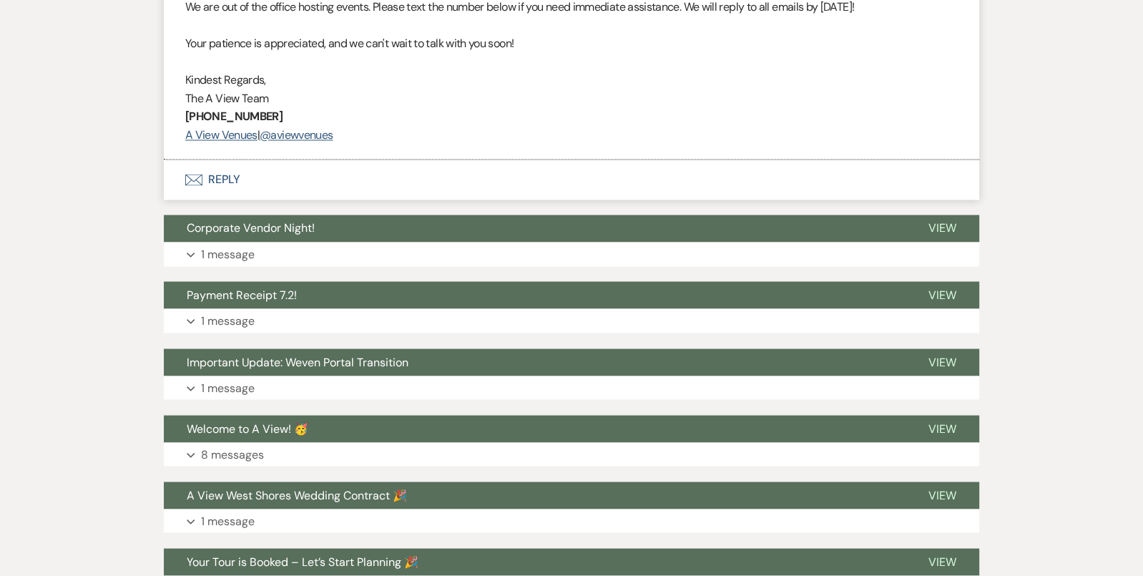
click at [442, 160] on button "Envelope Reply" at bounding box center [571, 180] width 815 height 40
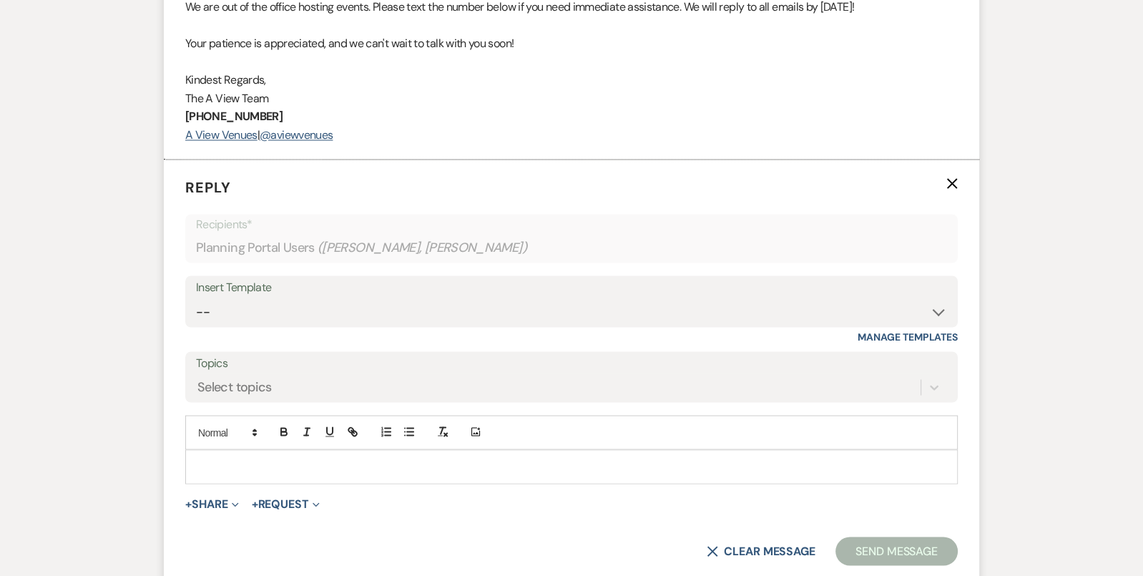
click at [355, 458] on p at bounding box center [572, 466] width 750 height 16
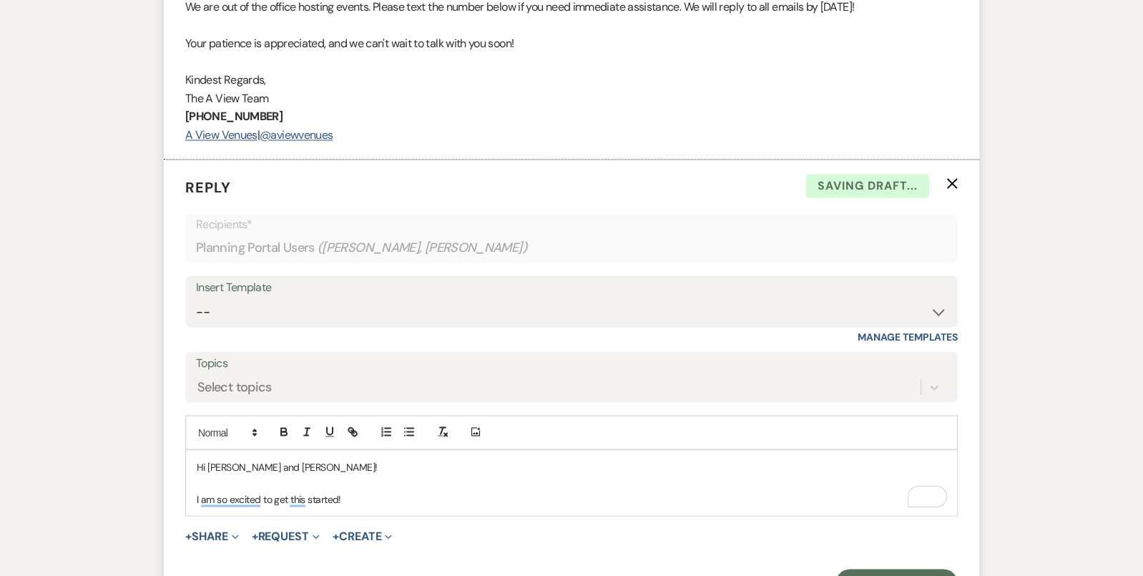
click at [364, 491] on p "I am so excited to get this started!" at bounding box center [572, 499] width 750 height 16
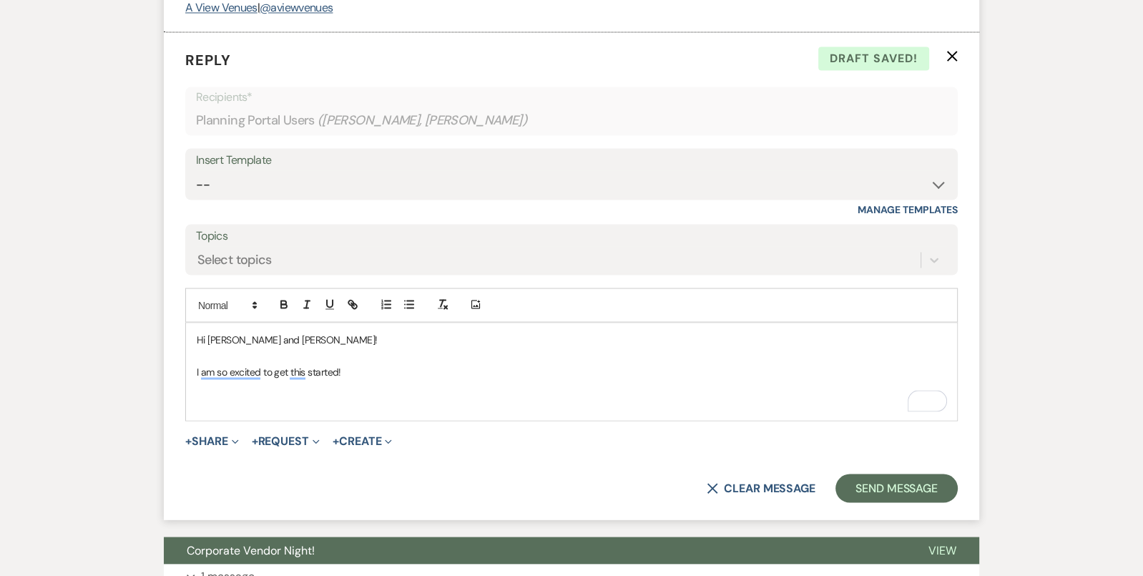
scroll to position [7602, 0]
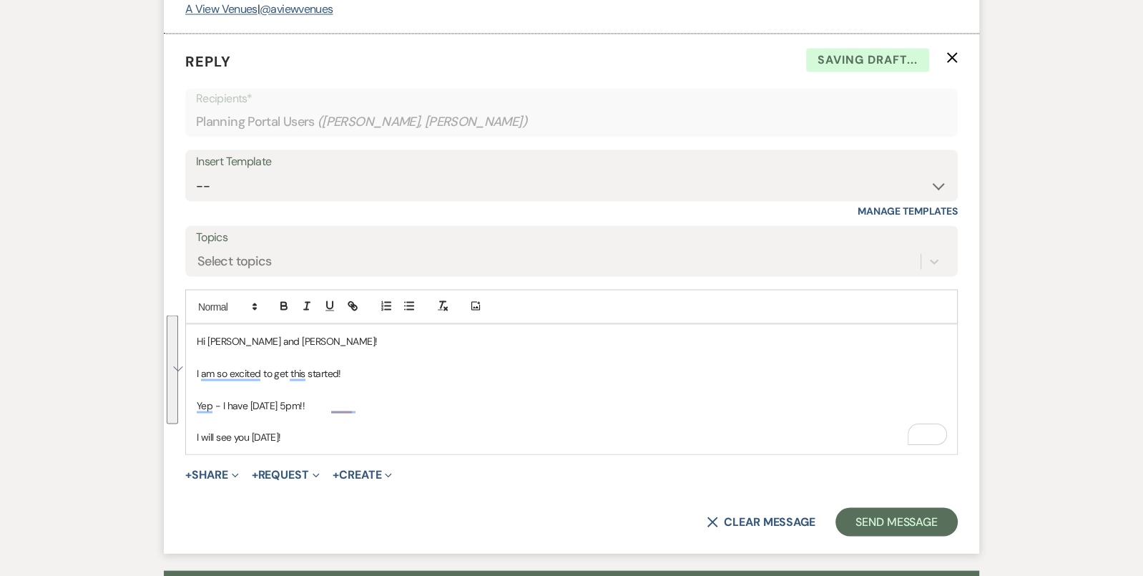
drag, startPoint x: 313, startPoint y: 396, endPoint x: 195, endPoint y: 291, distance: 157.6
click at [195, 324] on div "Hi Katlin and Conner! I am so excited to get this started! Yep - I have Septemb…" at bounding box center [571, 388] width 771 height 129
copy div "Hi Katlin and Conner! I am so excited to get this started! Yep - I have Septemb…"
click at [294, 172] on select "-- Tour Confirmation Contract (Pre-Booked Leads) Out of office Inquiry Email Al…" at bounding box center [571, 186] width 751 height 28
select select "4160"
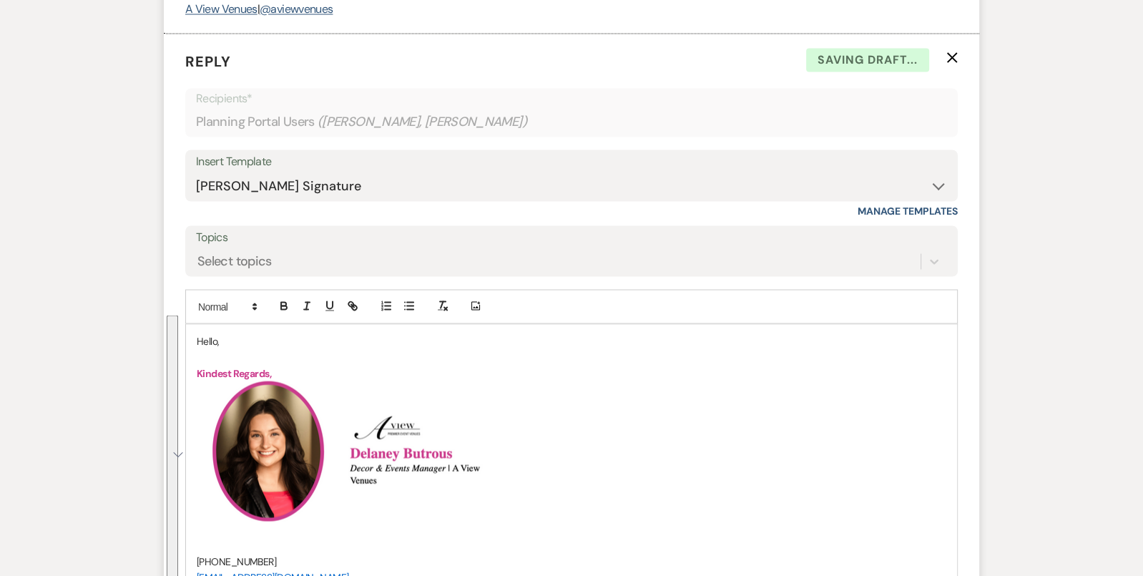
click at [202, 333] on p "Hello," at bounding box center [572, 341] width 750 height 16
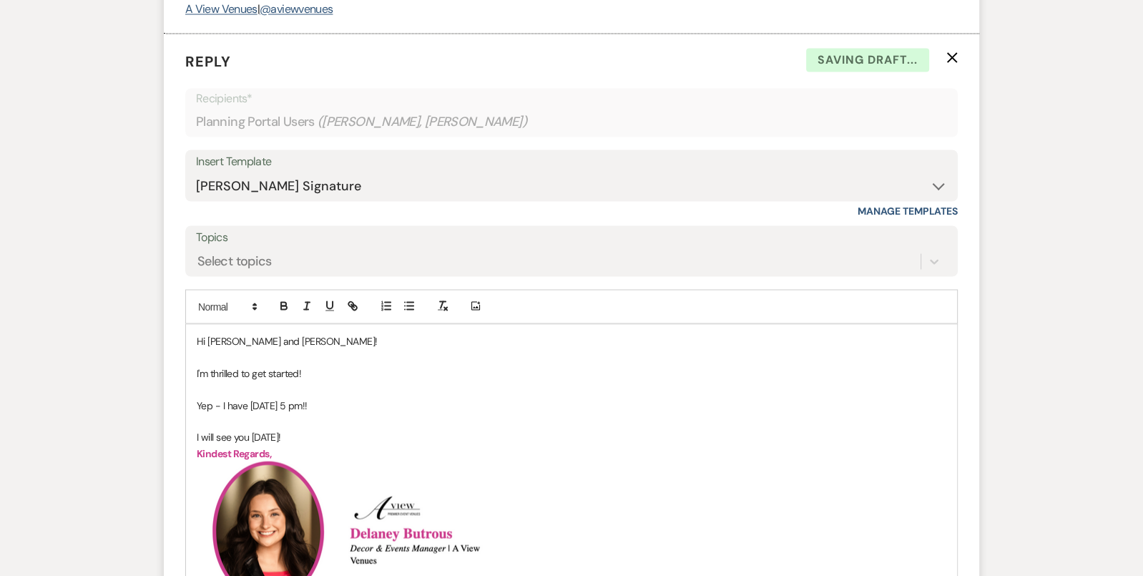
click at [318, 365] on p "I'm thrilled to get started!" at bounding box center [572, 373] width 750 height 16
click at [303, 428] on p "I will see you tomorrow!" at bounding box center [572, 436] width 750 height 16
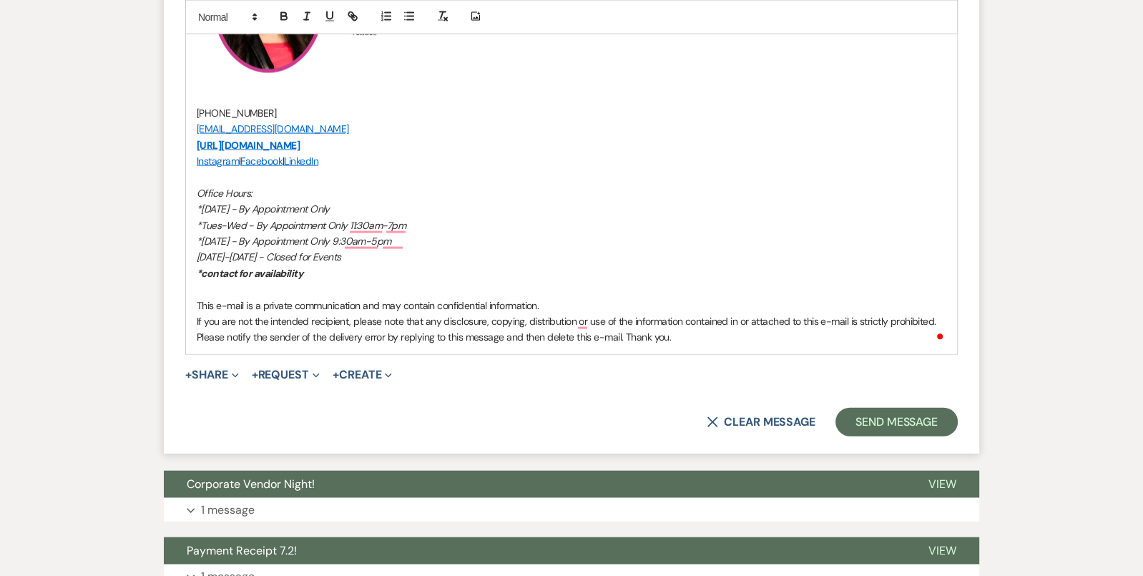
scroll to position [8148, 0]
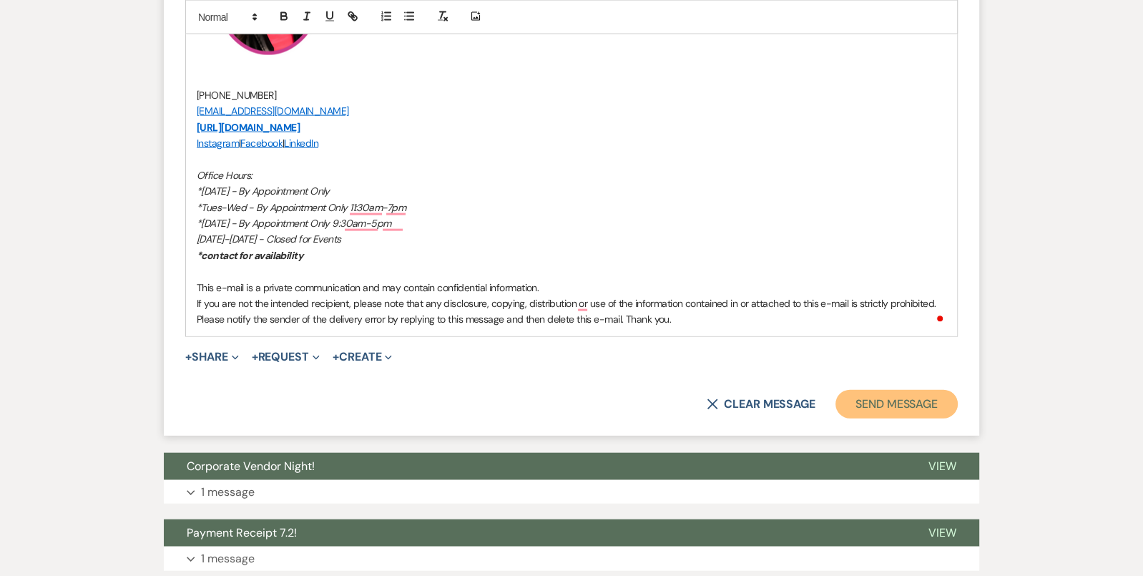
click at [938, 390] on button "Send Message" at bounding box center [896, 404] width 122 height 29
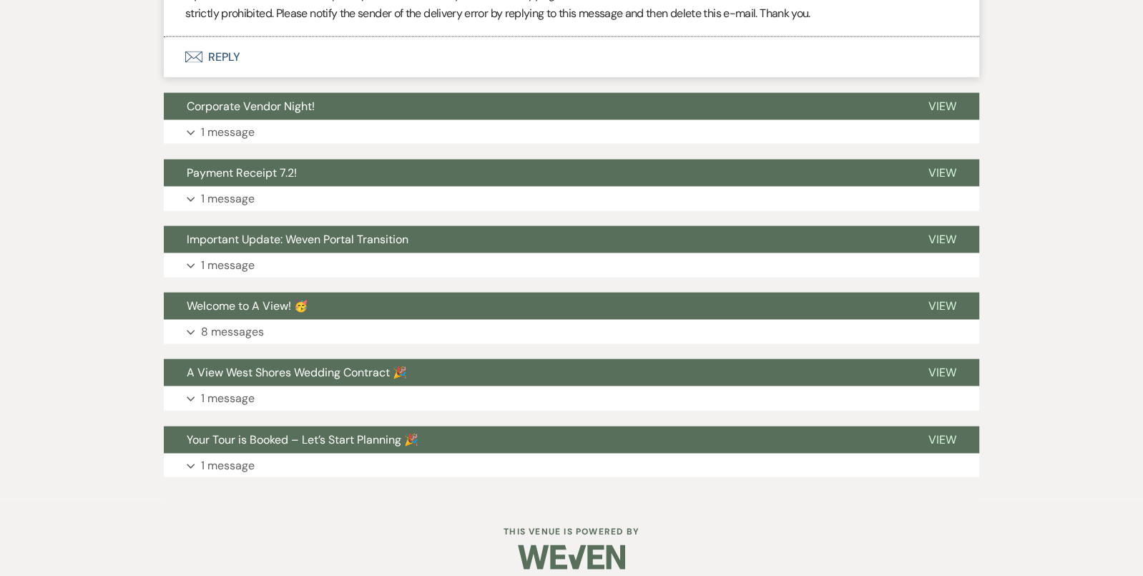
scroll to position [8231, 0]
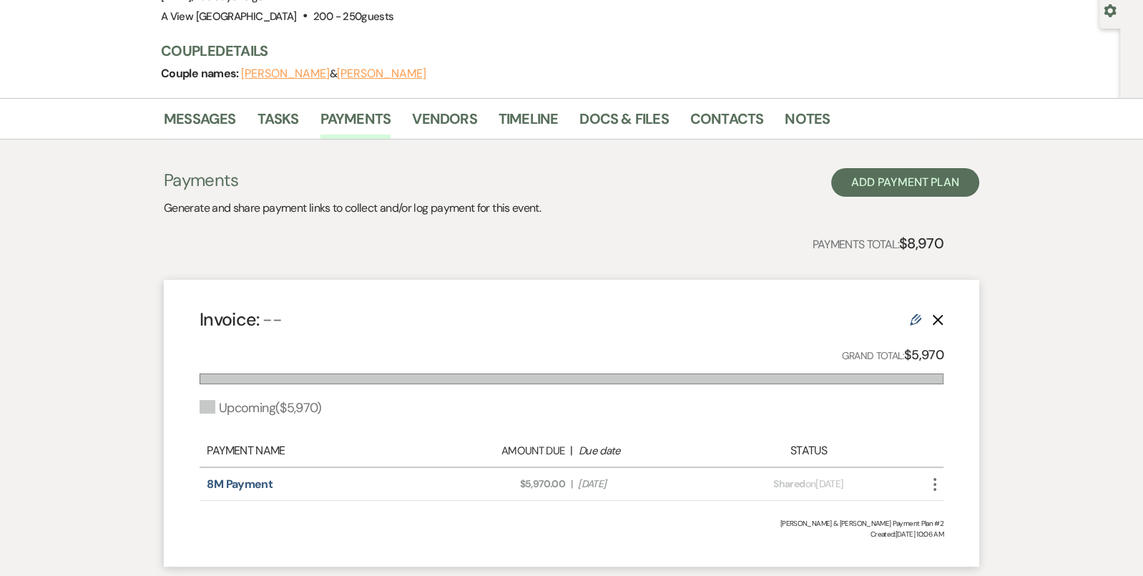
scroll to position [173, 0]
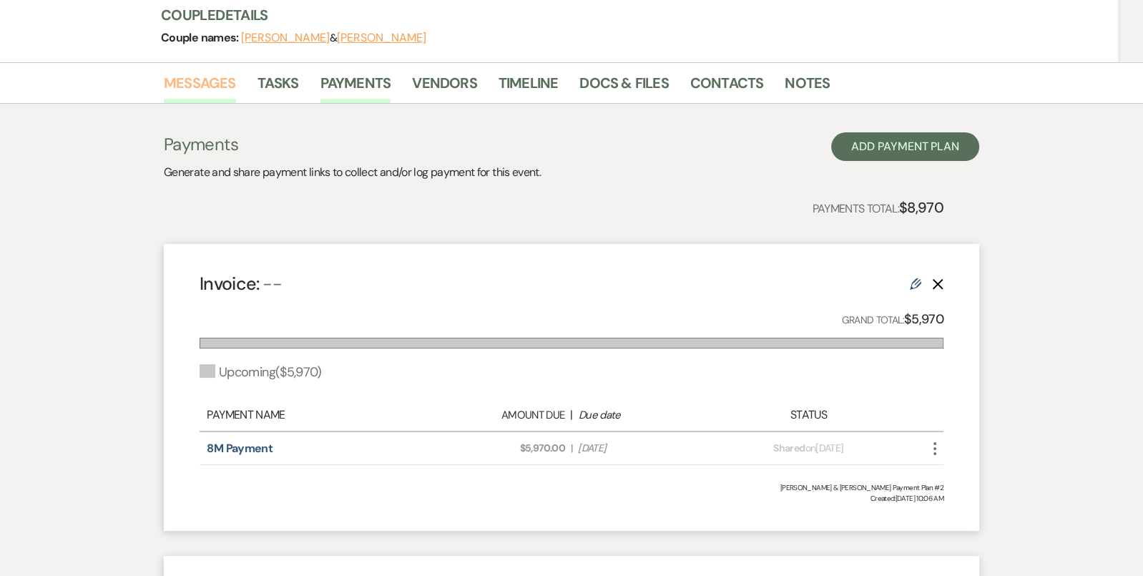
click at [225, 79] on link "Messages" at bounding box center [200, 87] width 72 height 31
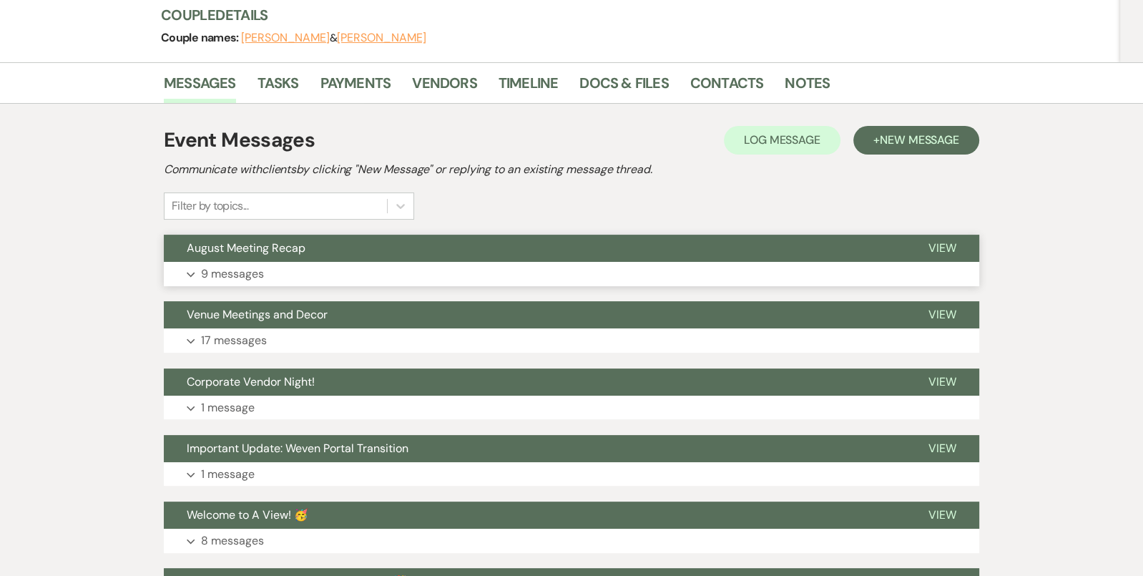
click at [383, 265] on button "Expand 9 messages" at bounding box center [571, 274] width 815 height 24
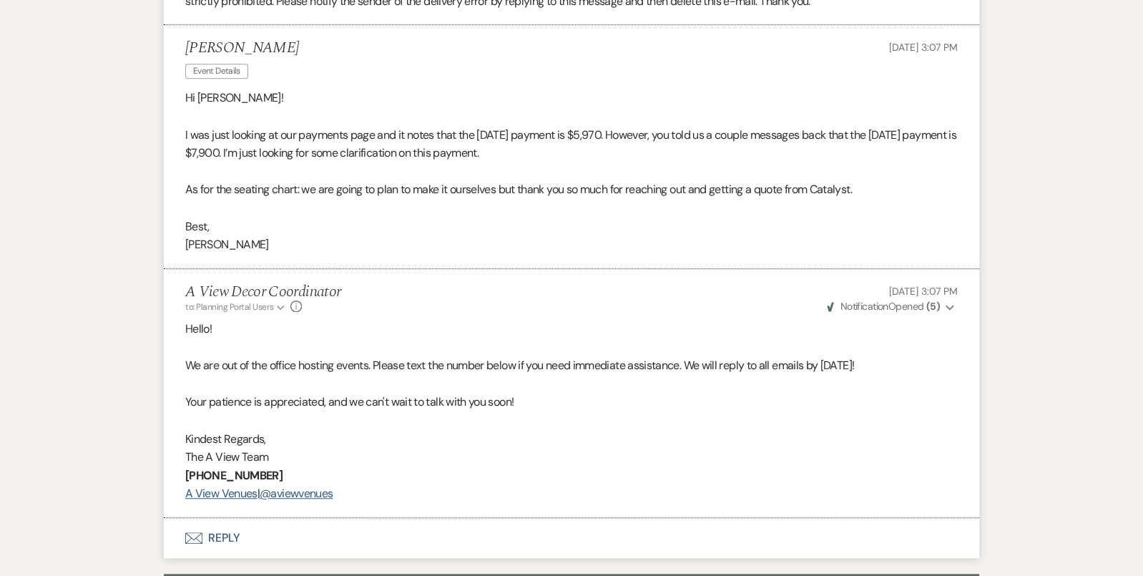
scroll to position [6061, 0]
click at [360, 519] on button "Envelope Reply" at bounding box center [571, 539] width 815 height 40
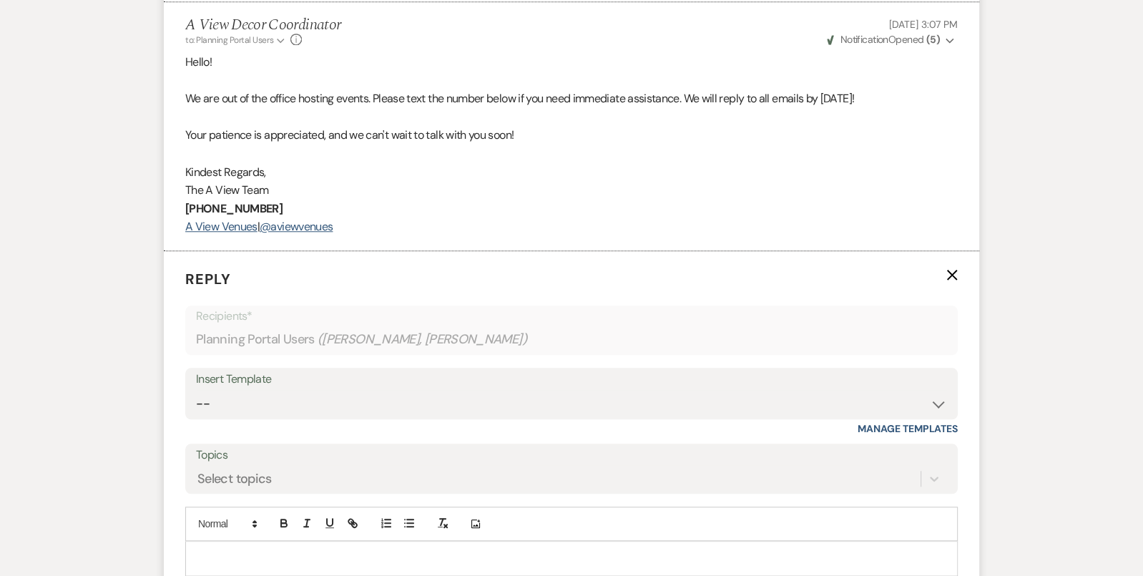
scroll to position [6326, 0]
click at [371, 553] on p at bounding box center [572, 561] width 750 height 16
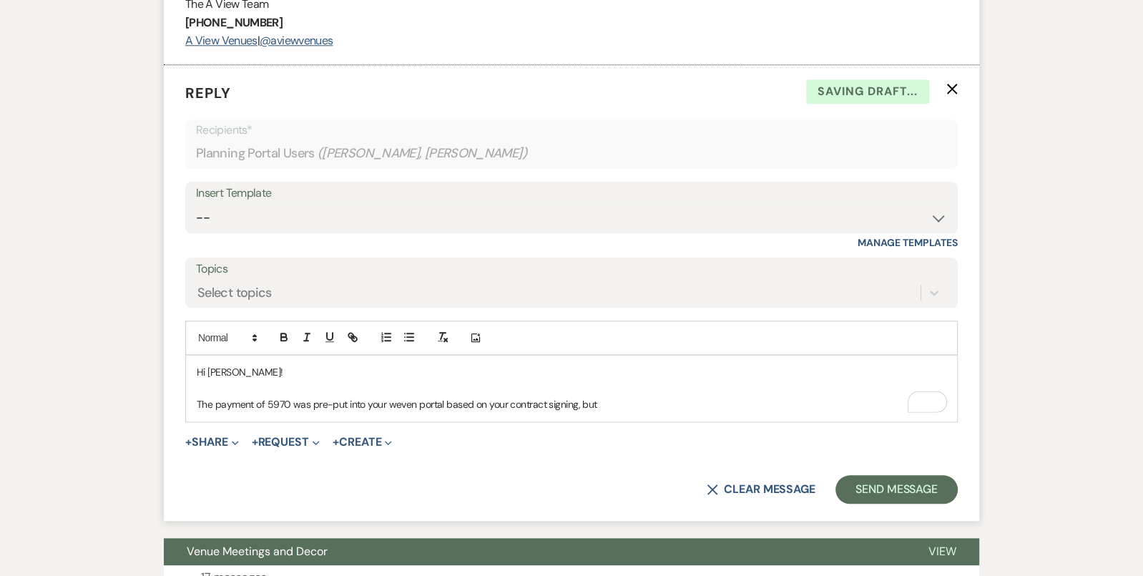
scroll to position [6512, 0]
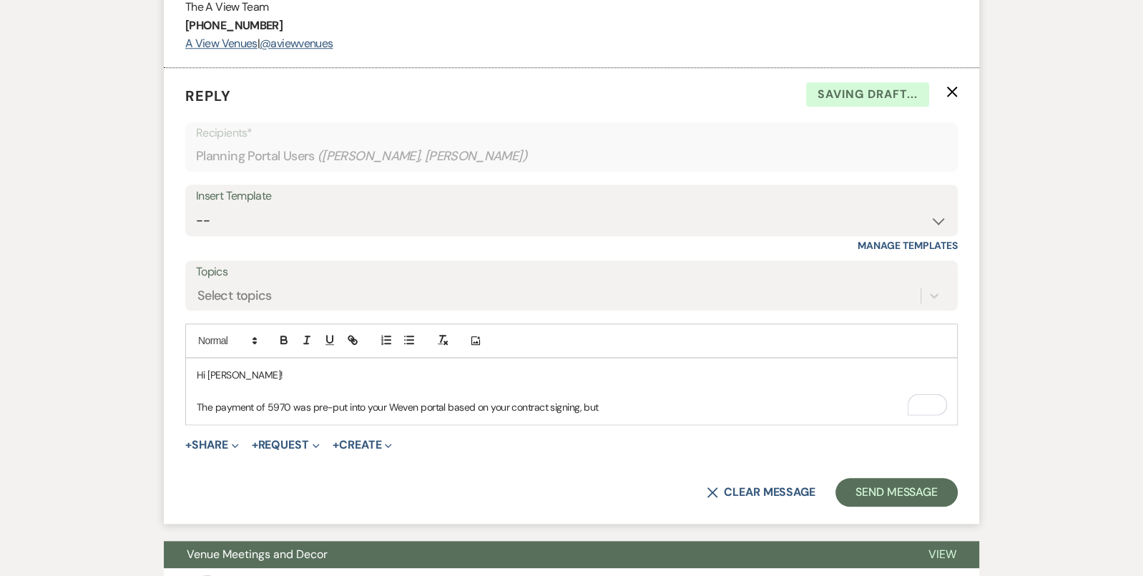
click at [618, 399] on p "The payment of 5970 was pre-put into your Weven portal based on your contract s…" at bounding box center [572, 407] width 750 height 16
click at [267, 399] on p "The payment of 5970 was pre-put into your Weven portal based on your contract s…" at bounding box center [572, 407] width 750 height 16
click at [645, 399] on p "The payment of $5970 was pre-put into your Weven portal based on your contract …" at bounding box center [572, 407] width 750 height 16
click at [639, 436] on div "+ Share Expand Doc Upload Documents Add Photo Images Pref Vendors Preferred ven…" at bounding box center [571, 444] width 772 height 17
drag, startPoint x: 663, startPoint y: 382, endPoint x: 607, endPoint y: 379, distance: 56.6
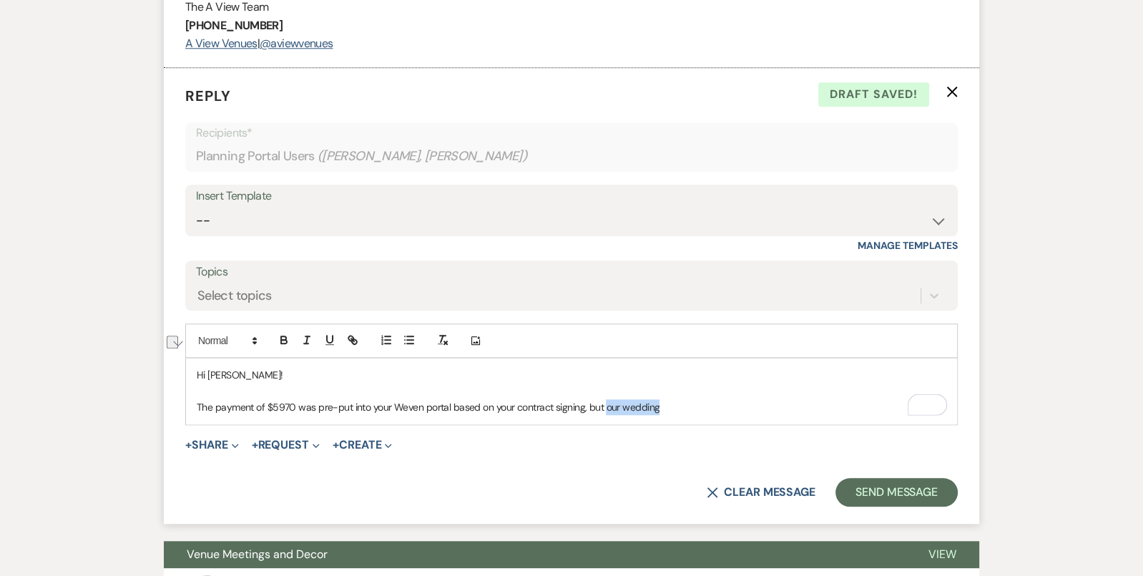
click at [607, 399] on p "The payment of $5970 was pre-put into your Weven portal based on your contract …" at bounding box center [572, 407] width 750 height 16
click at [749, 399] on p "The payment of $5970 was pre-put into your Weven portal based on your contract …" at bounding box center [572, 407] width 750 height 16
copy p "The payment of $5970 was pre-put into your Weven portal based on your contract …"
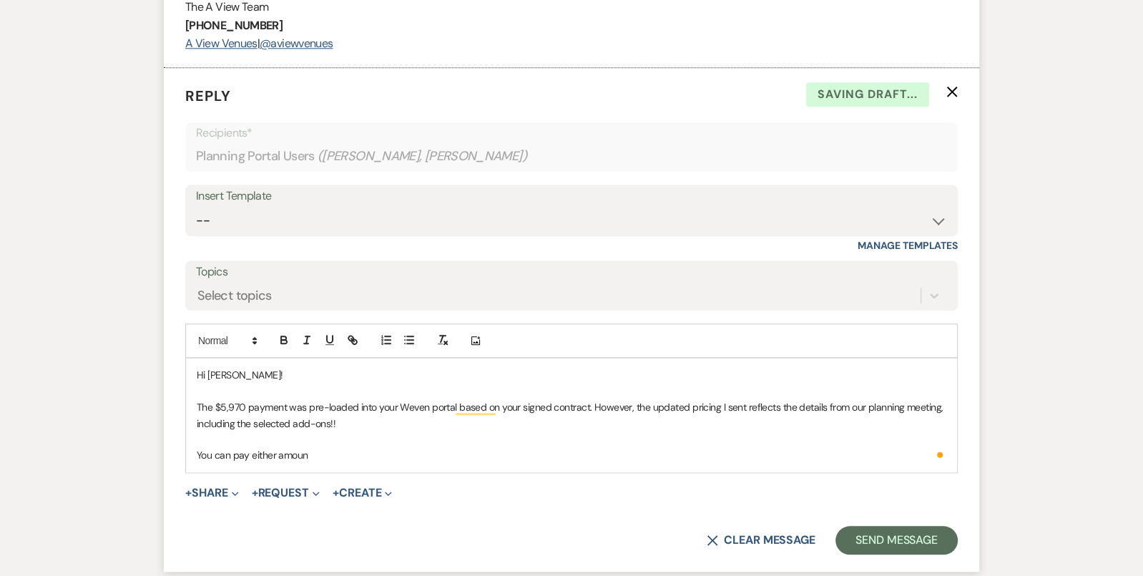
click at [276, 447] on p "You can pay either amoun" at bounding box center [572, 455] width 750 height 16
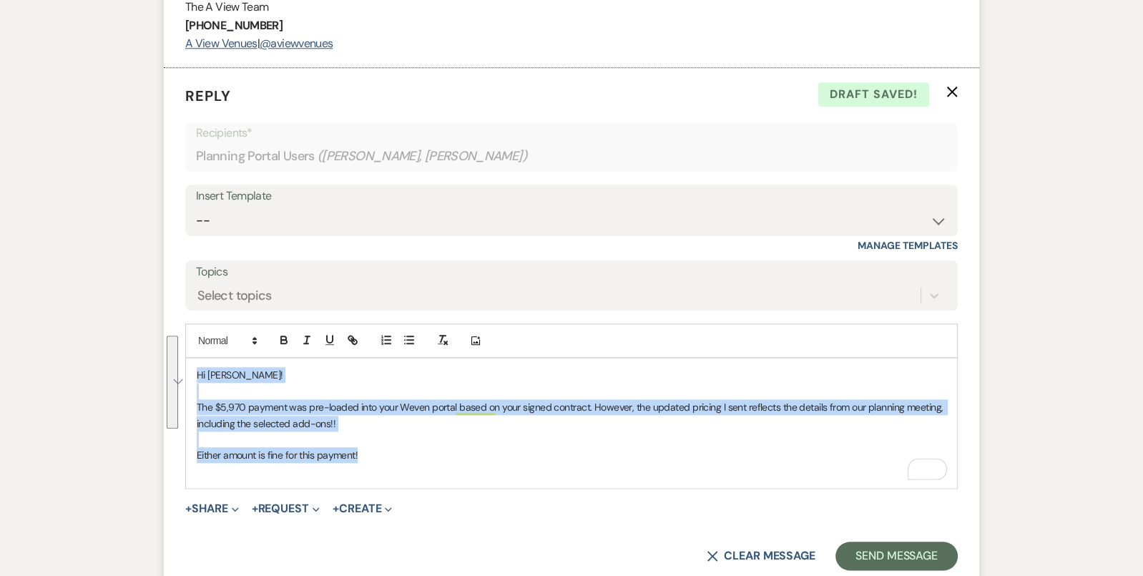
drag, startPoint x: 389, startPoint y: 431, endPoint x: 187, endPoint y: 341, distance: 220.6
click at [187, 358] on div "Hi [PERSON_NAME]! The $5,970 payment was pre-loaded into your Weven portal base…" at bounding box center [571, 422] width 771 height 129
copy div "Hi [PERSON_NAME]! The $5,970 payment was pre-loaded into your Weven portal base…"
click at [302, 207] on select "-- Tour Confirmation Contract (Pre-Booked Leads) Out of office Inquiry Email Al…" at bounding box center [571, 221] width 751 height 28
select select "4160"
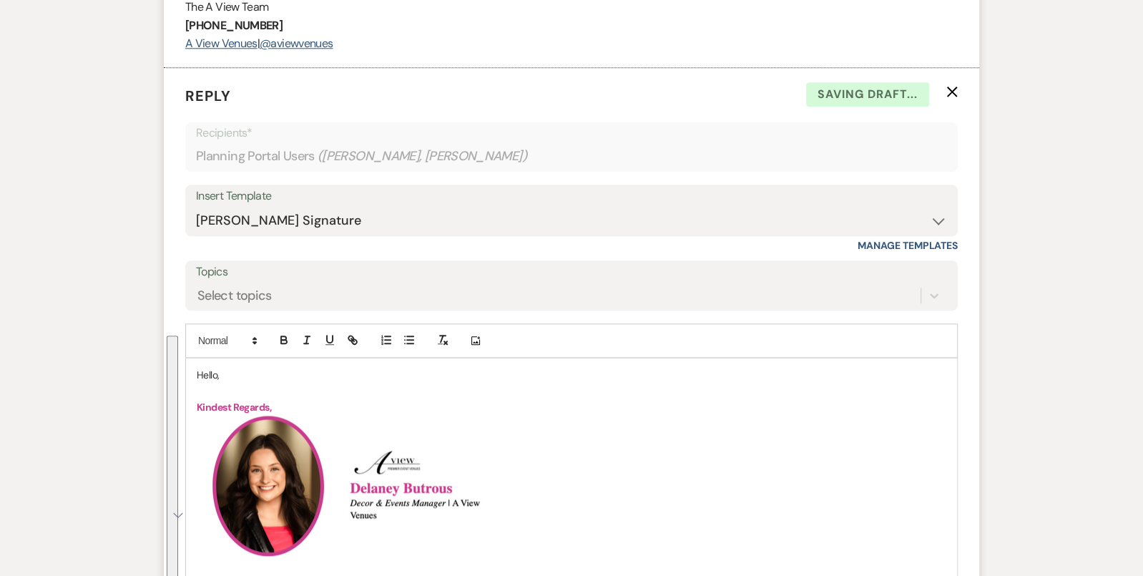
click at [211, 367] on p "Hello," at bounding box center [572, 375] width 750 height 16
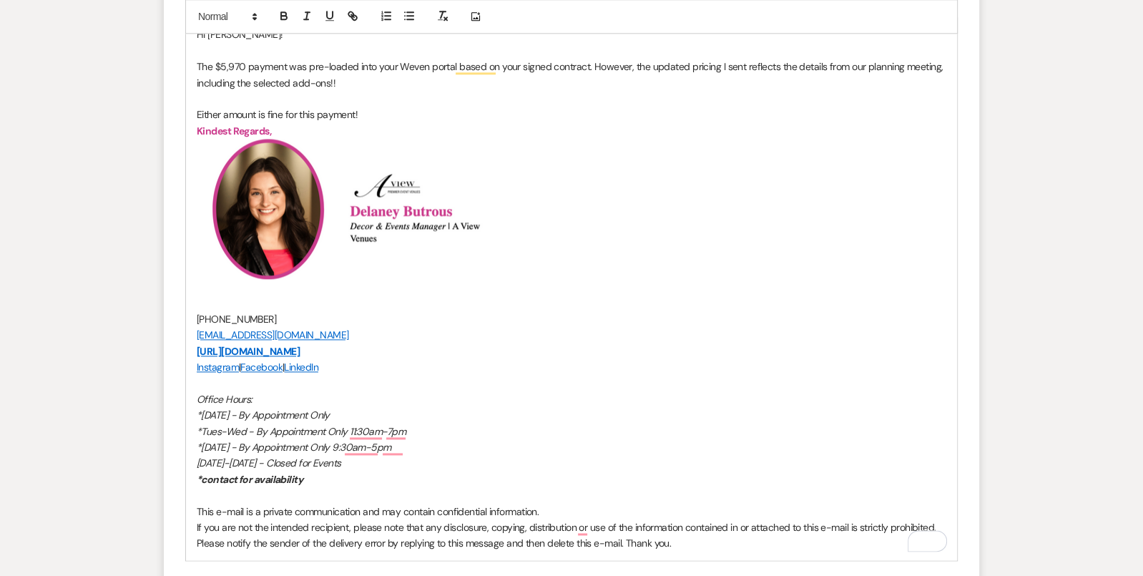
scroll to position [6912, 0]
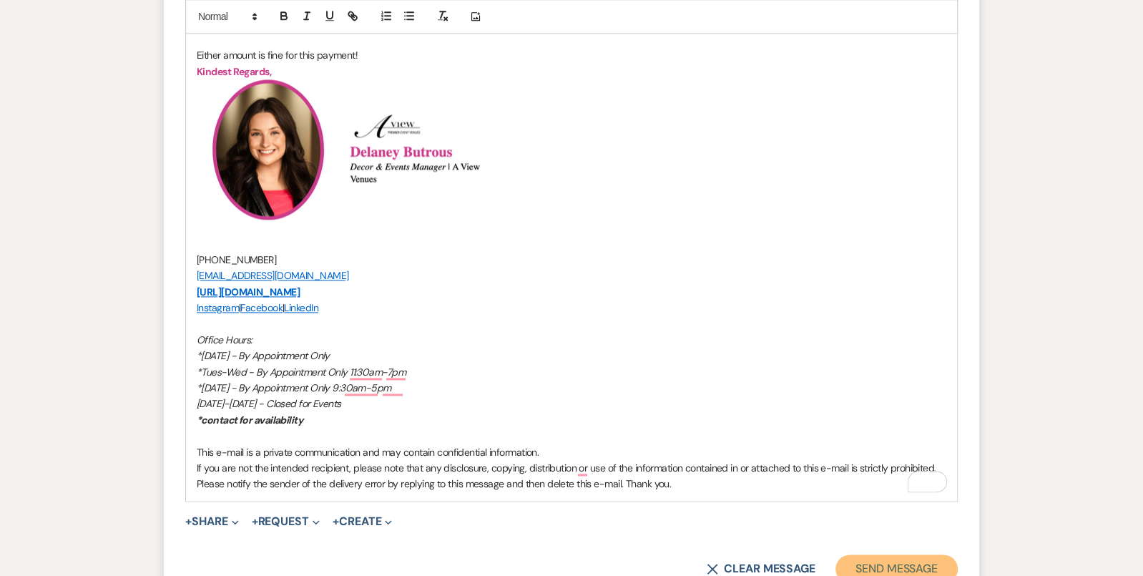
click at [879, 554] on button "Send Message" at bounding box center [896, 568] width 122 height 29
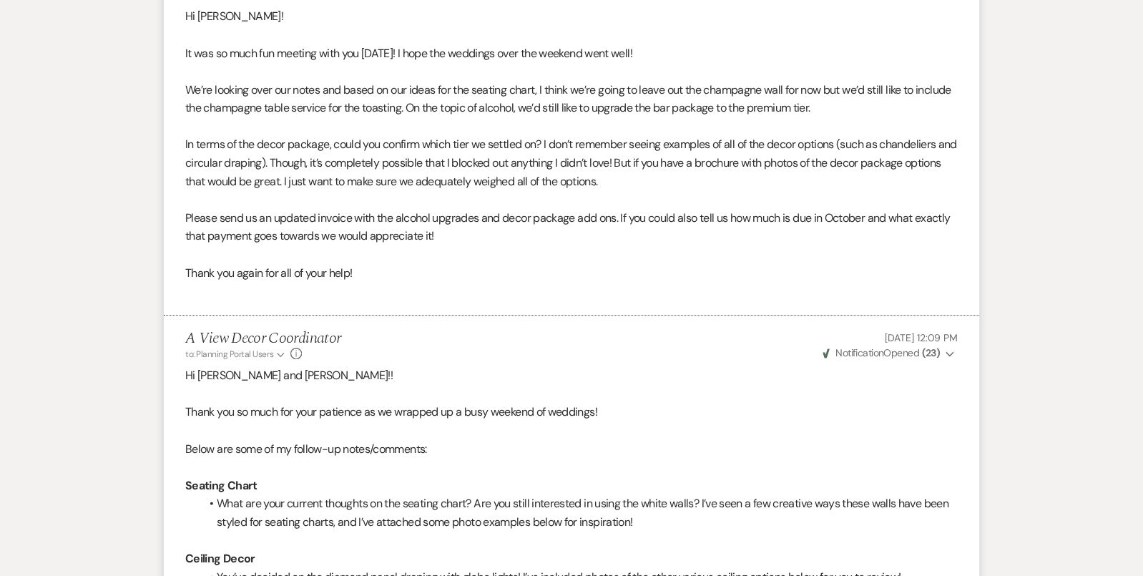
scroll to position [0, 0]
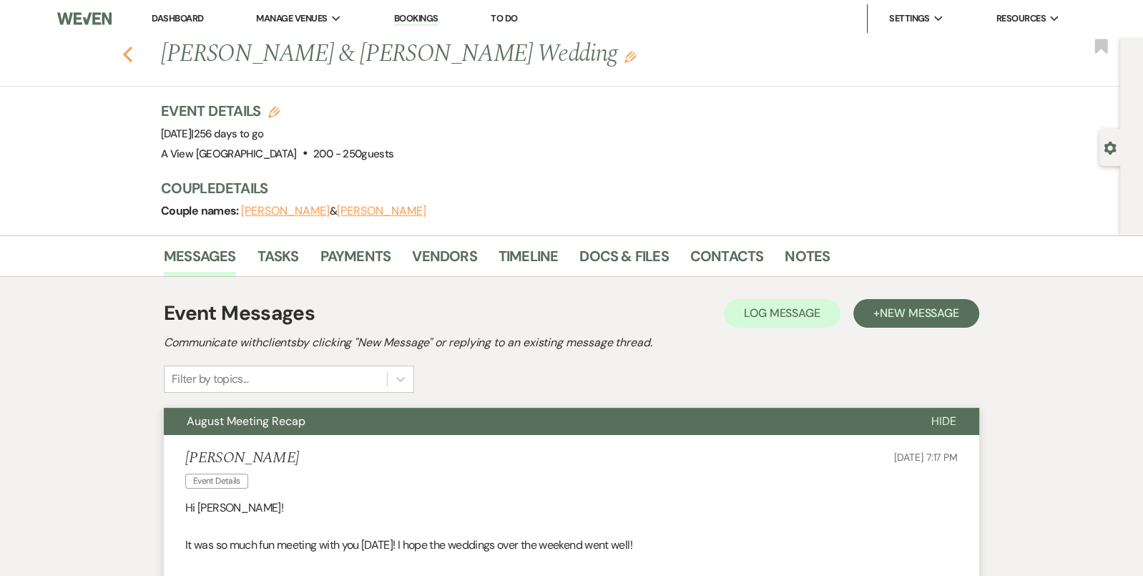
click at [130, 57] on icon "Previous" at bounding box center [127, 54] width 11 height 17
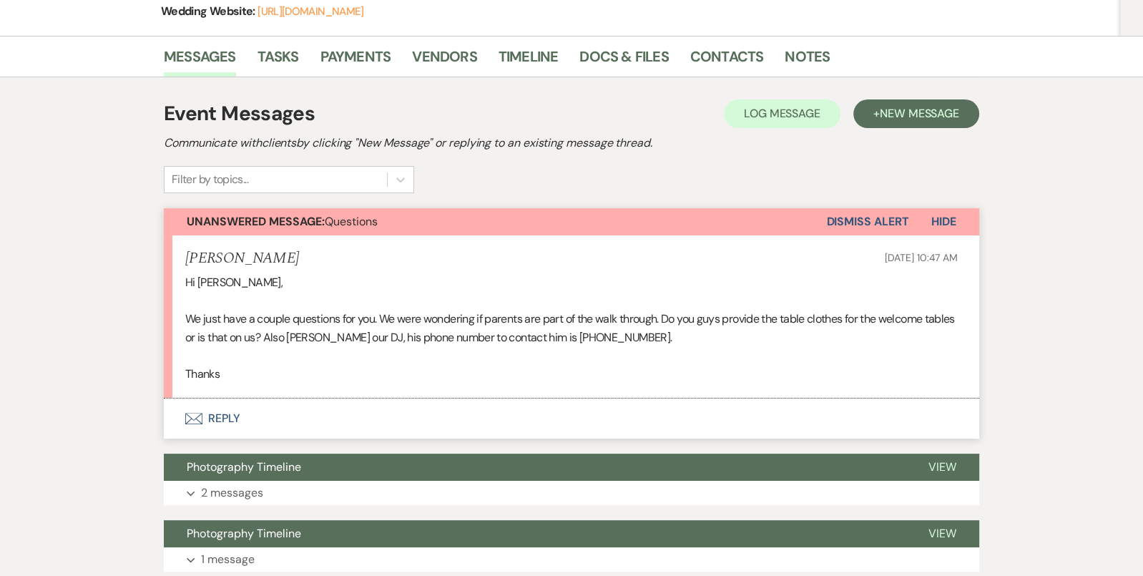
scroll to position [259, 0]
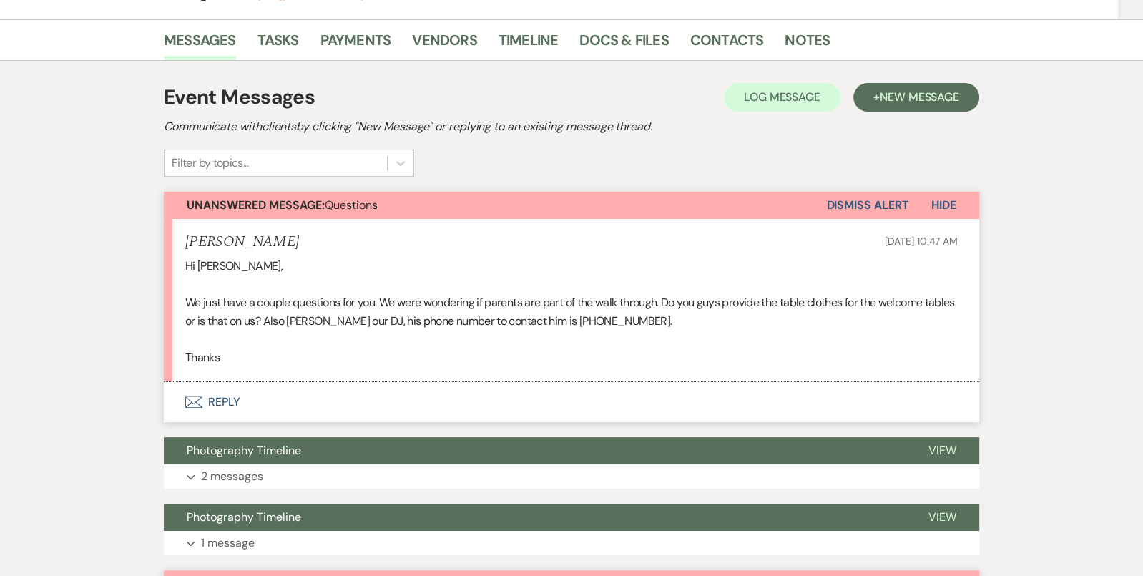
click at [368, 401] on button "Envelope Reply" at bounding box center [571, 402] width 815 height 40
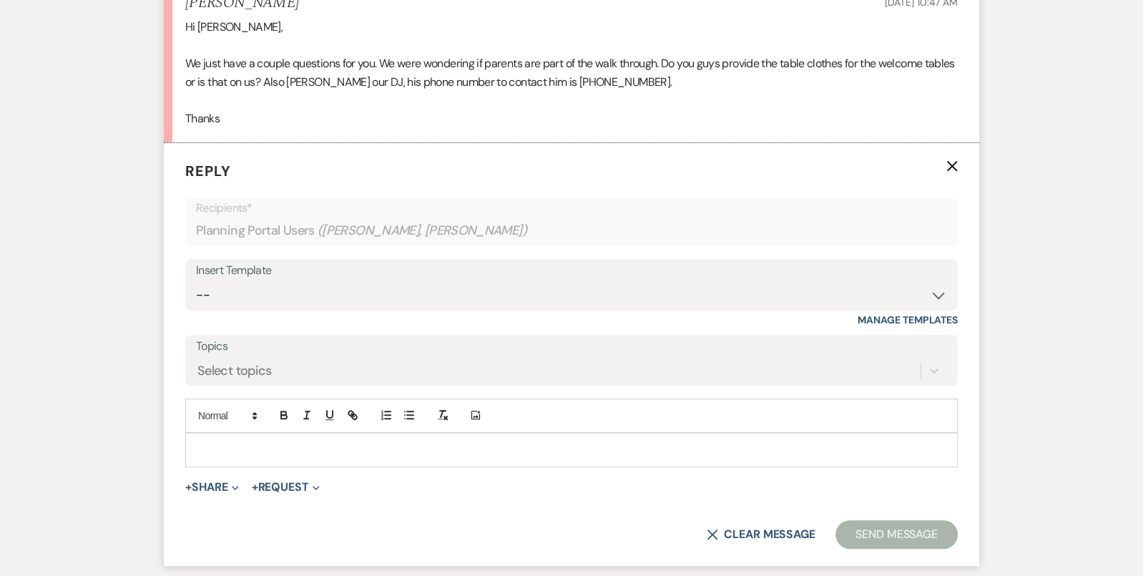
scroll to position [505, 0]
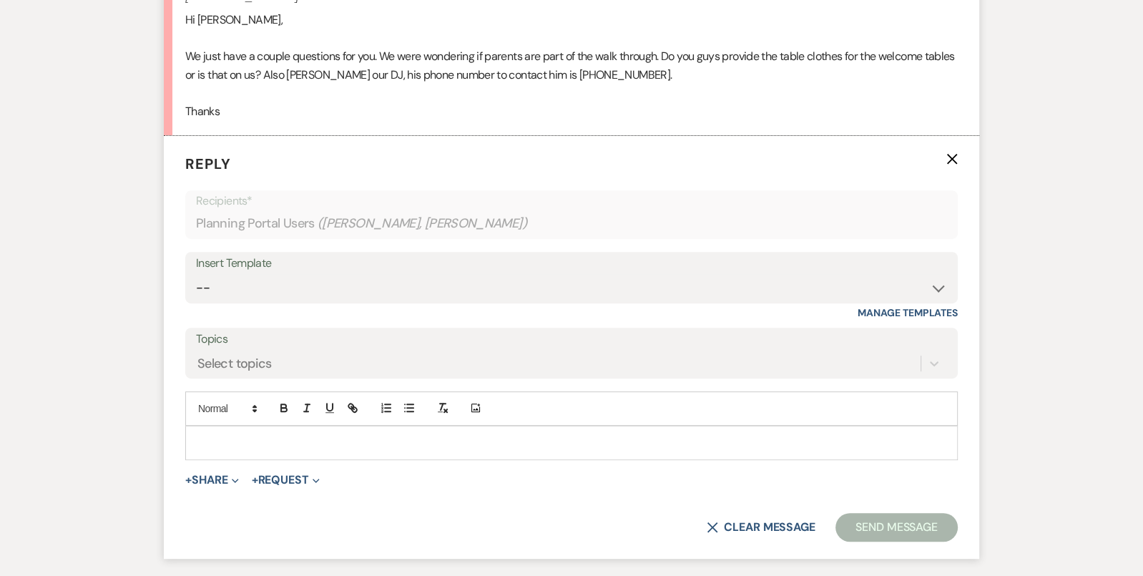
click at [365, 436] on p at bounding box center [572, 443] width 750 height 16
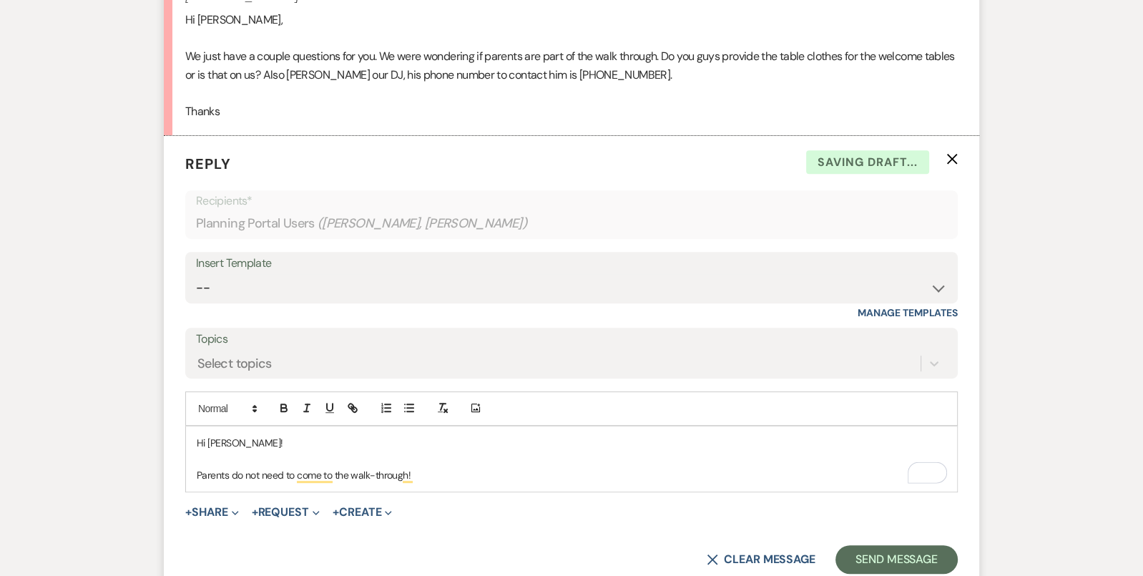
click at [421, 467] on p "Parents do not need to come to the walk-through!" at bounding box center [572, 475] width 750 height 16
click at [435, 470] on p "Parents do not need to come to the walk-through!" at bounding box center [572, 475] width 750 height 16
drag, startPoint x: 616, startPoint y: 475, endPoint x: 540, endPoint y: 478, distance: 75.9
click at [540, 478] on p "Parents do not need to come to the walk-through, but if they would like to come…" at bounding box center [572, 475] width 750 height 16
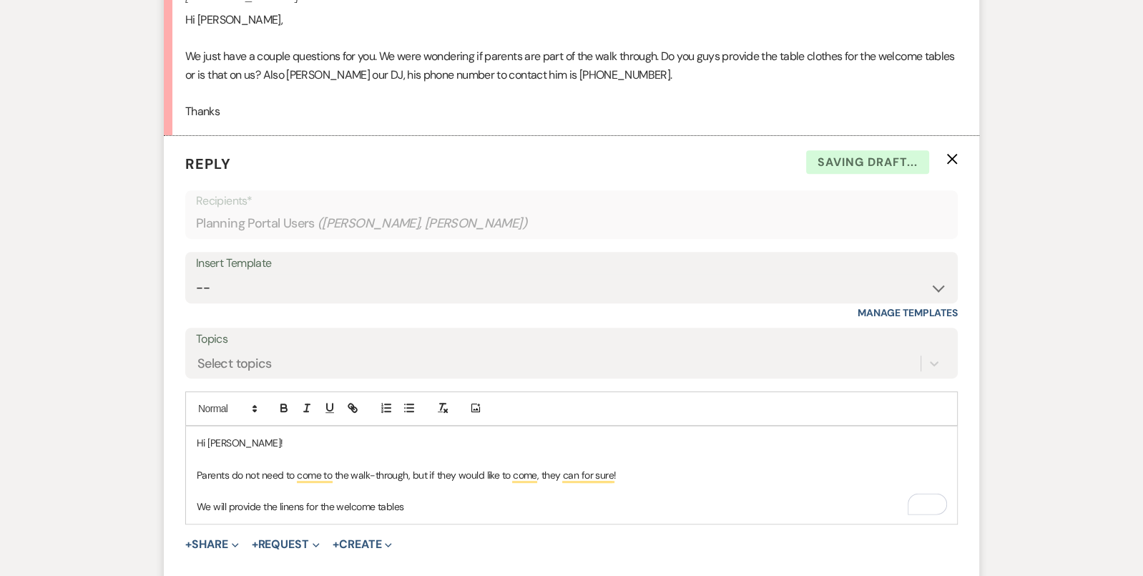
click at [303, 506] on p "We will provide the linens for the welcome tables" at bounding box center [572, 507] width 750 height 16
click at [318, 509] on p "We will provide the linens for the welcome tables" at bounding box center [572, 507] width 750 height 16
drag, startPoint x: 472, startPoint y: 504, endPoint x: 358, endPoint y: 501, distance: 114.5
click at [358, 502] on p "We will provide the linens for all tables the welcome tables" at bounding box center [572, 507] width 750 height 16
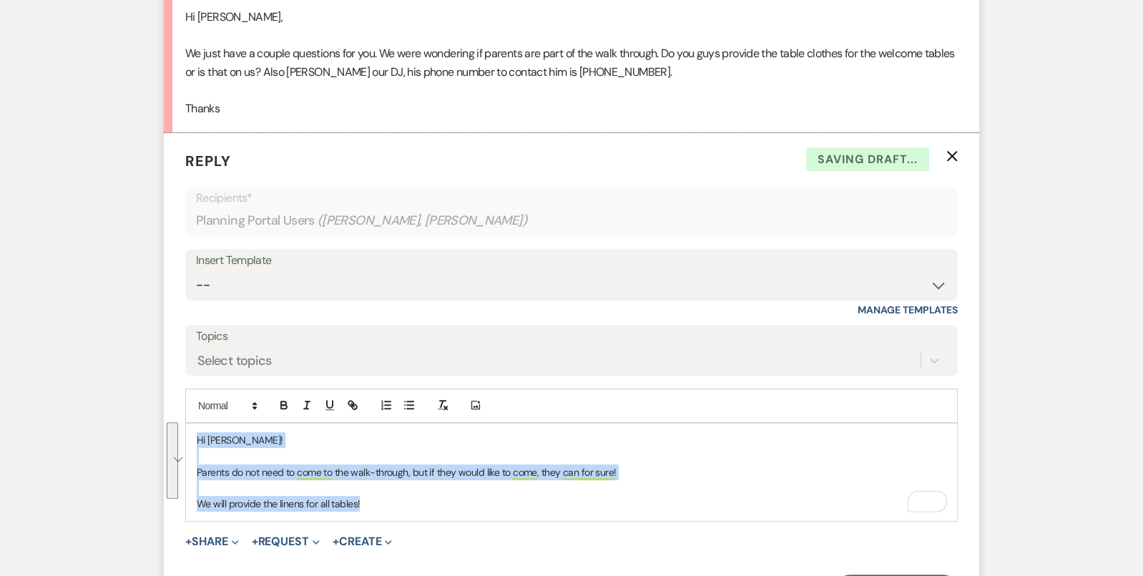
drag, startPoint x: 401, startPoint y: 501, endPoint x: 179, endPoint y: 427, distance: 233.7
click at [179, 427] on form "Reply X Saving draft... Recipients* Planning Portal Users ( [PERSON_NAME], [PER…" at bounding box center [571, 376] width 815 height 487
copy div "Hi [PERSON_NAME]! Parents do not need to come to the walk-through, but if they …"
click at [310, 284] on select "-- Tour Confirmation Contract (Pre-Booked Leads) Out of office Inquiry Email Al…" at bounding box center [571, 285] width 751 height 28
select select "4159"
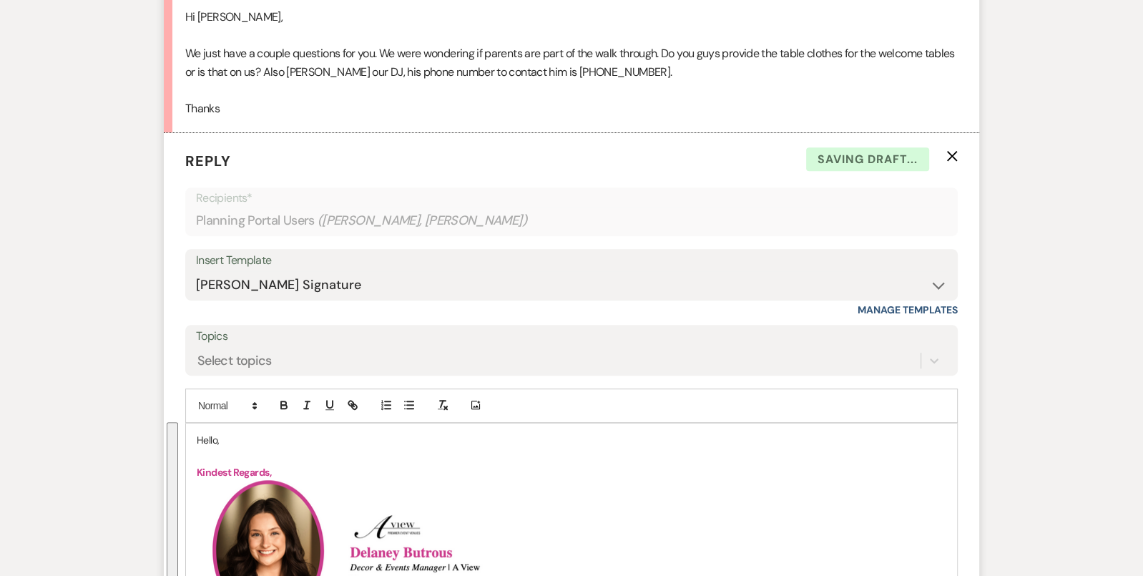
click at [202, 432] on p "Hello," at bounding box center [572, 440] width 750 height 16
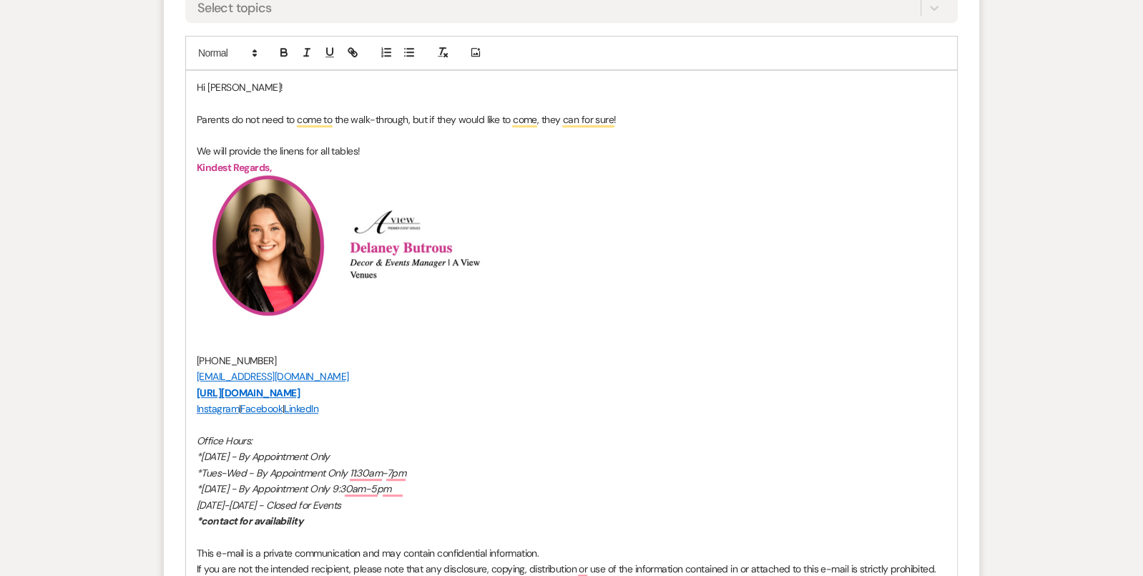
scroll to position [1205, 0]
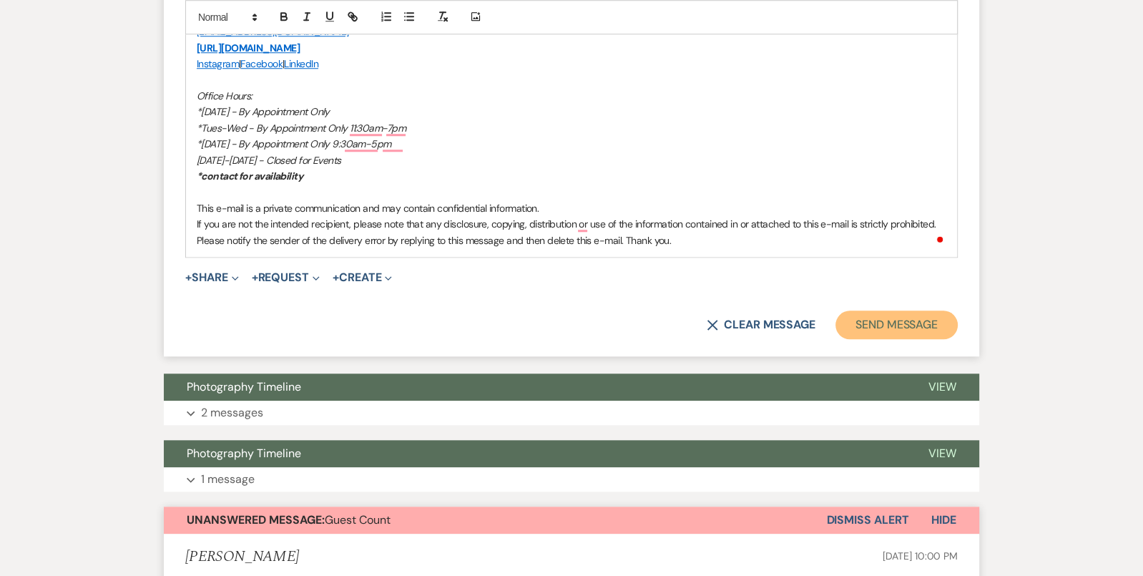
click at [905, 318] on button "Send Message" at bounding box center [896, 324] width 122 height 29
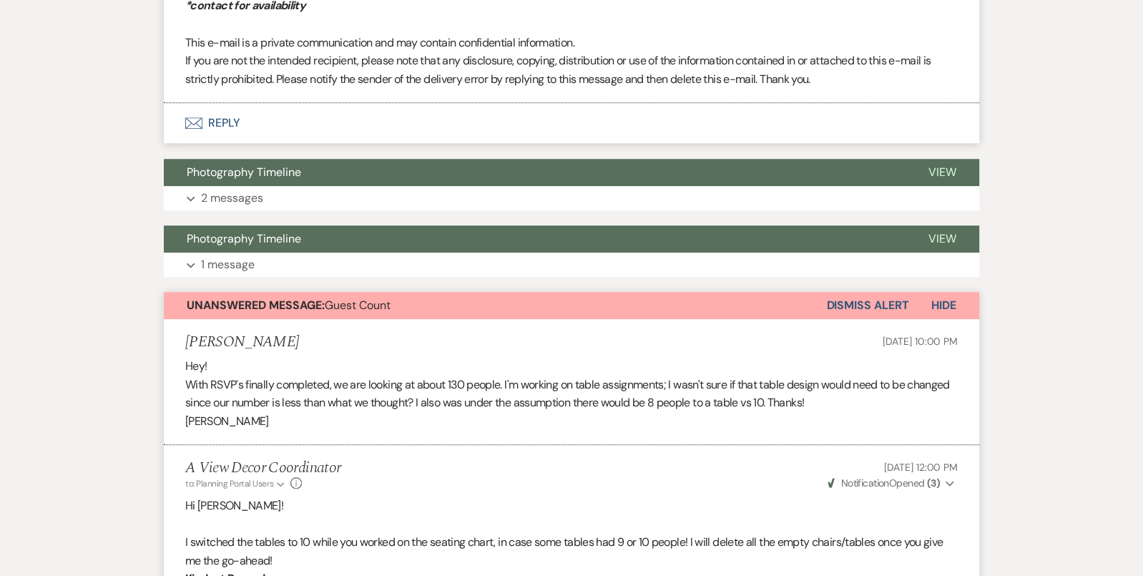
scroll to position [1182, 0]
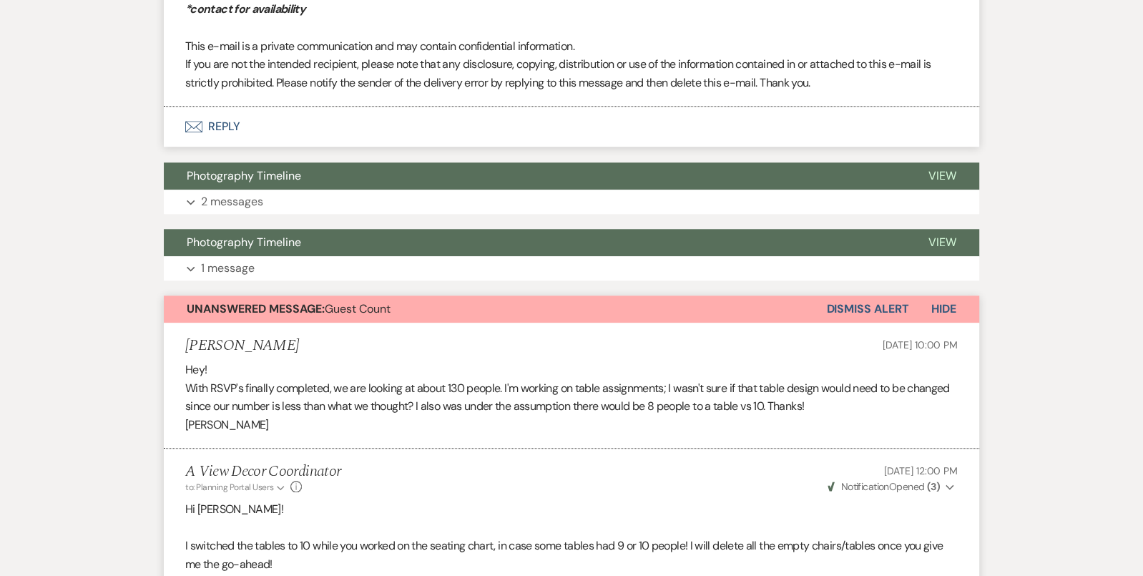
click at [882, 308] on button "Dismiss Alert" at bounding box center [867, 308] width 82 height 27
